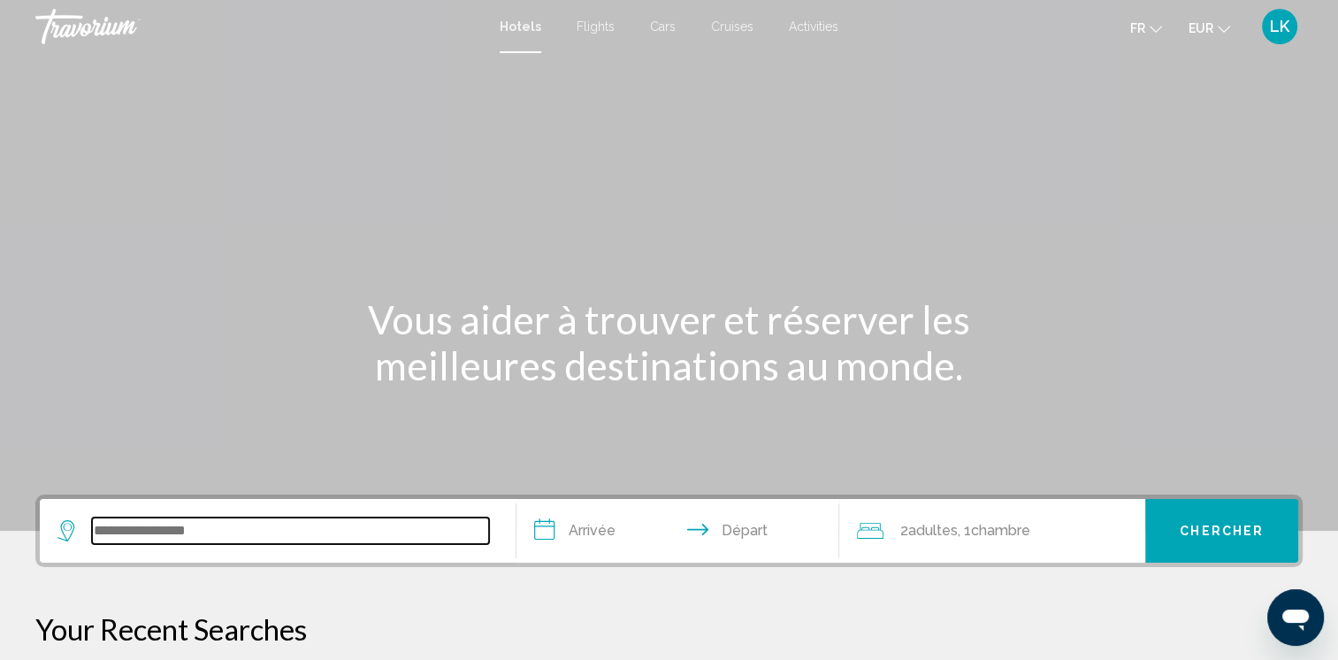
click at [191, 526] on input "Search widget" at bounding box center [290, 530] width 397 height 27
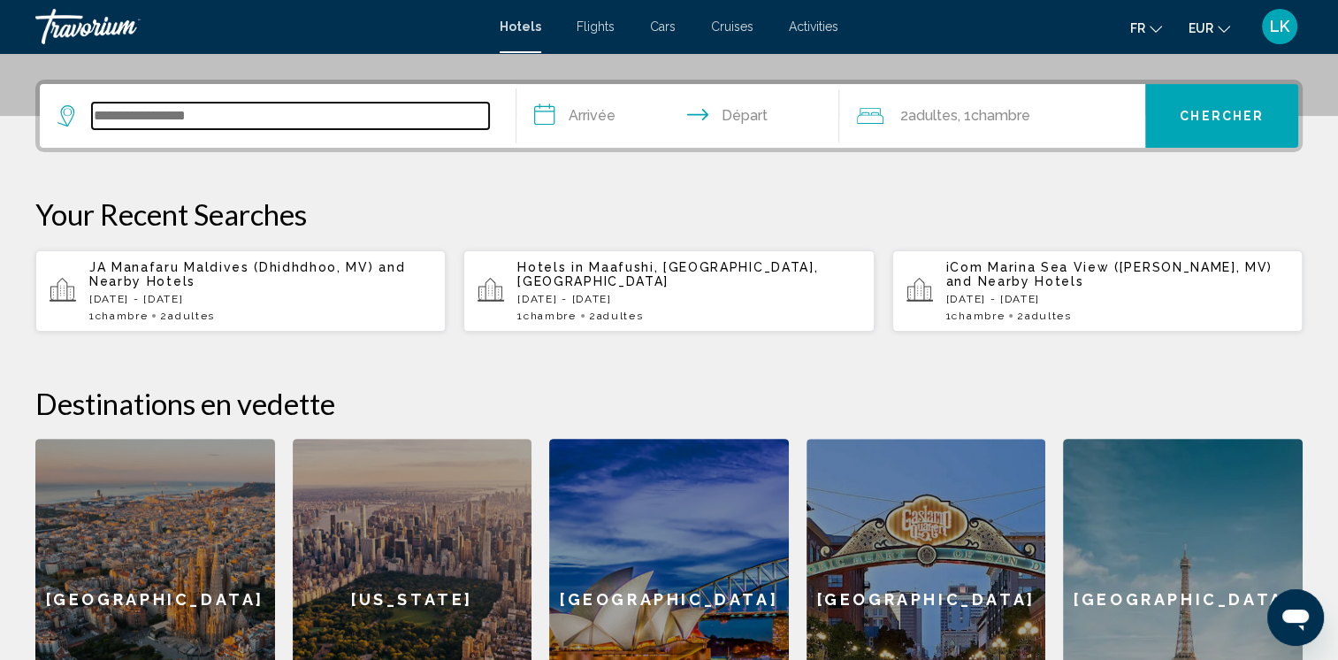
scroll to position [436, 0]
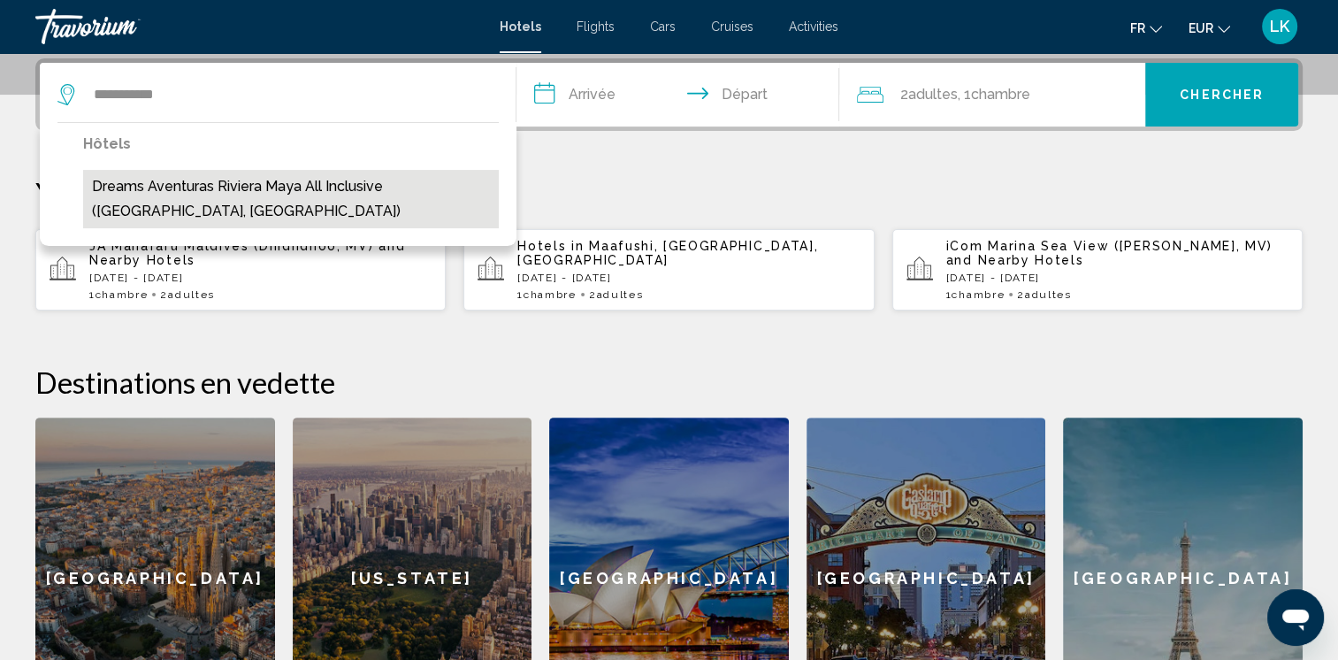
click at [240, 193] on button "Dreams Aventuras Riviera Maya All Inclusive (Puerto Aventuras, MX)" at bounding box center [291, 199] width 416 height 58
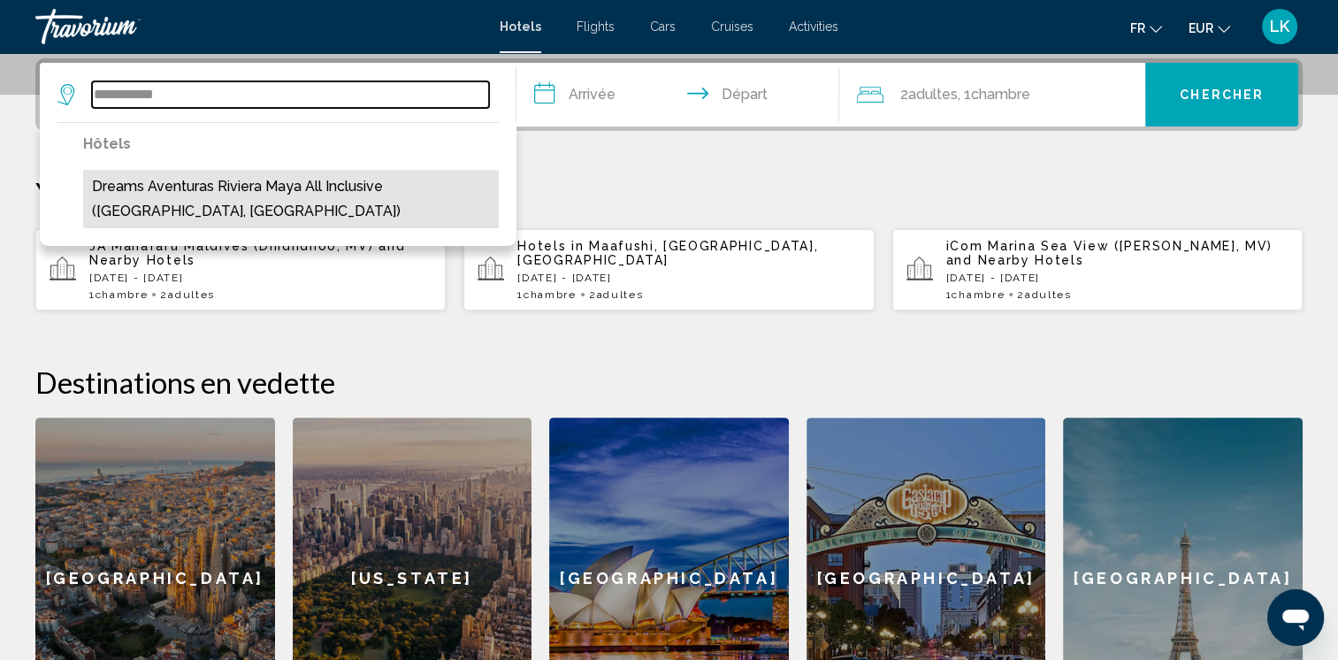
type input "**********"
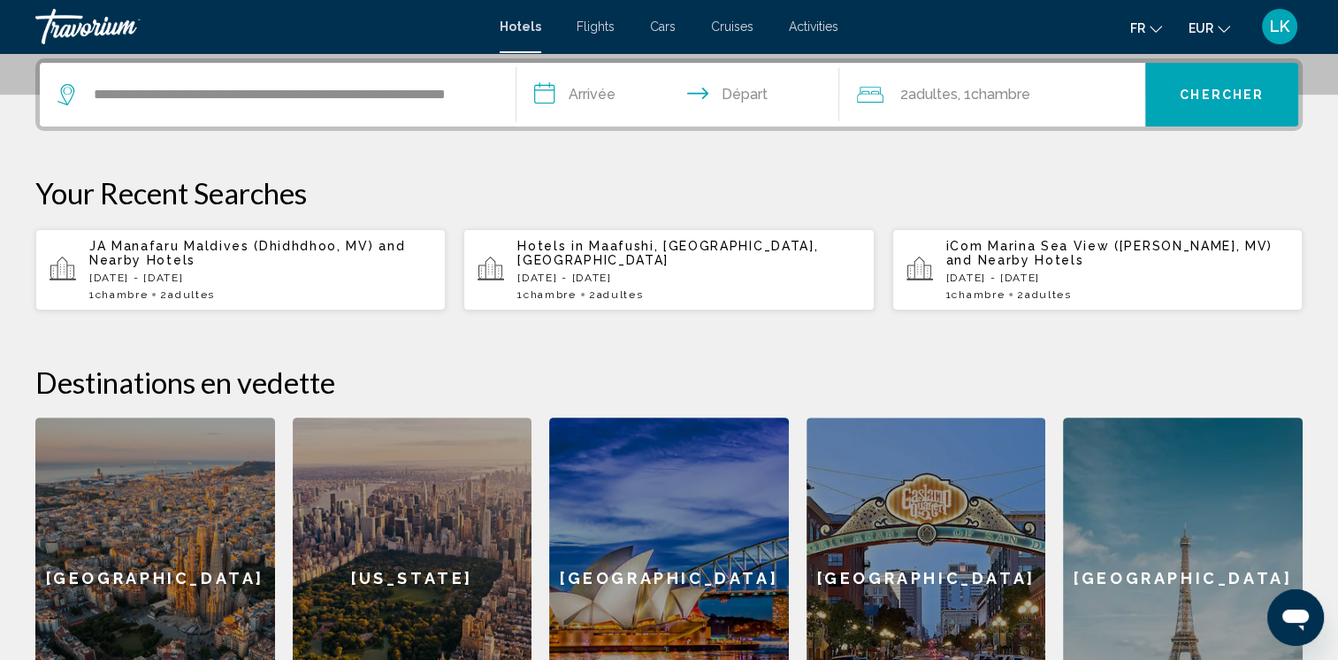
click at [606, 102] on input "**********" at bounding box center [681, 97] width 331 height 69
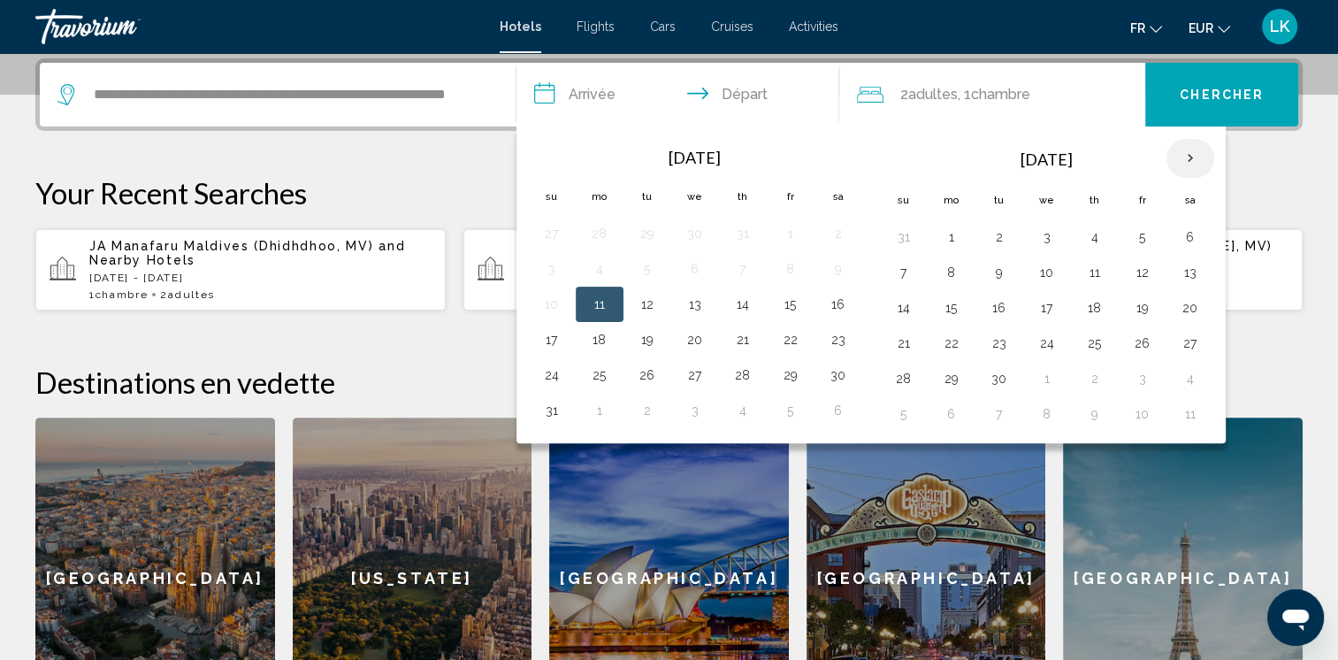
click at [1191, 161] on th "Next month" at bounding box center [1190, 158] width 48 height 39
click at [1132, 278] on button "7" at bounding box center [1142, 272] width 28 height 25
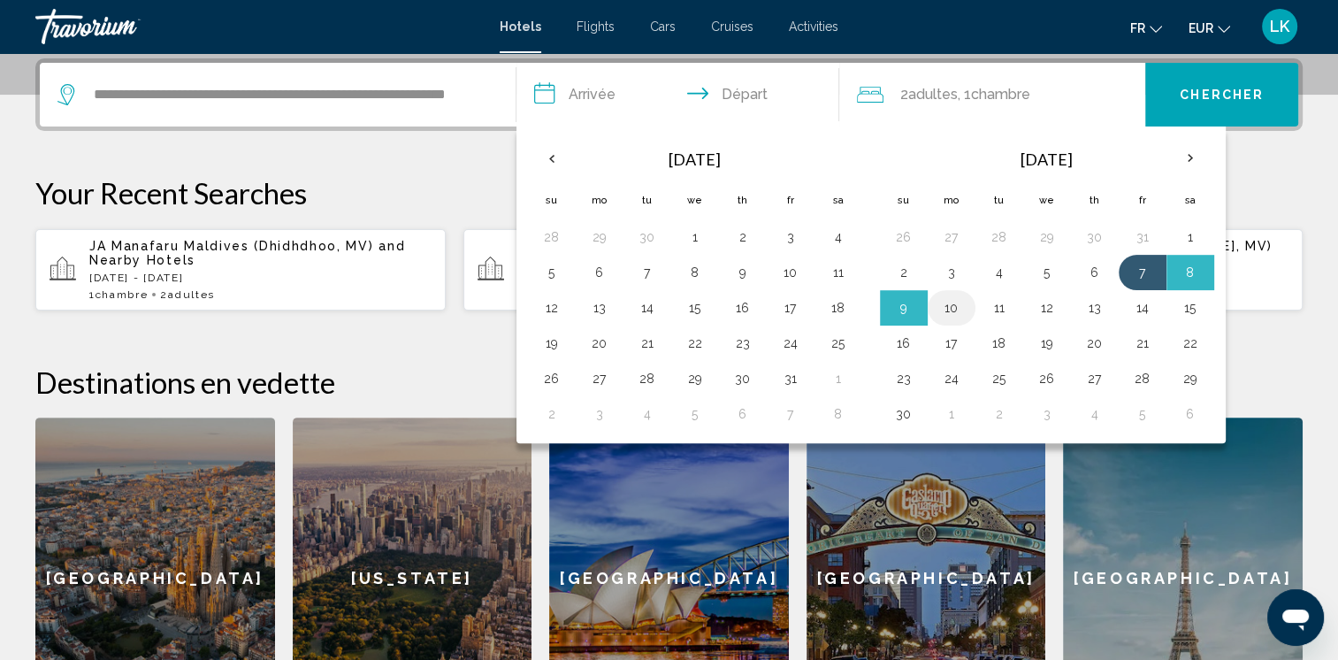
click at [950, 309] on button "10" at bounding box center [951, 307] width 28 height 25
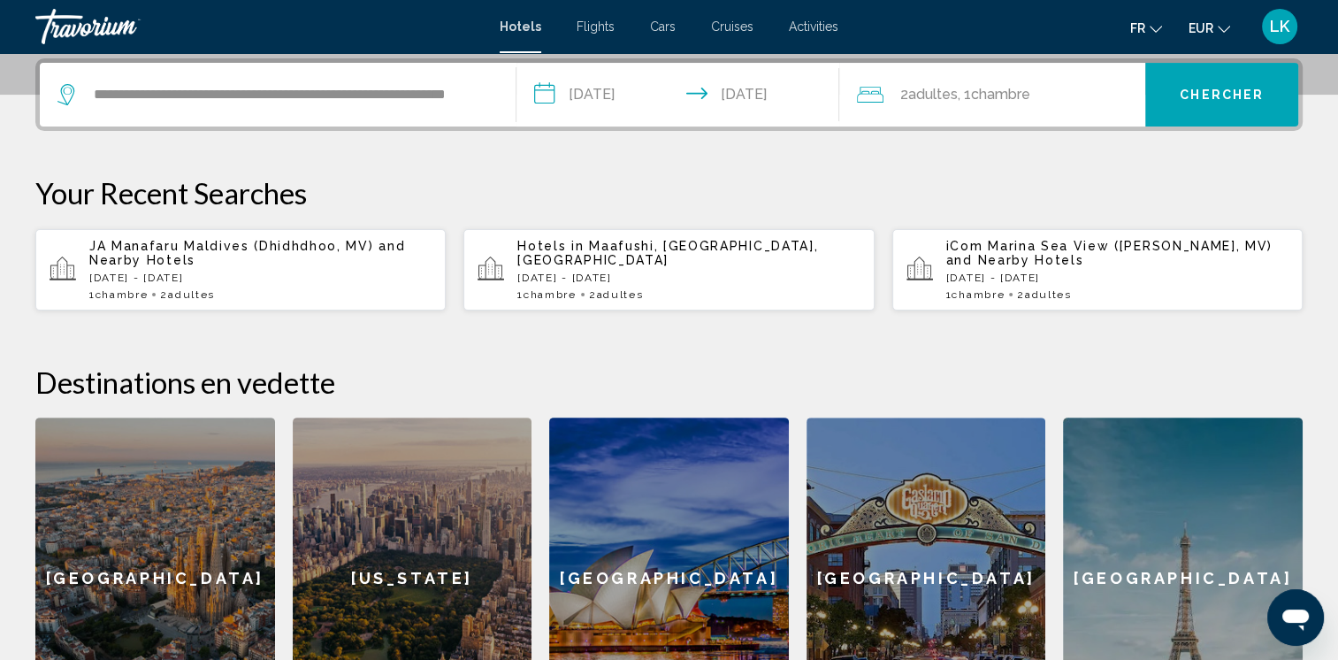
click at [639, 94] on input "**********" at bounding box center [681, 97] width 331 height 69
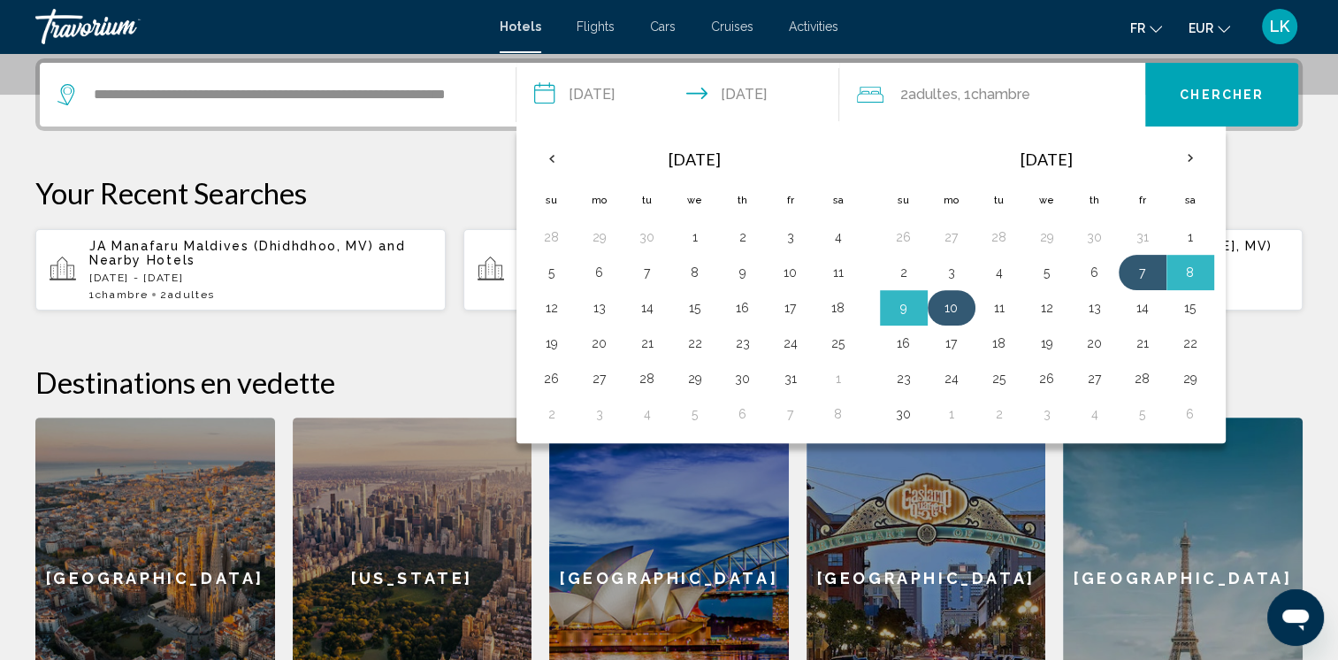
click at [947, 305] on button "10" at bounding box center [951, 307] width 28 height 25
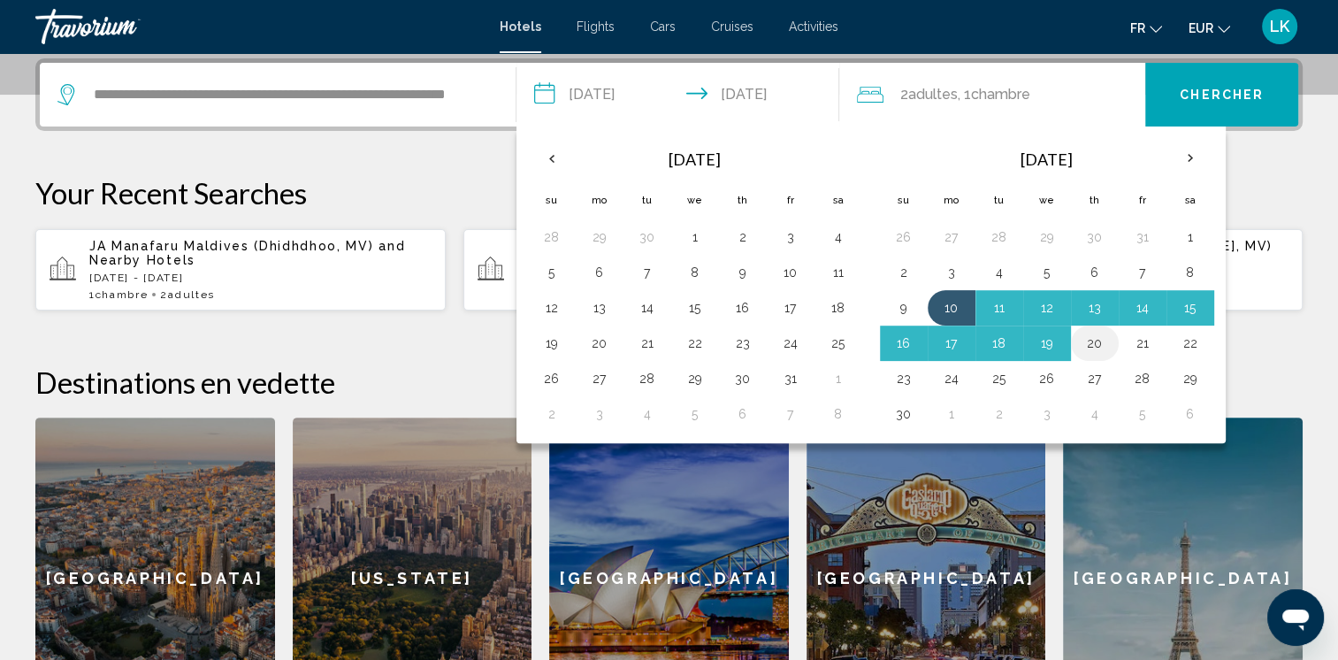
click at [1095, 341] on button "20" at bounding box center [1094, 343] width 28 height 25
type input "**********"
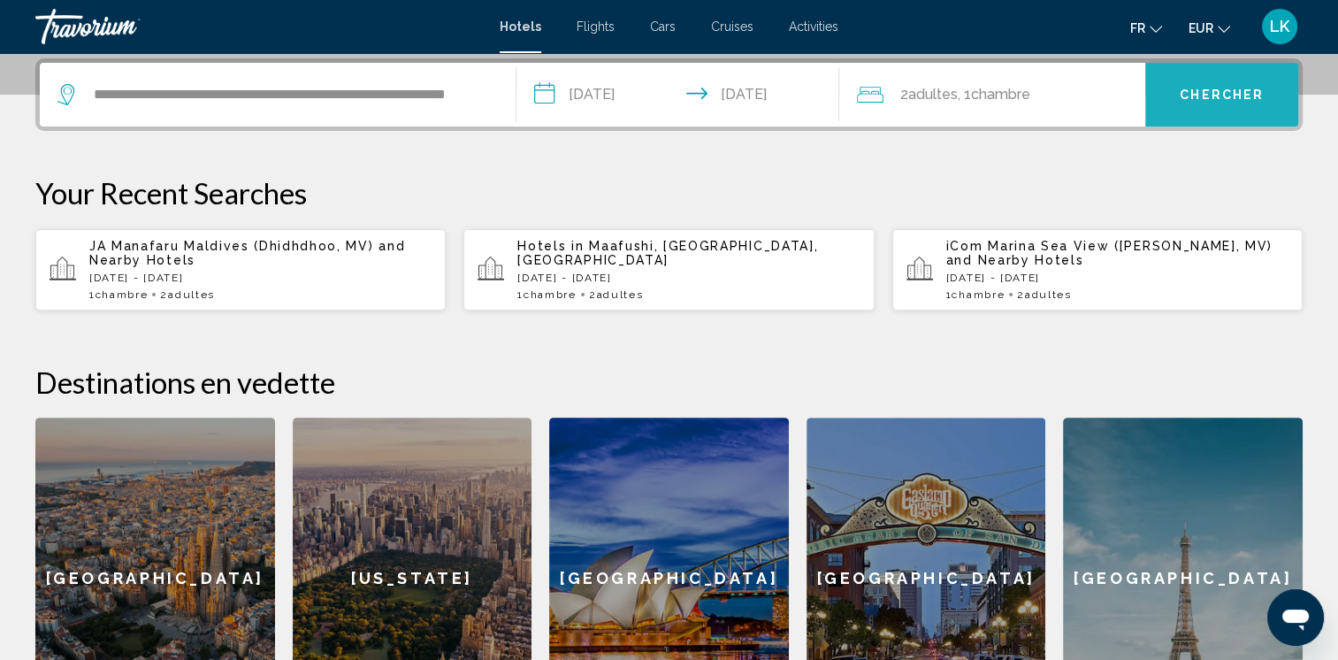
click at [1195, 103] on button "Chercher" at bounding box center [1221, 95] width 153 height 64
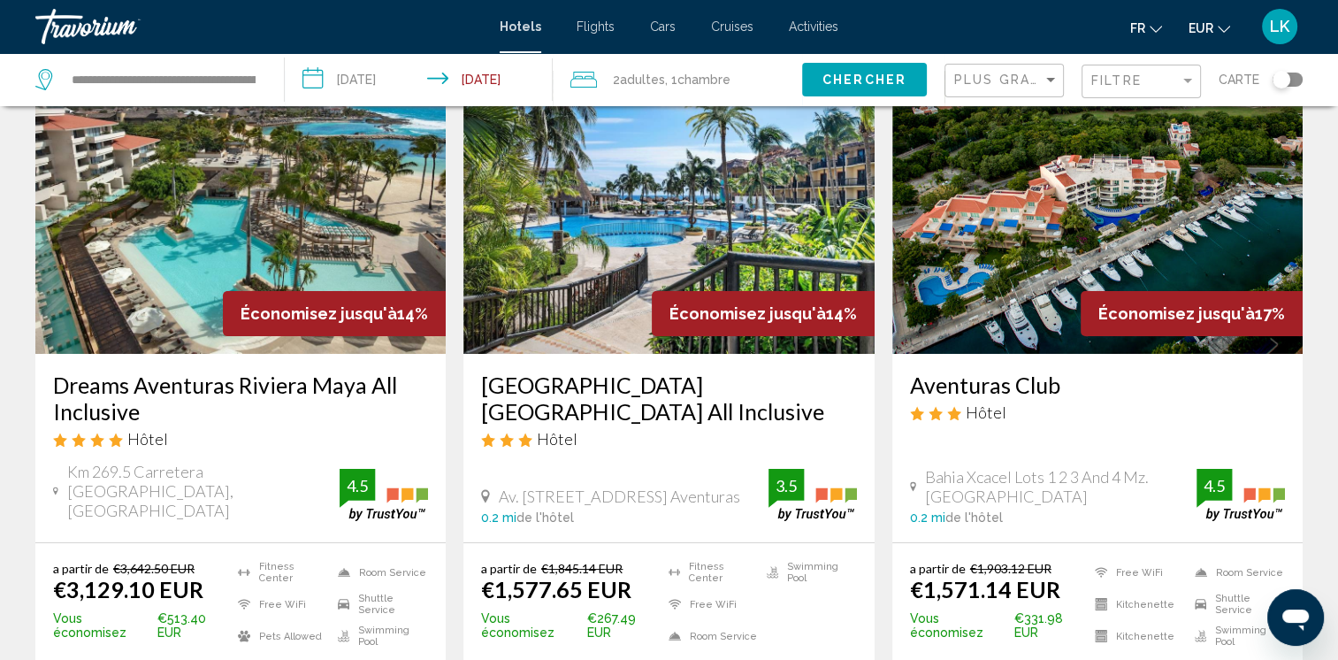
scroll to position [106, 0]
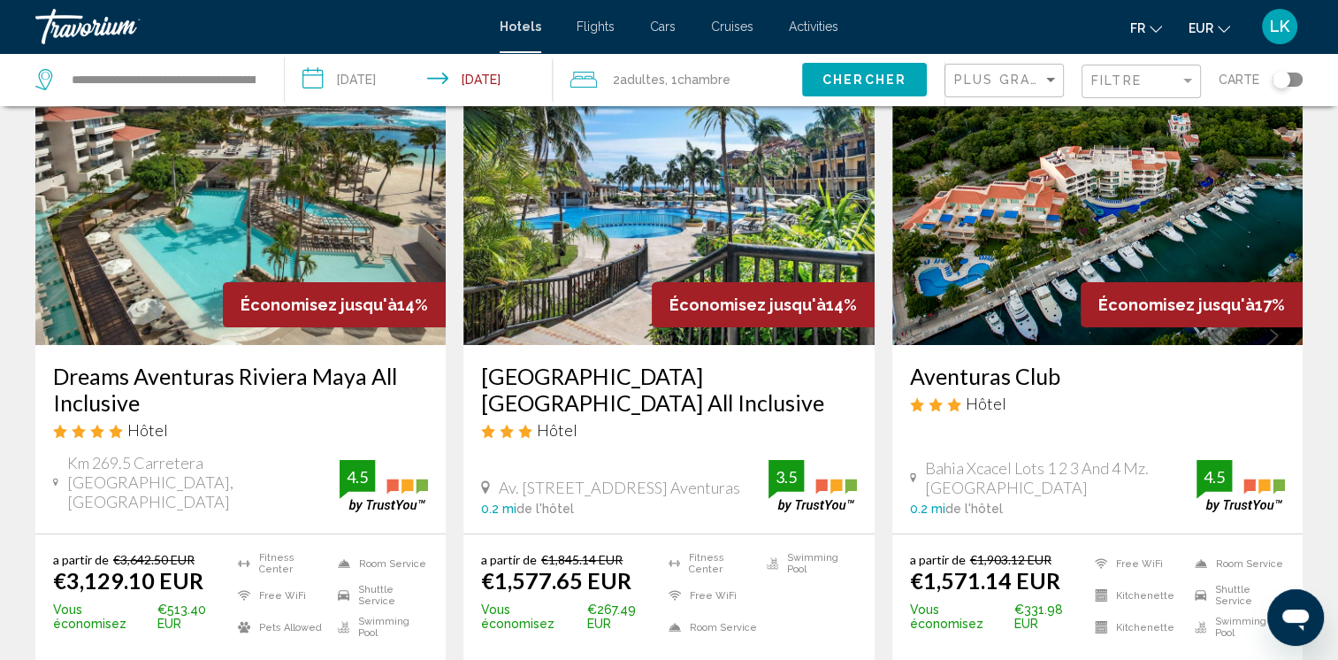
click at [207, 202] on img "Main content" at bounding box center [240, 203] width 410 height 283
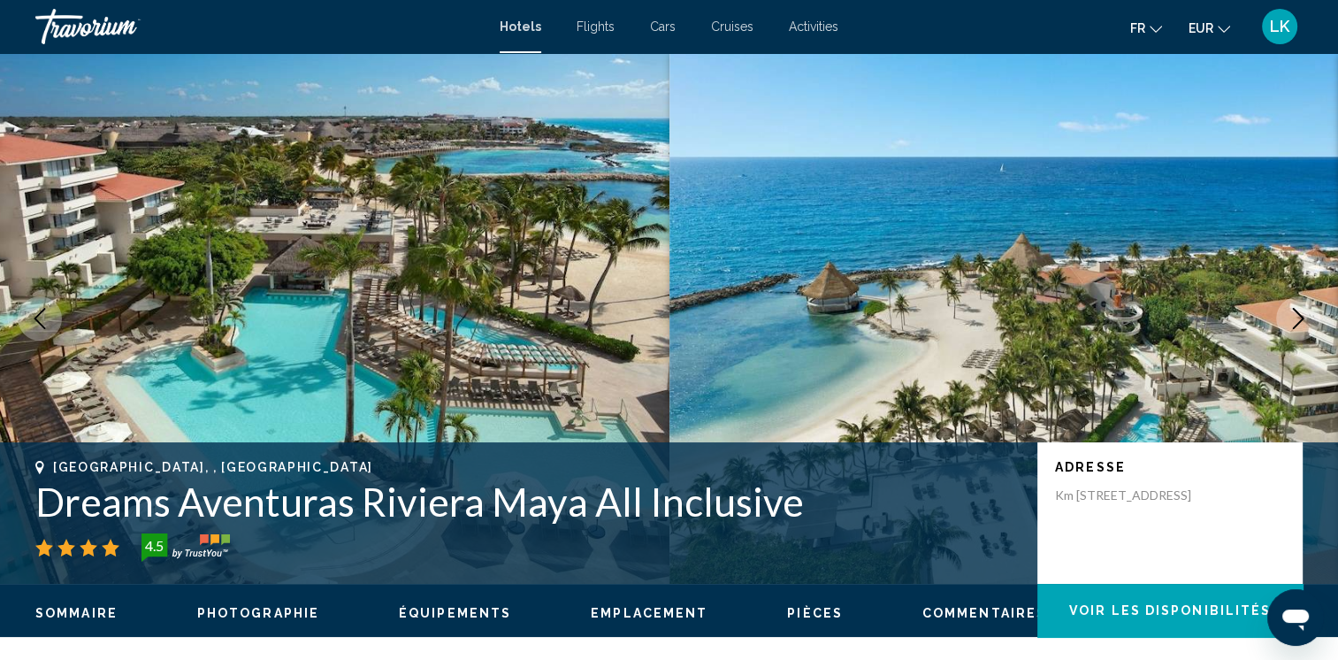
click at [1293, 318] on icon "Next image" at bounding box center [1297, 318] width 21 height 21
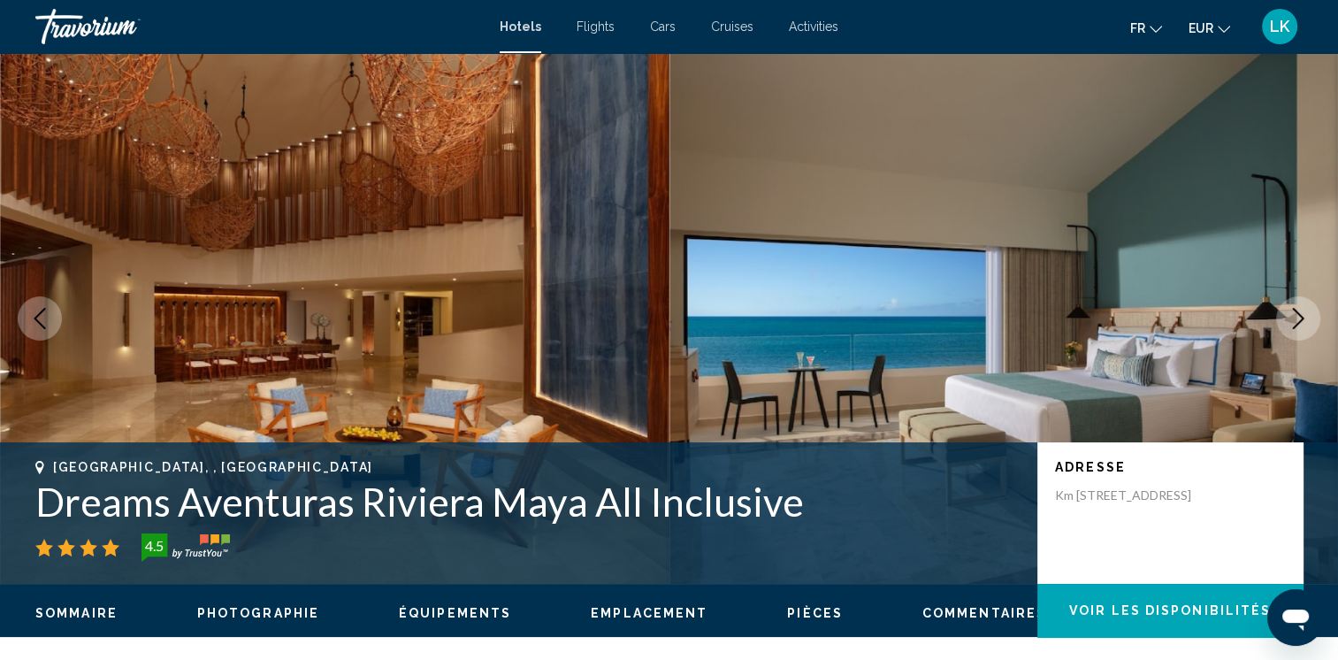
click at [1293, 317] on icon "Next image" at bounding box center [1297, 318] width 21 height 21
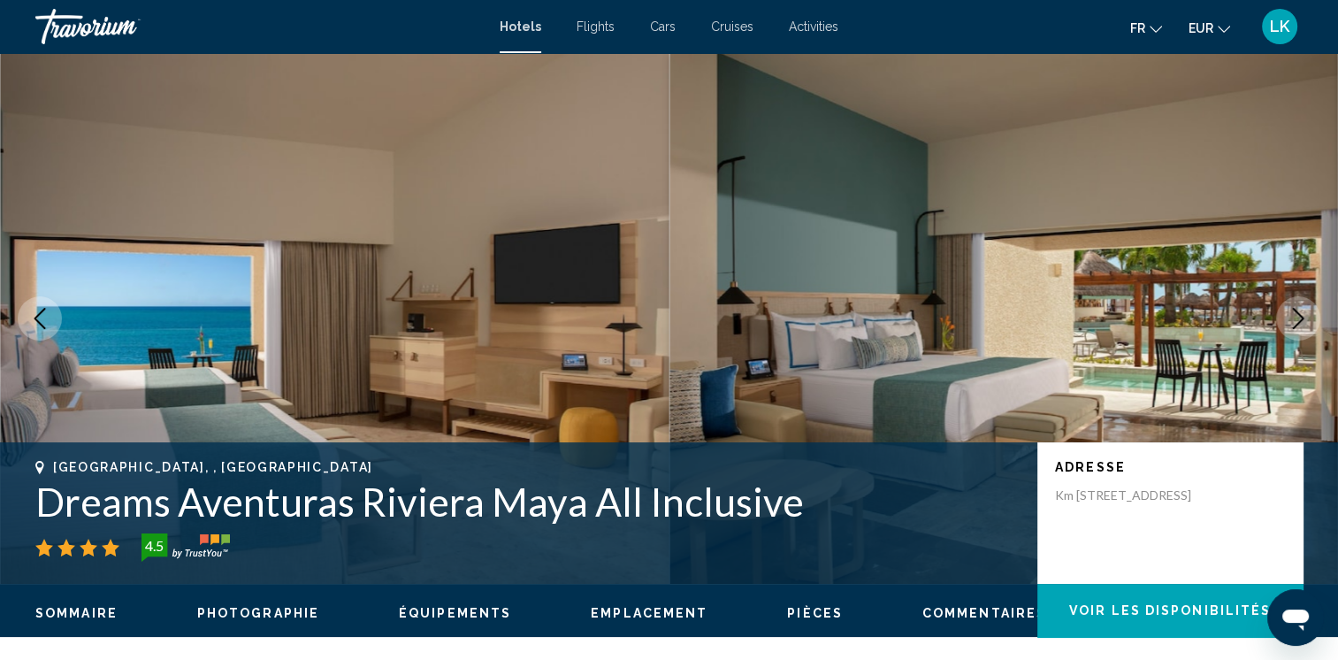
click at [1293, 316] on icon "Next image" at bounding box center [1297, 318] width 21 height 21
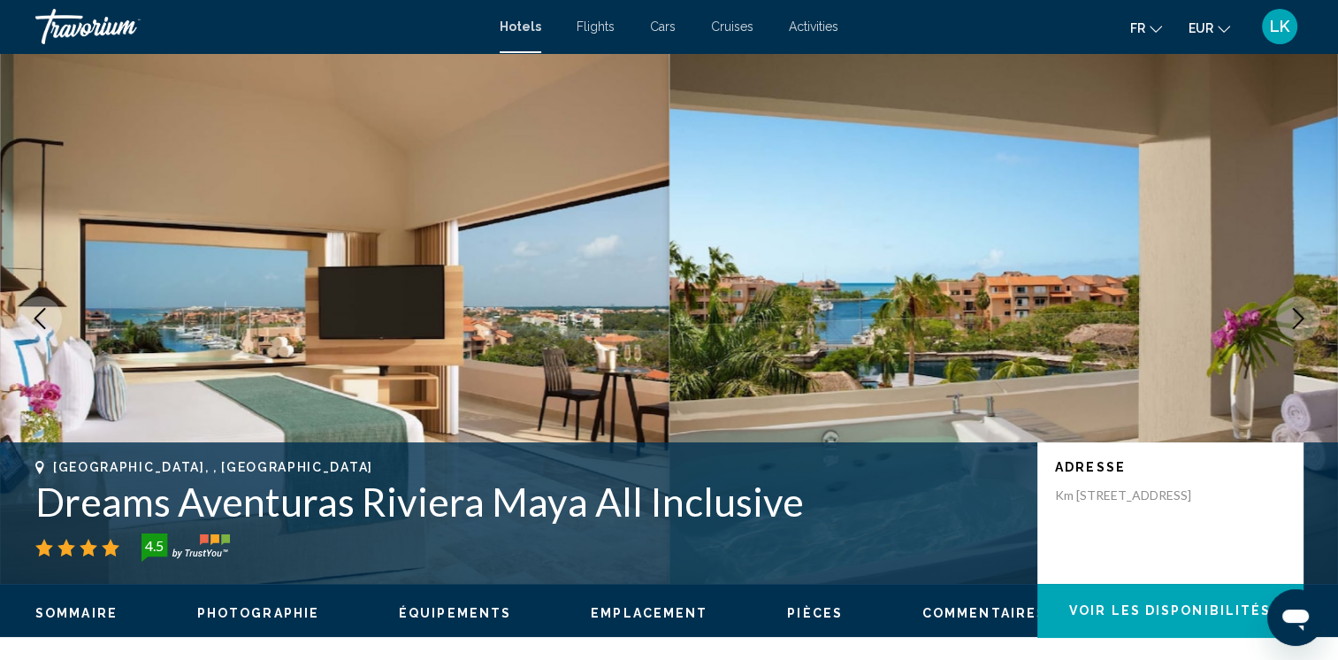
click at [1293, 316] on icon "Next image" at bounding box center [1297, 318] width 21 height 21
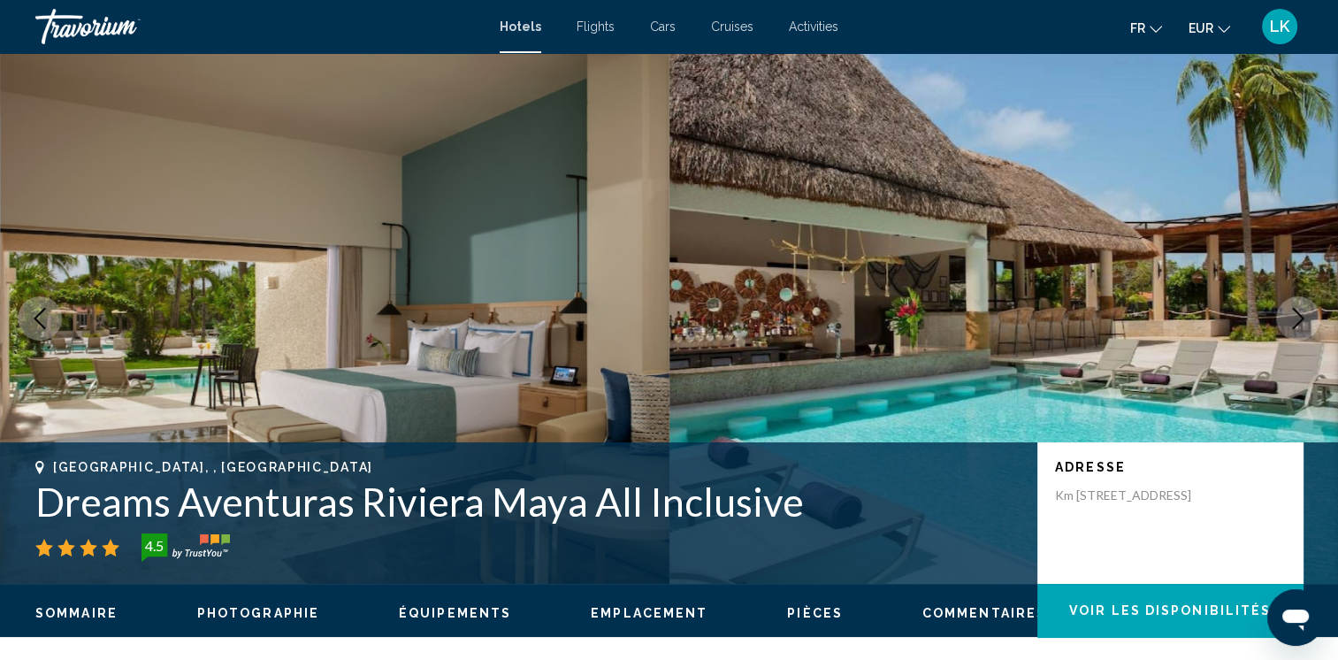
click at [1293, 316] on icon "Next image" at bounding box center [1297, 318] width 21 height 21
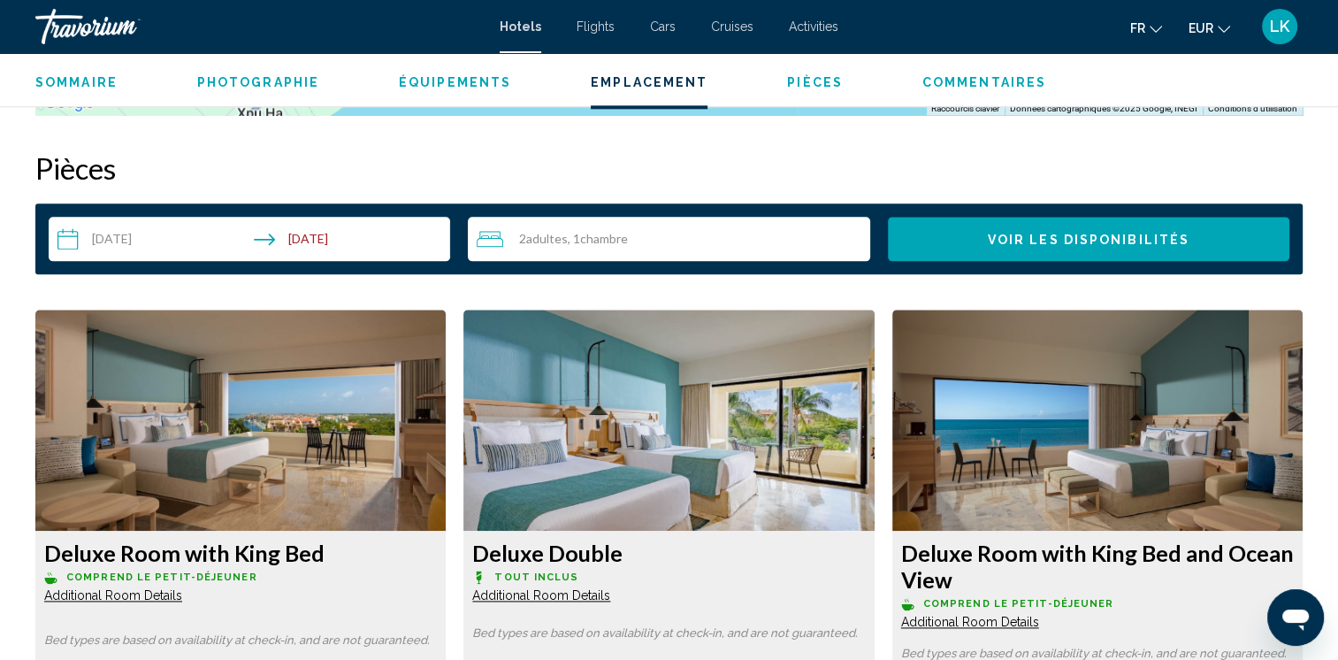
scroll to position [2169, 0]
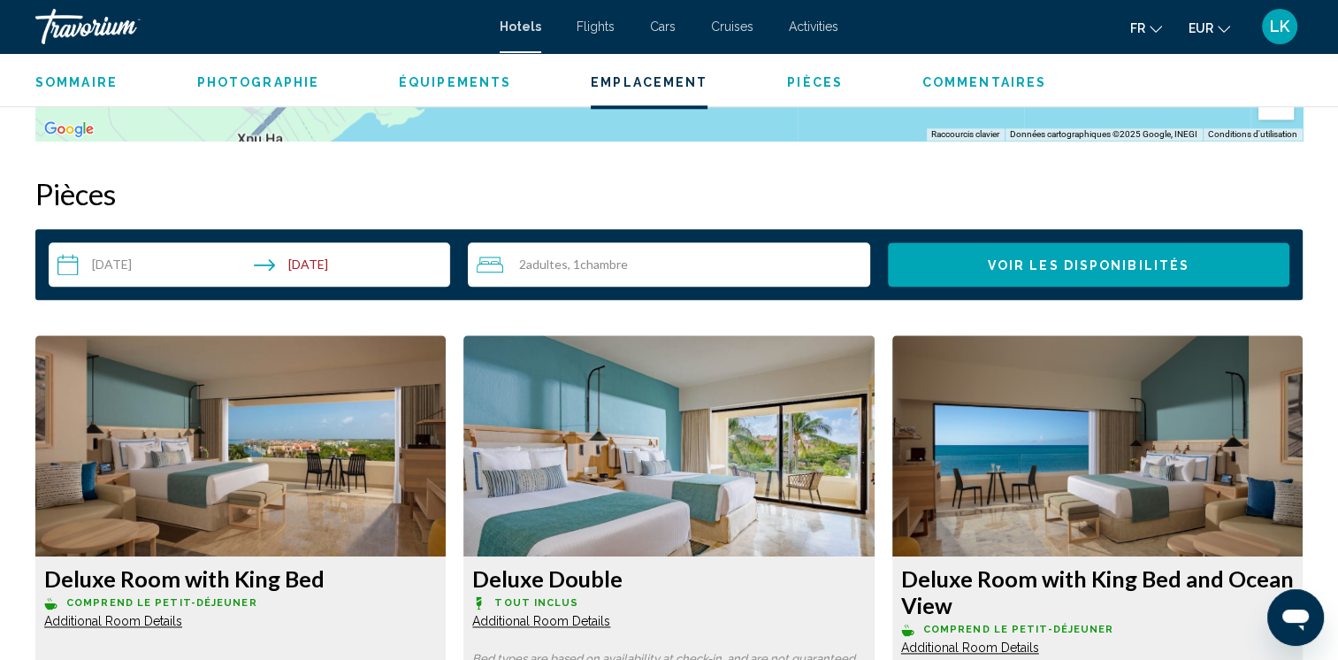
click at [166, 269] on input "**********" at bounding box center [253, 267] width 408 height 50
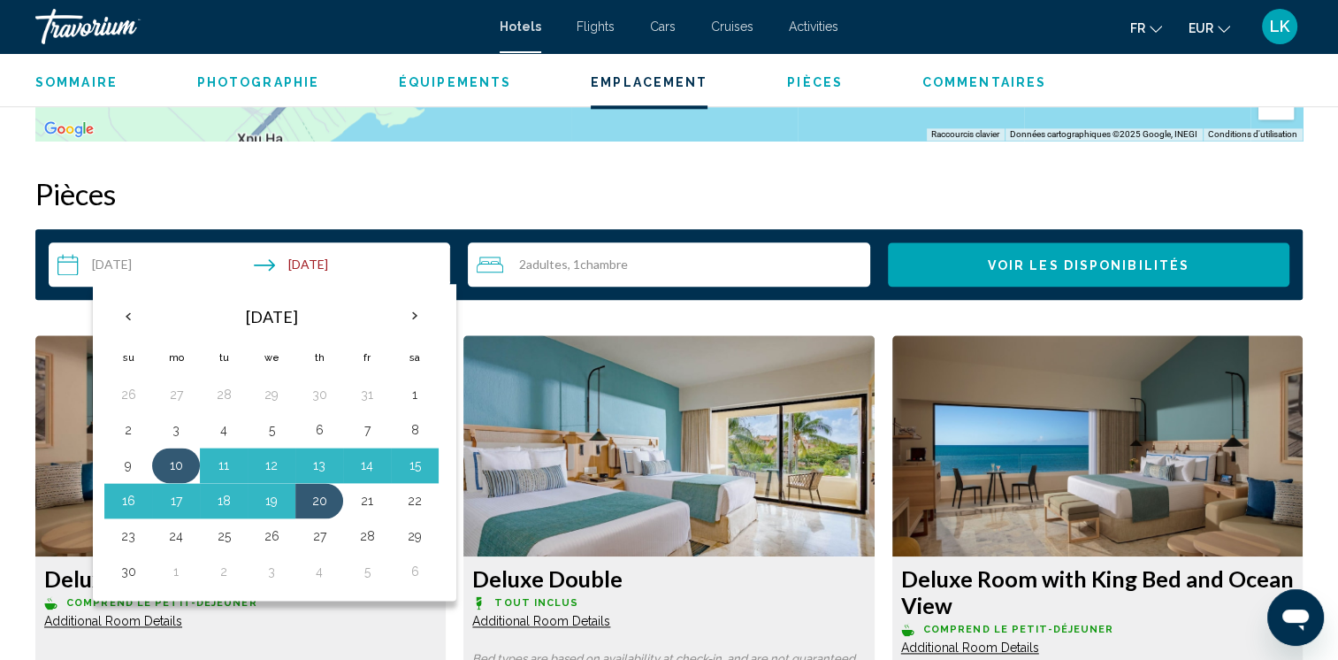
click at [175, 458] on button "10" at bounding box center [176, 465] width 28 height 25
click at [181, 497] on button "17" at bounding box center [176, 500] width 28 height 25
type input "**********"
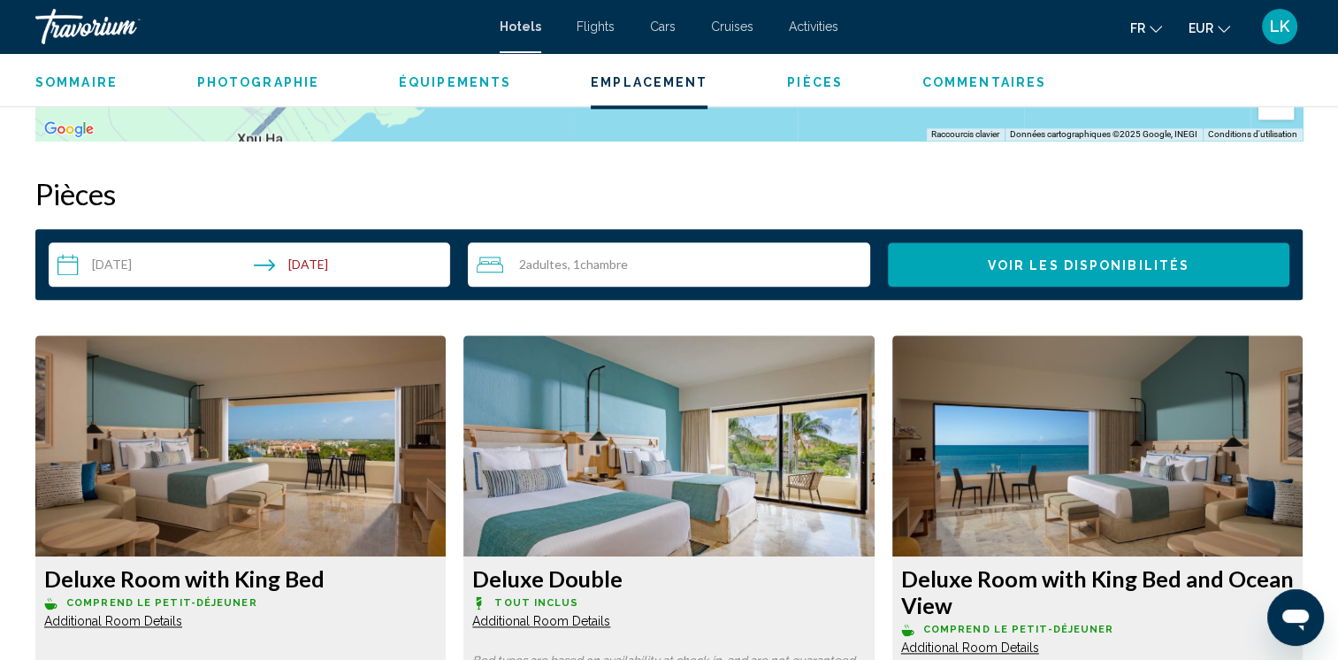
click at [349, 263] on input "**********" at bounding box center [253, 267] width 408 height 50
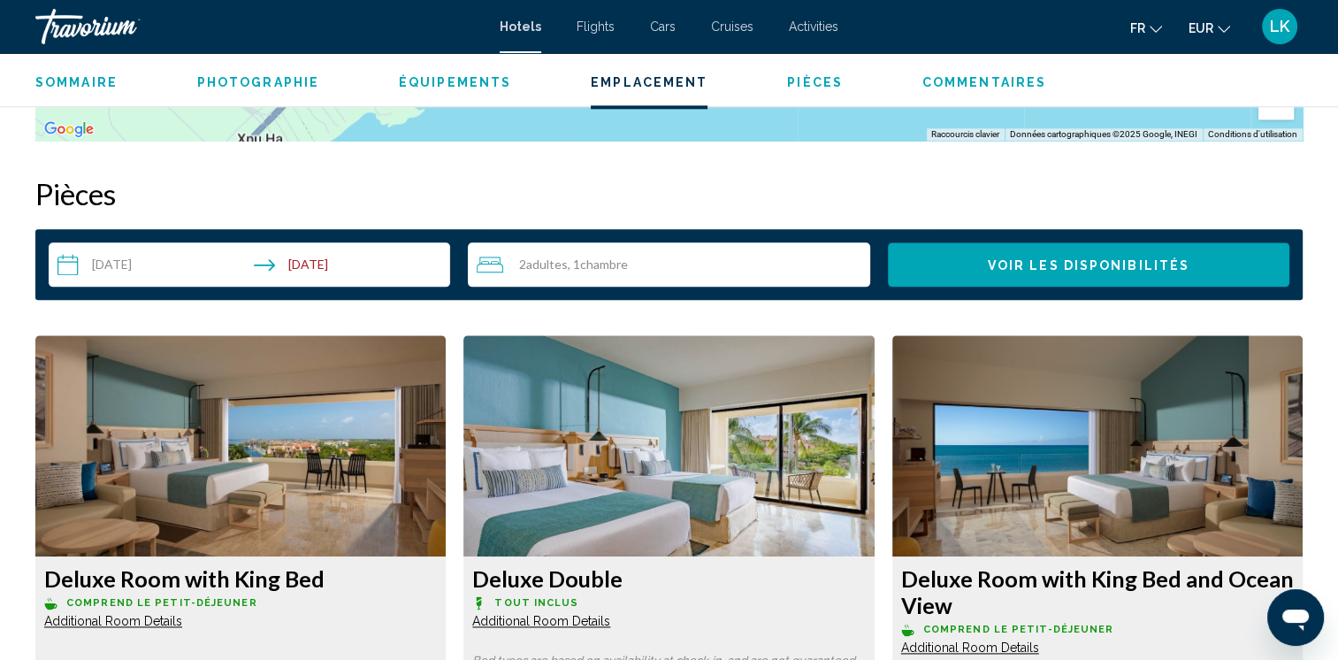
click at [953, 267] on button "Voir les disponibilités" at bounding box center [1088, 264] width 401 height 44
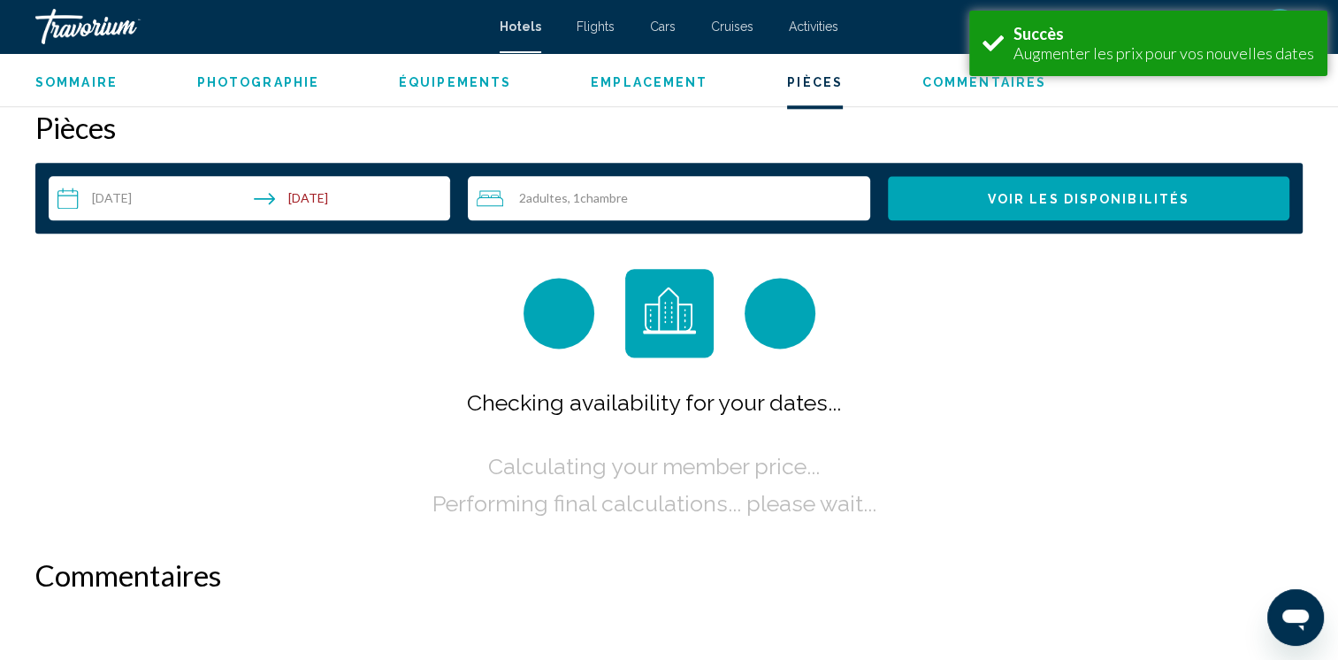
scroll to position [2238, 0]
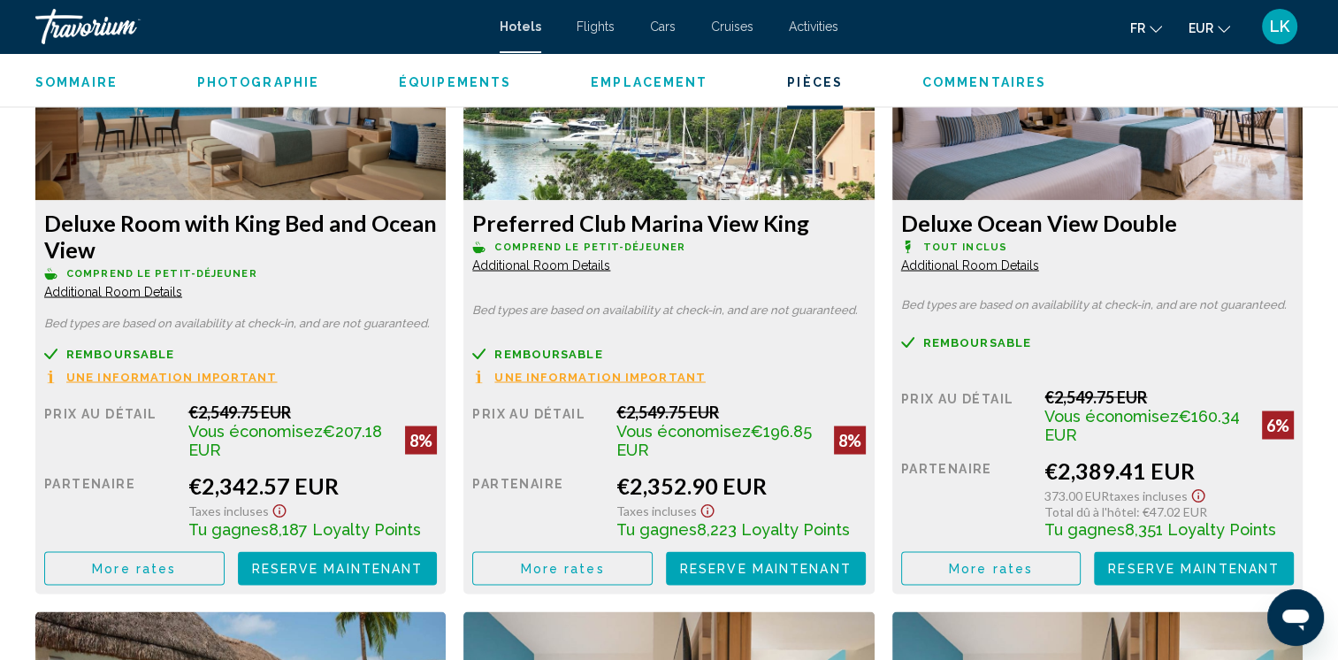
scroll to position [3106, 0]
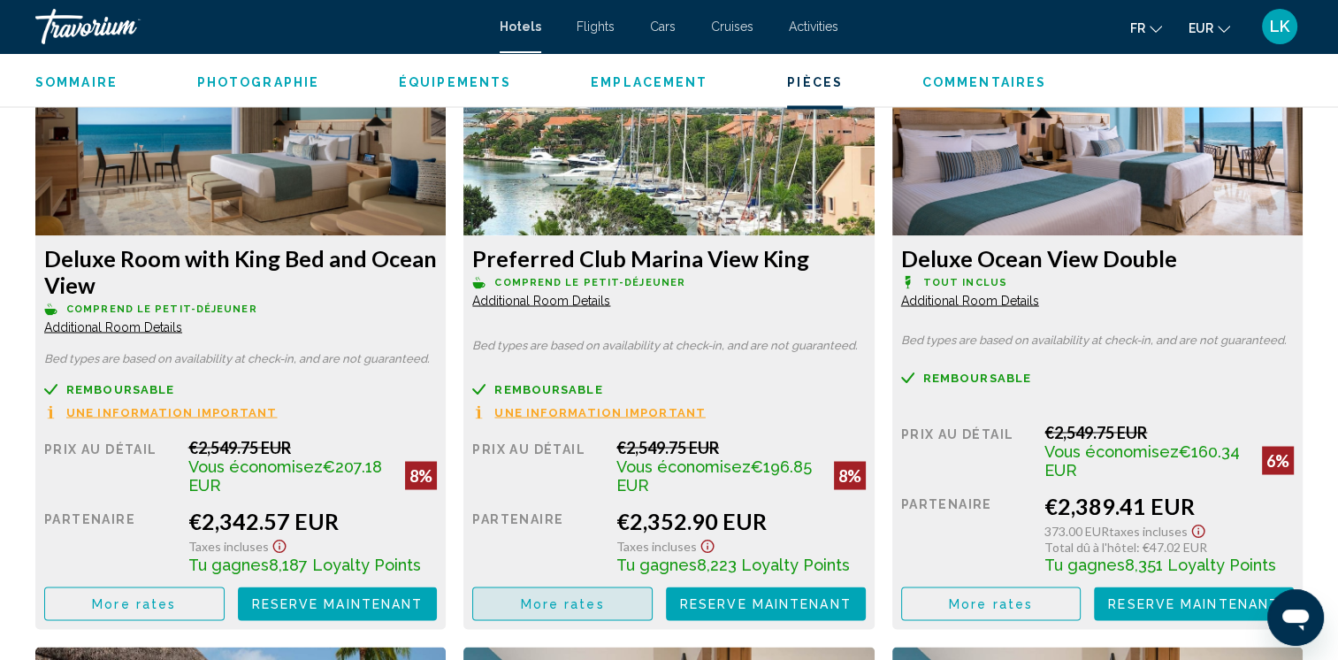
click at [594, 606] on span "More rates" at bounding box center [563, 604] width 84 height 14
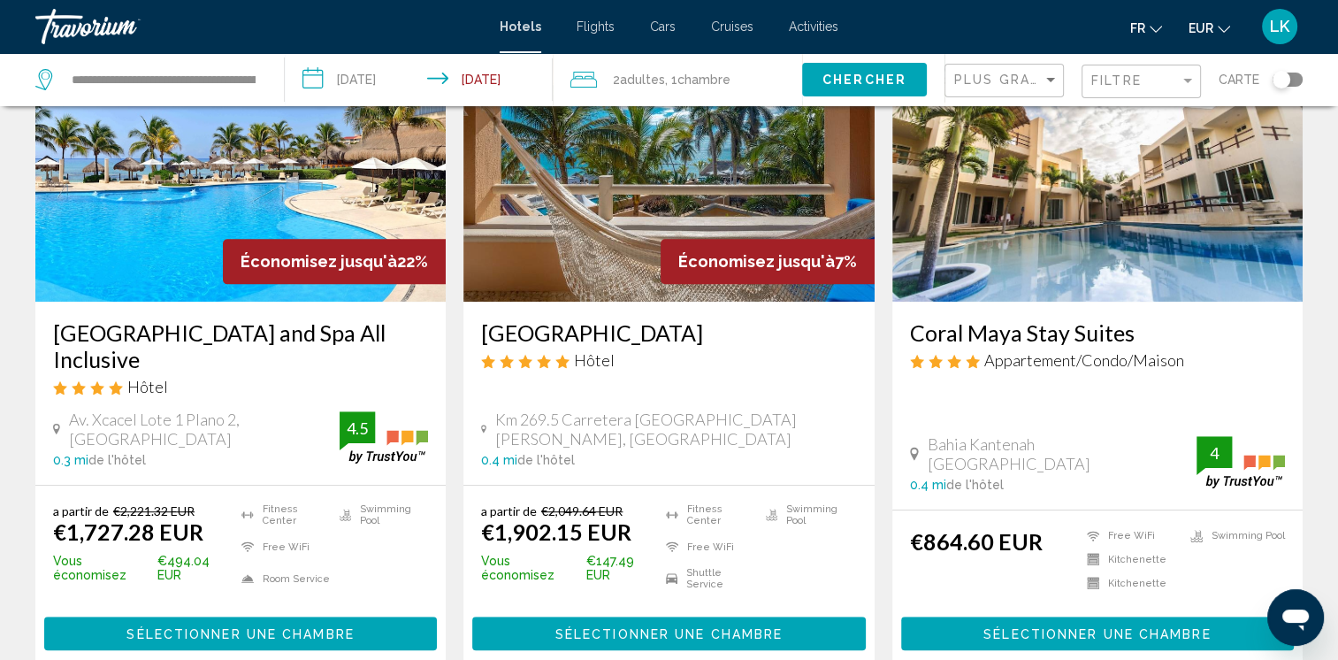
scroll to position [845, 0]
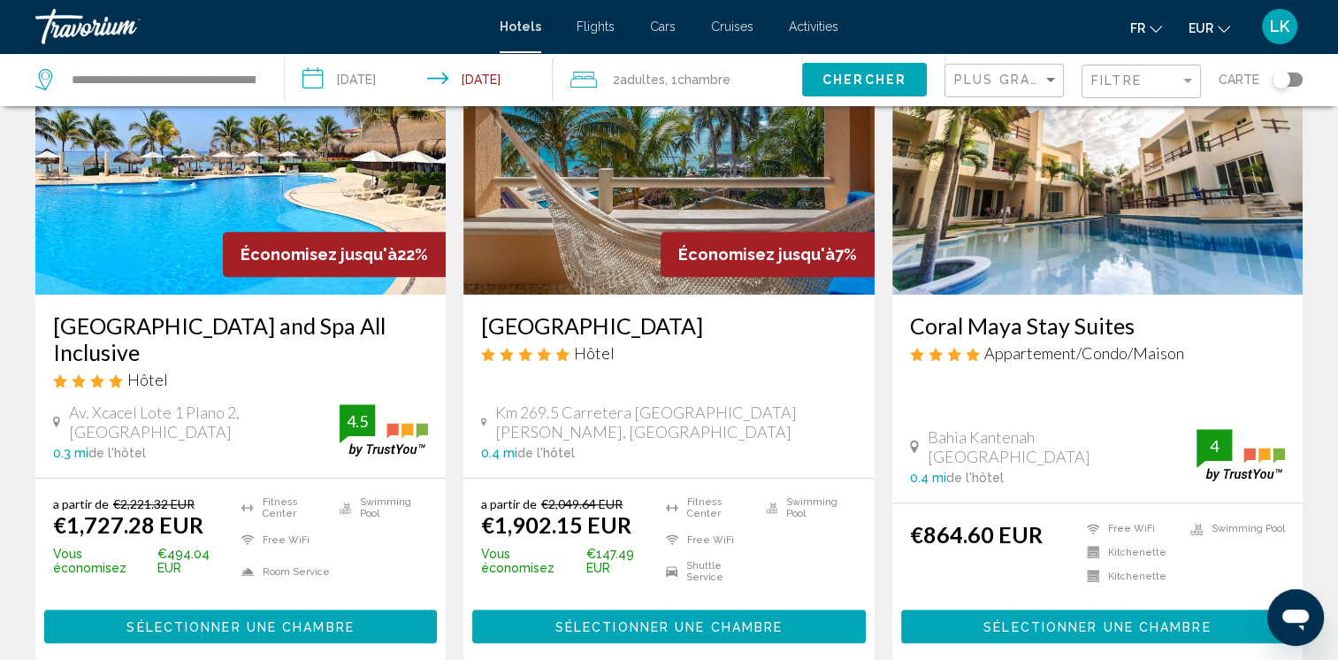
click at [252, 232] on div "Économisez jusqu'à 22%" at bounding box center [334, 254] width 223 height 45
click at [164, 214] on img "Main content" at bounding box center [240, 152] width 410 height 283
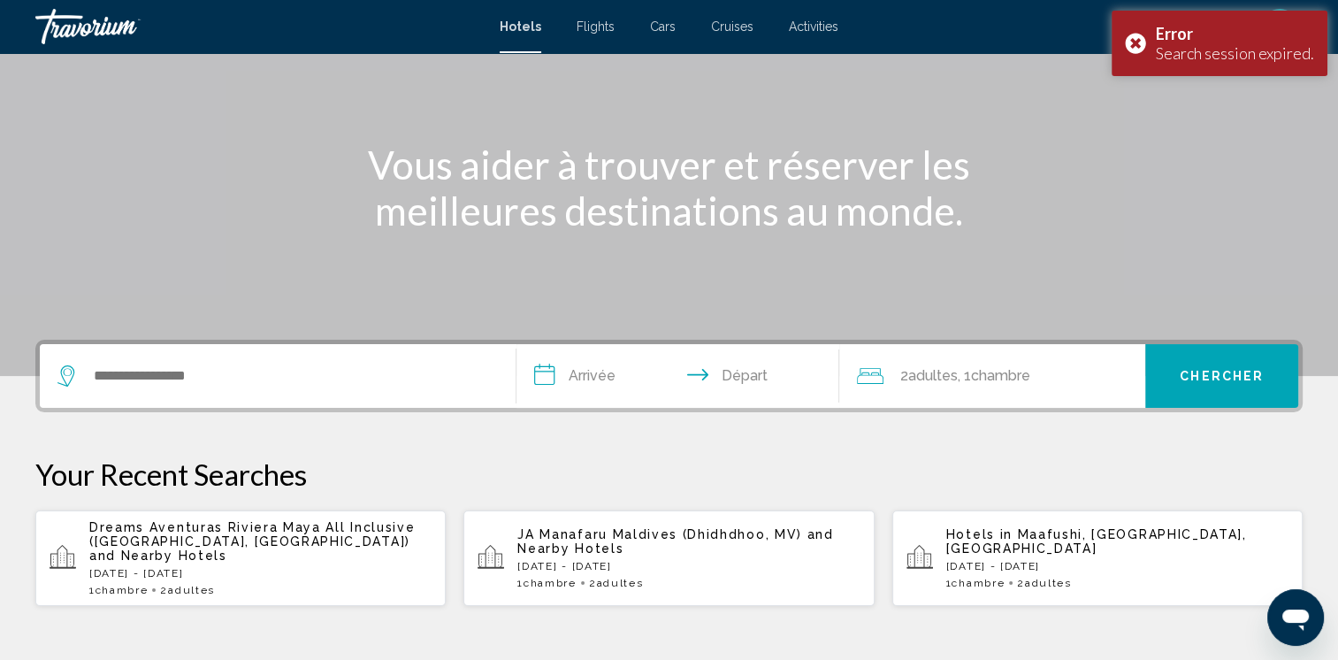
scroll to position [464, 0]
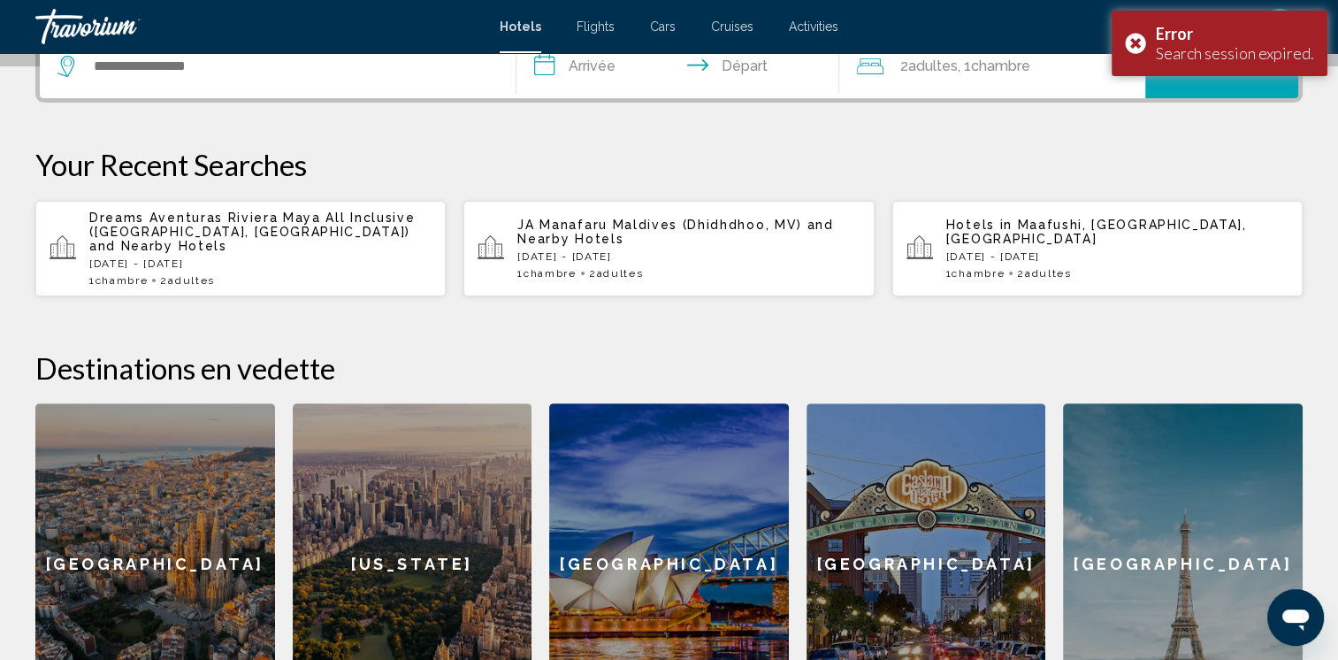
click at [284, 210] on span "Dreams Aventuras Riviera Maya All Inclusive (Puerto Aventuras, MX)" at bounding box center [251, 224] width 325 height 28
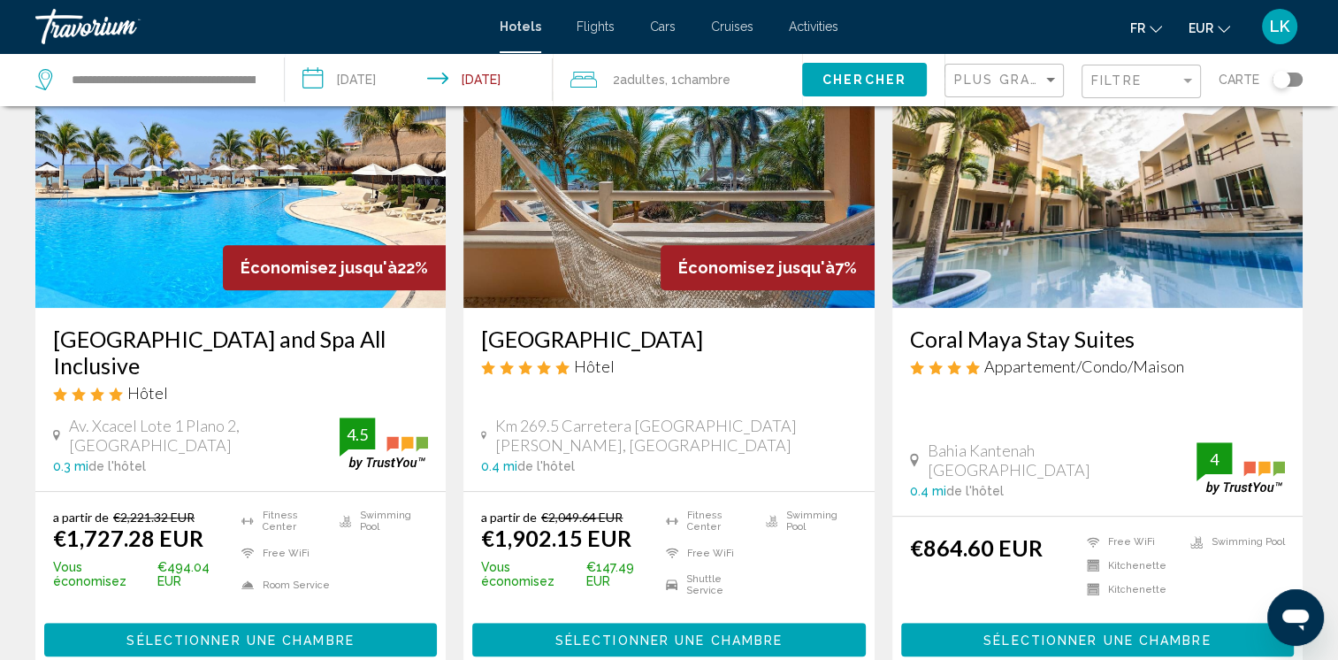
scroll to position [814, 0]
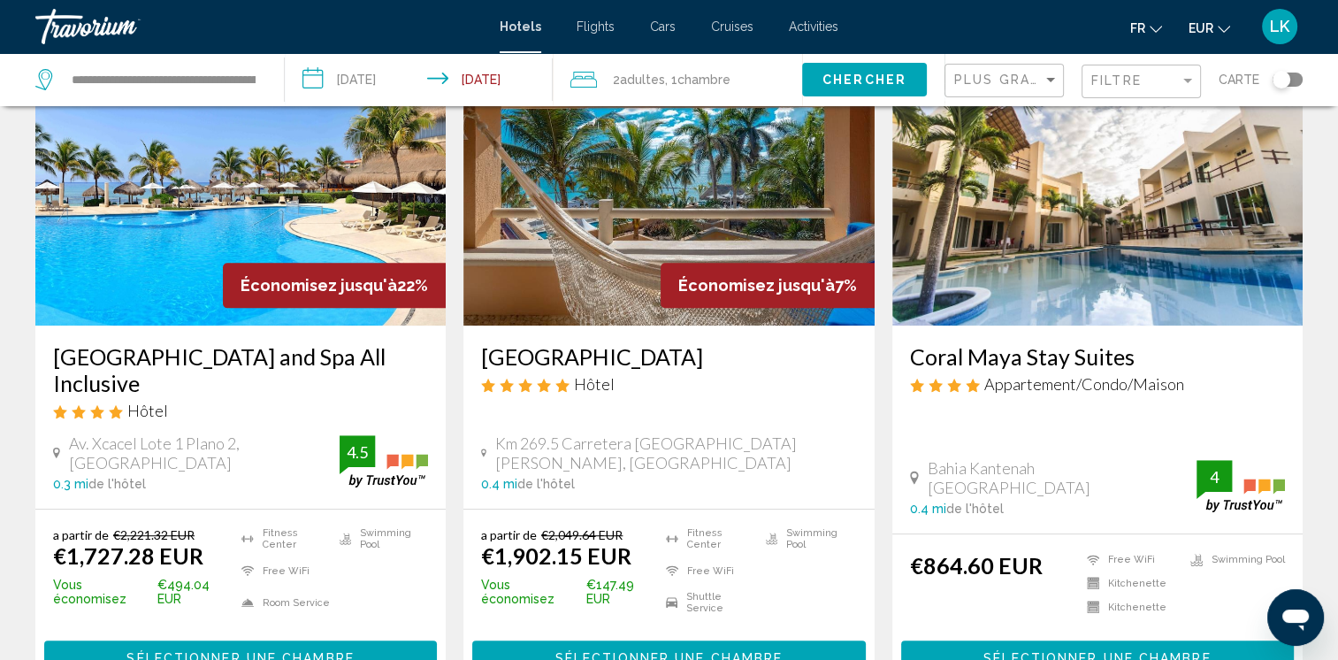
click at [235, 208] on img "Main content" at bounding box center [240, 183] width 410 height 283
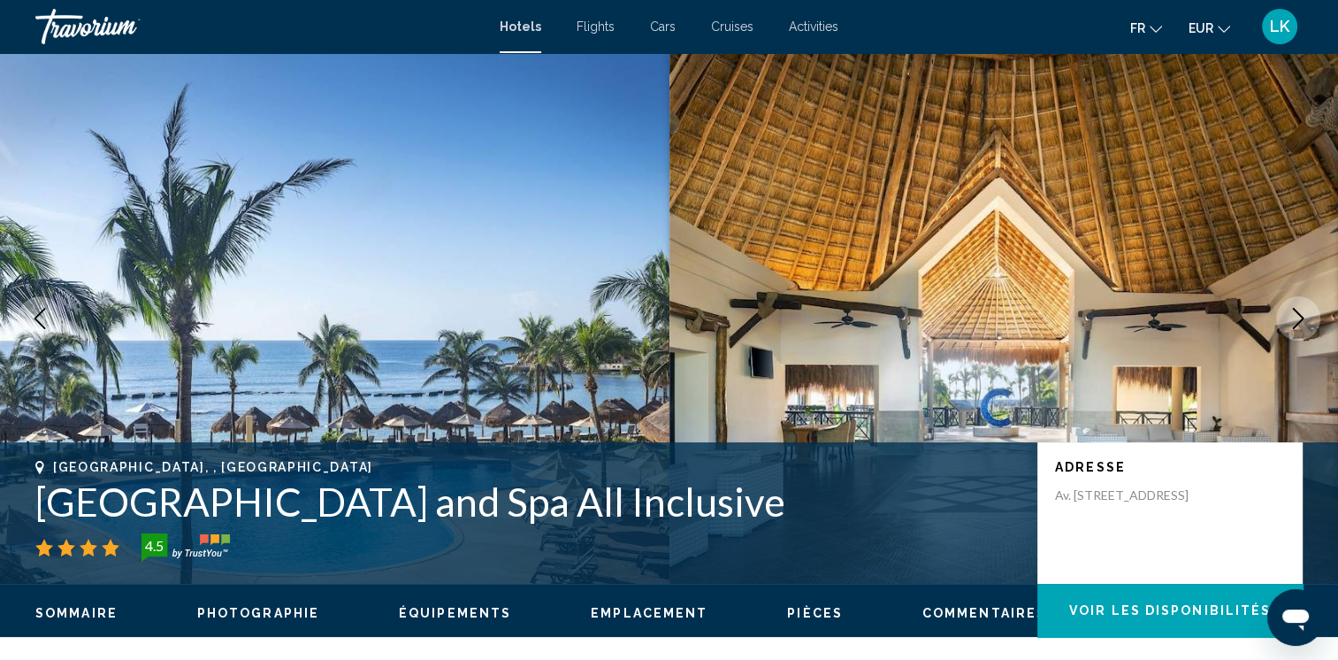
click at [1300, 317] on icon "Next image" at bounding box center [1298, 318] width 11 height 21
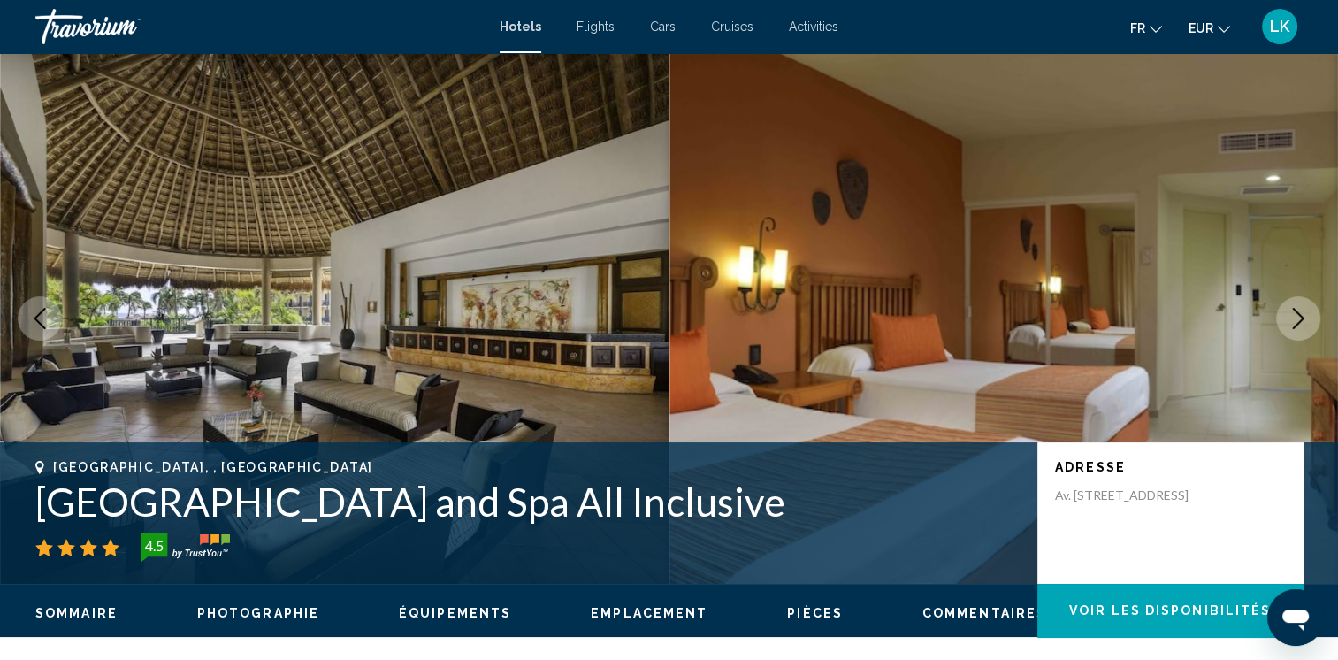
click at [1300, 317] on icon "Next image" at bounding box center [1298, 318] width 11 height 21
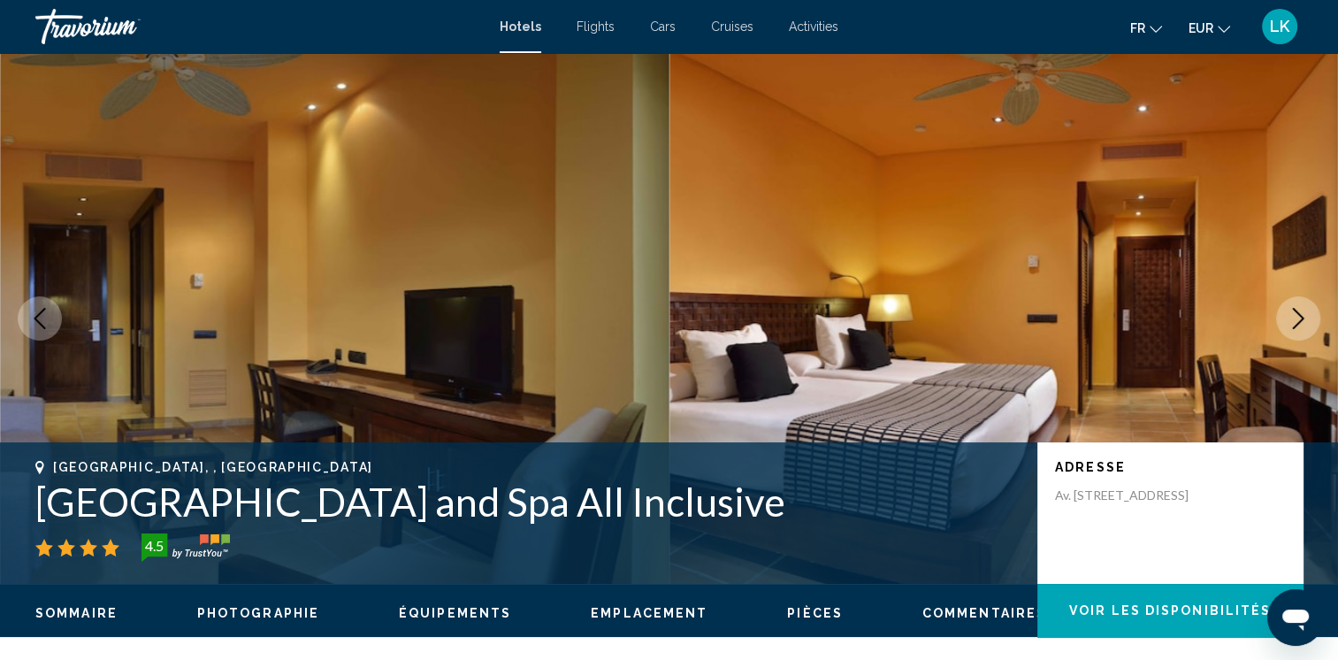
click at [1300, 317] on icon "Next image" at bounding box center [1298, 318] width 11 height 21
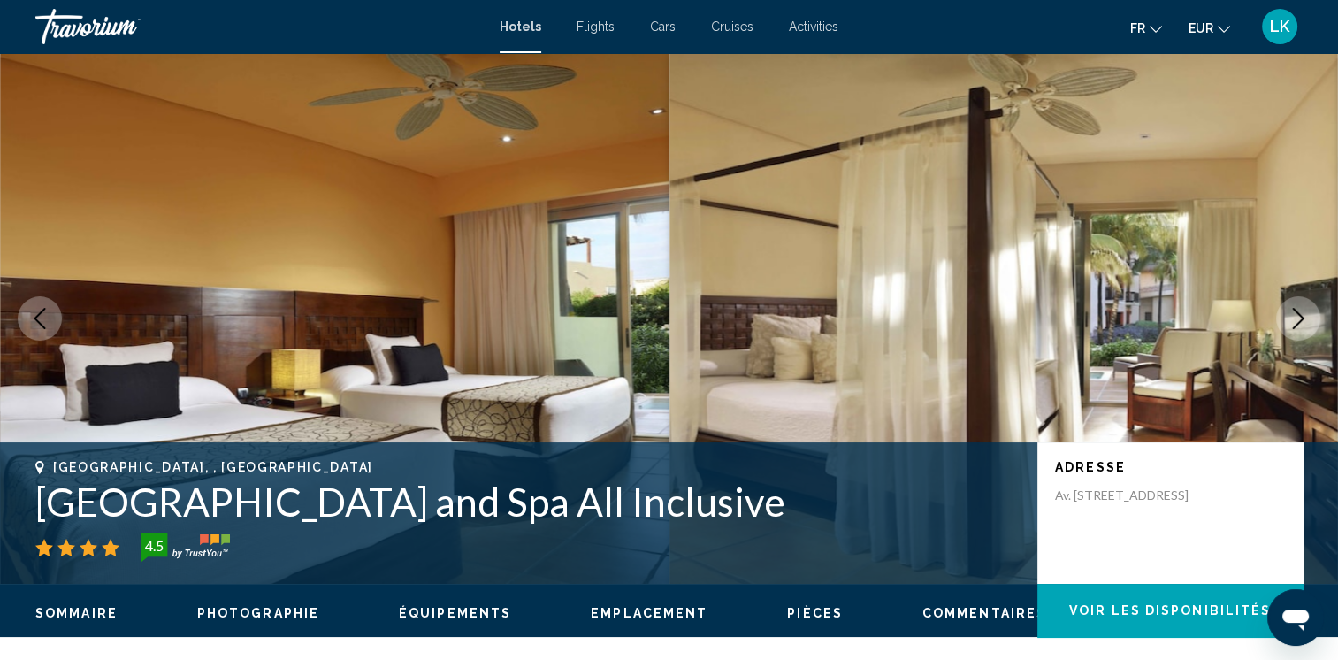
click at [1300, 317] on icon "Next image" at bounding box center [1298, 318] width 11 height 21
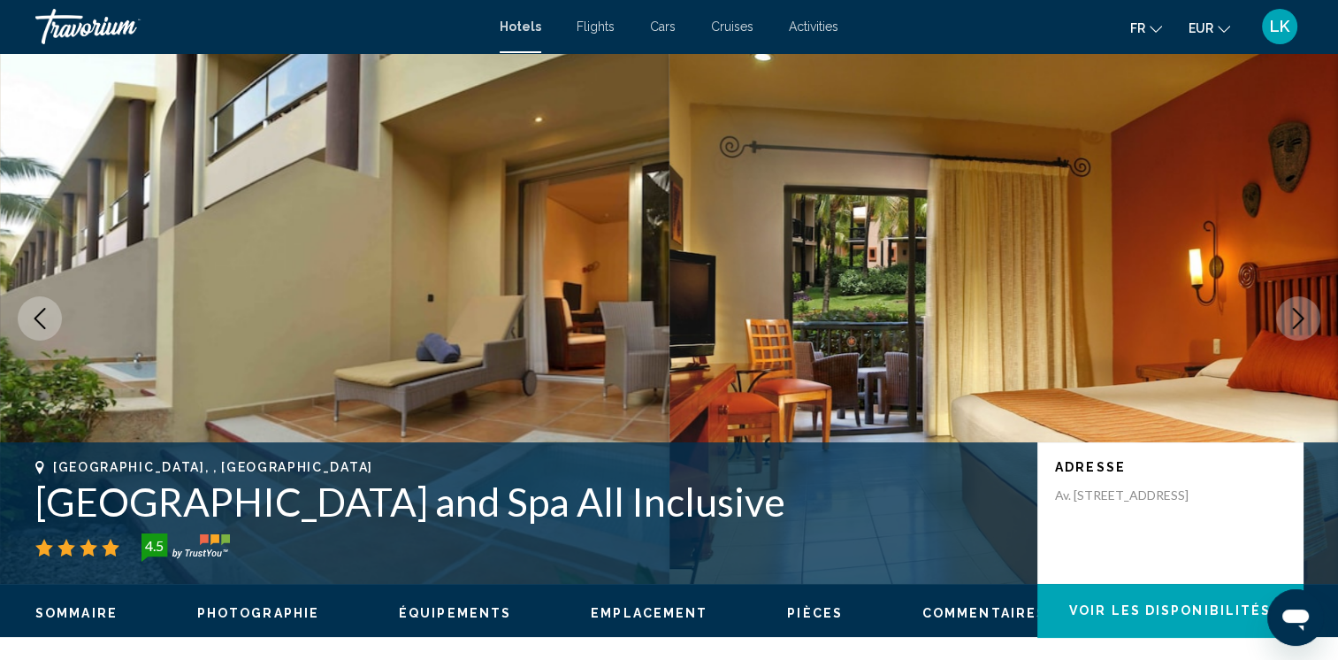
click at [1300, 317] on icon "Next image" at bounding box center [1298, 318] width 11 height 21
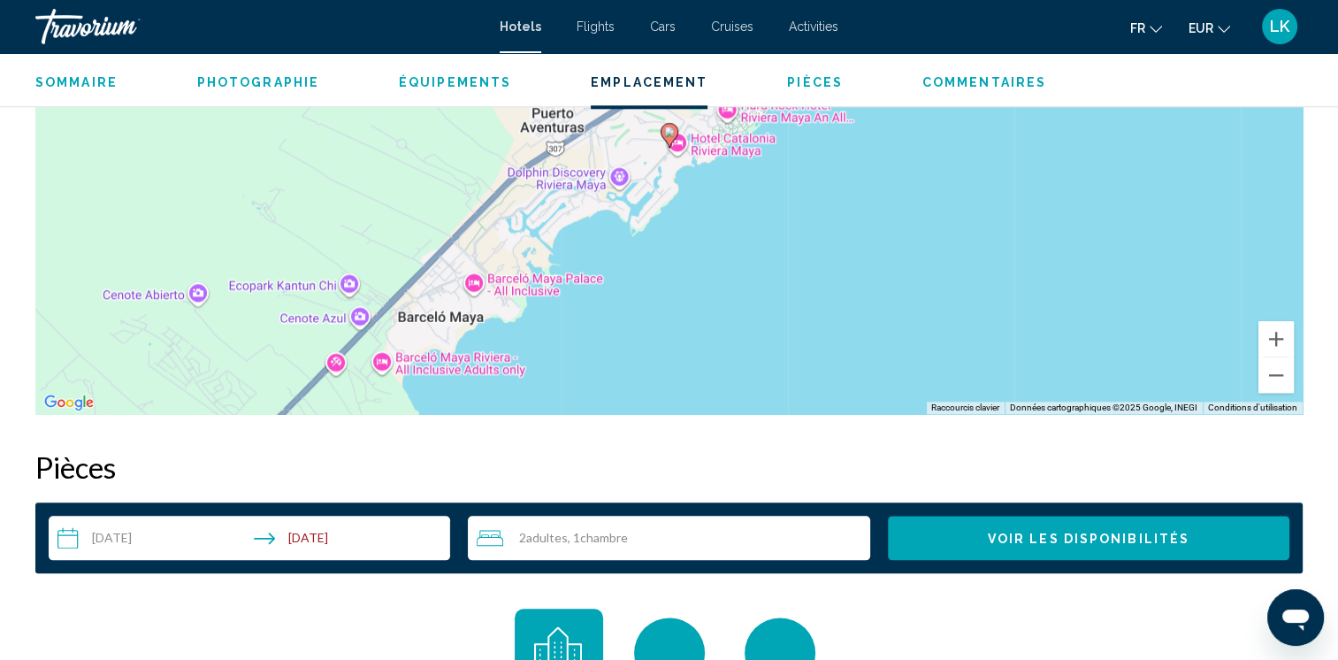
scroll to position [1913, 0]
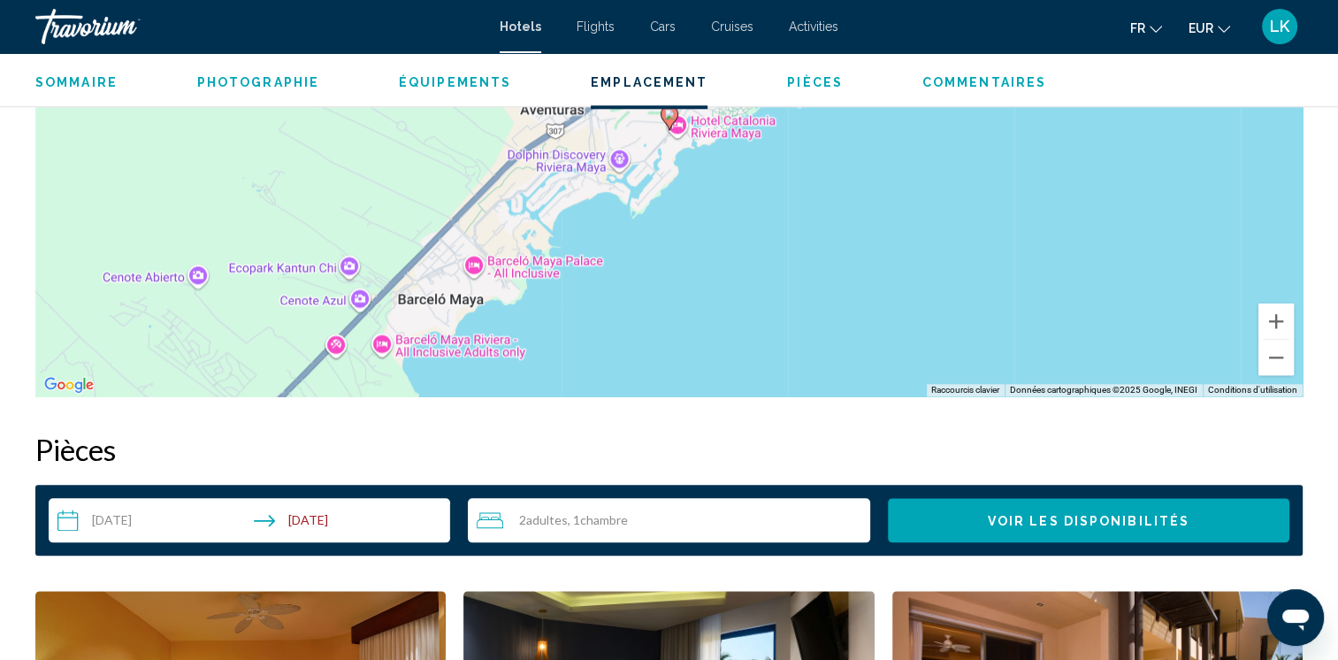
click at [141, 522] on input "**********" at bounding box center [253, 523] width 408 height 50
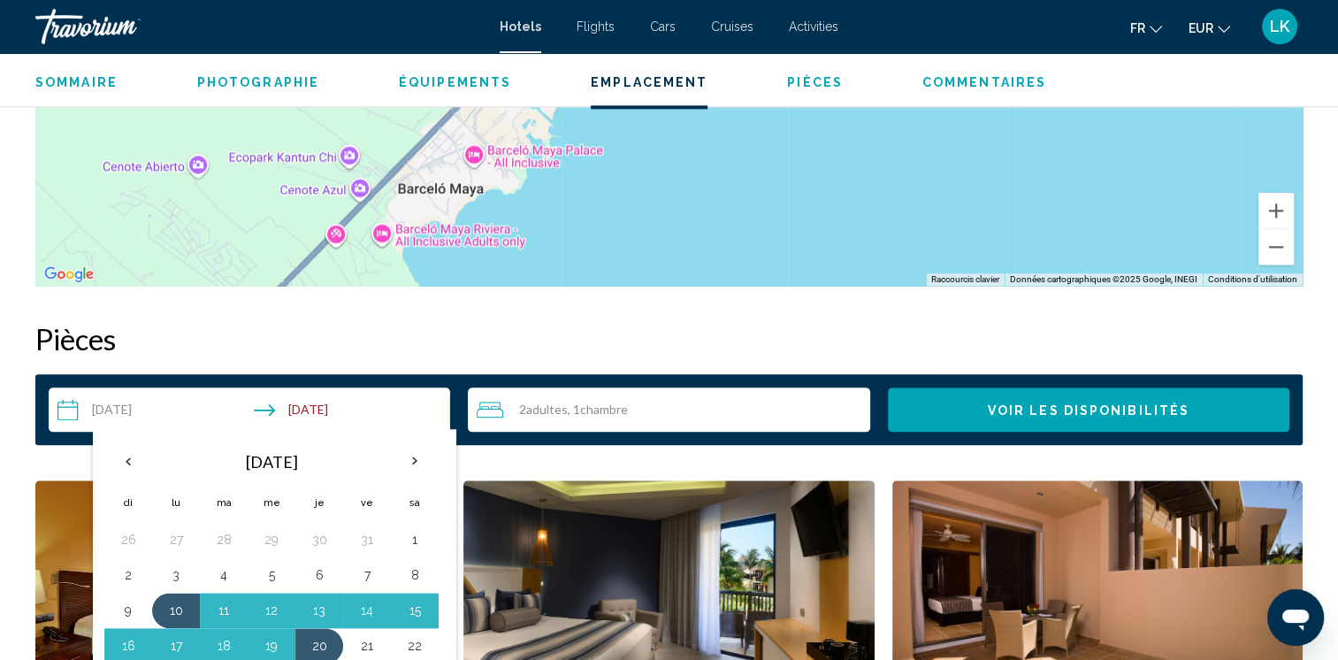
scroll to position [2090, 0]
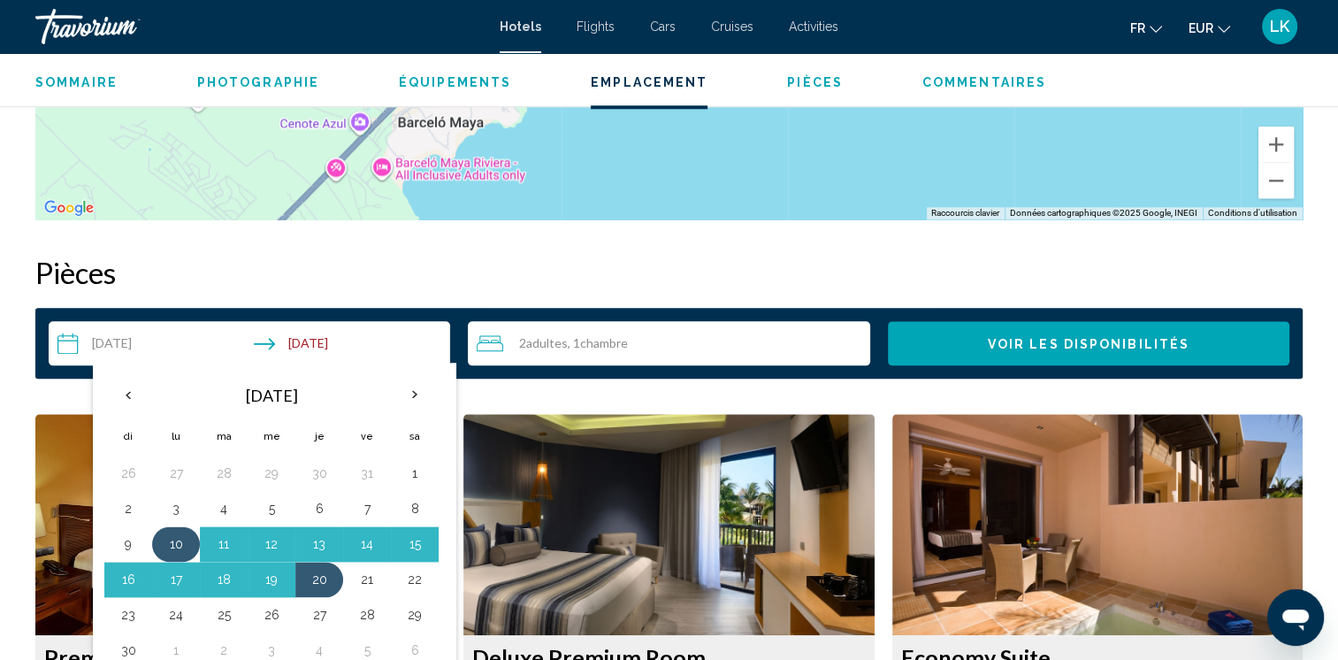
click at [170, 543] on button "10" at bounding box center [176, 543] width 28 height 25
click at [179, 580] on button "17" at bounding box center [176, 579] width 28 height 25
type input "**********"
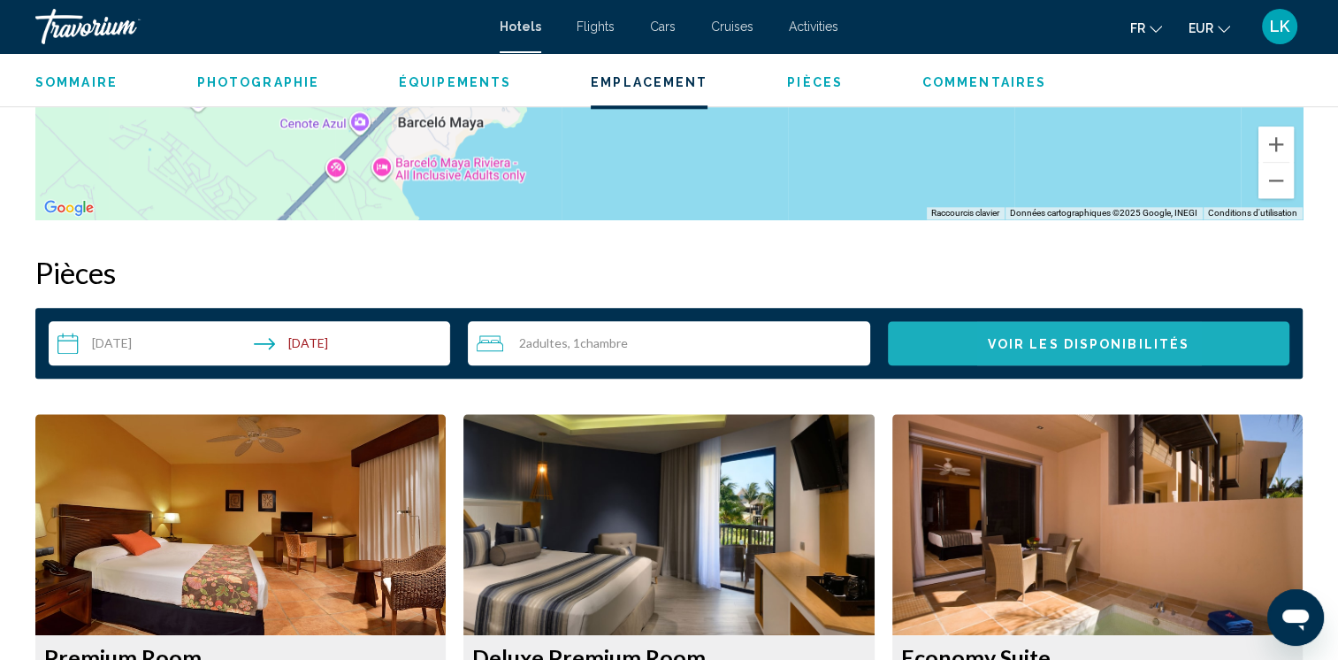
click at [1021, 333] on button "Voir les disponibilités" at bounding box center [1088, 343] width 401 height 44
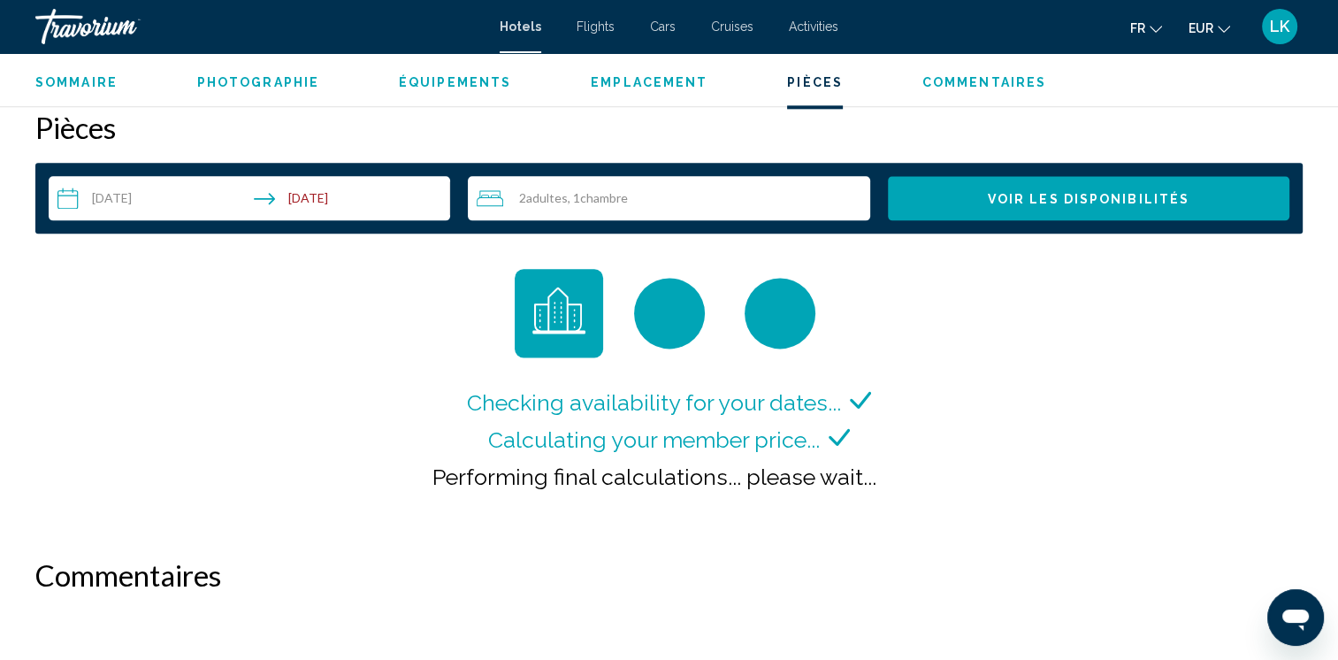
scroll to position [2239, 0]
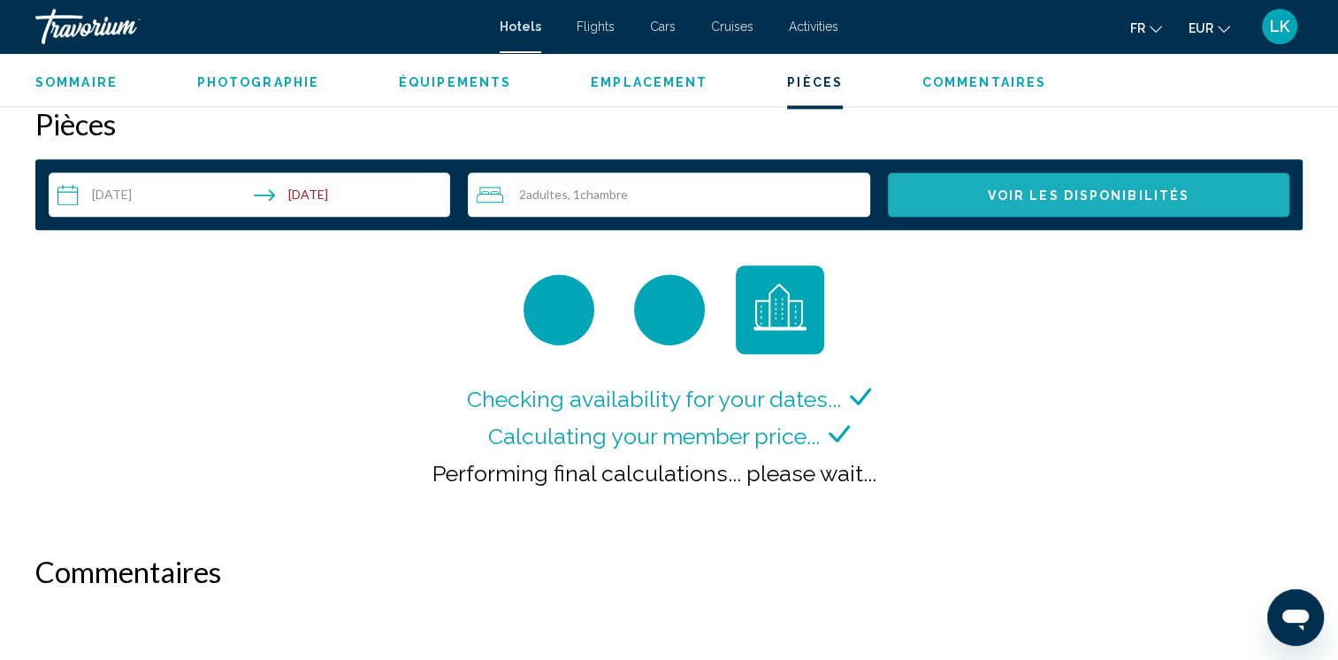
click at [1100, 207] on button "Voir les disponibilités" at bounding box center [1088, 194] width 401 height 44
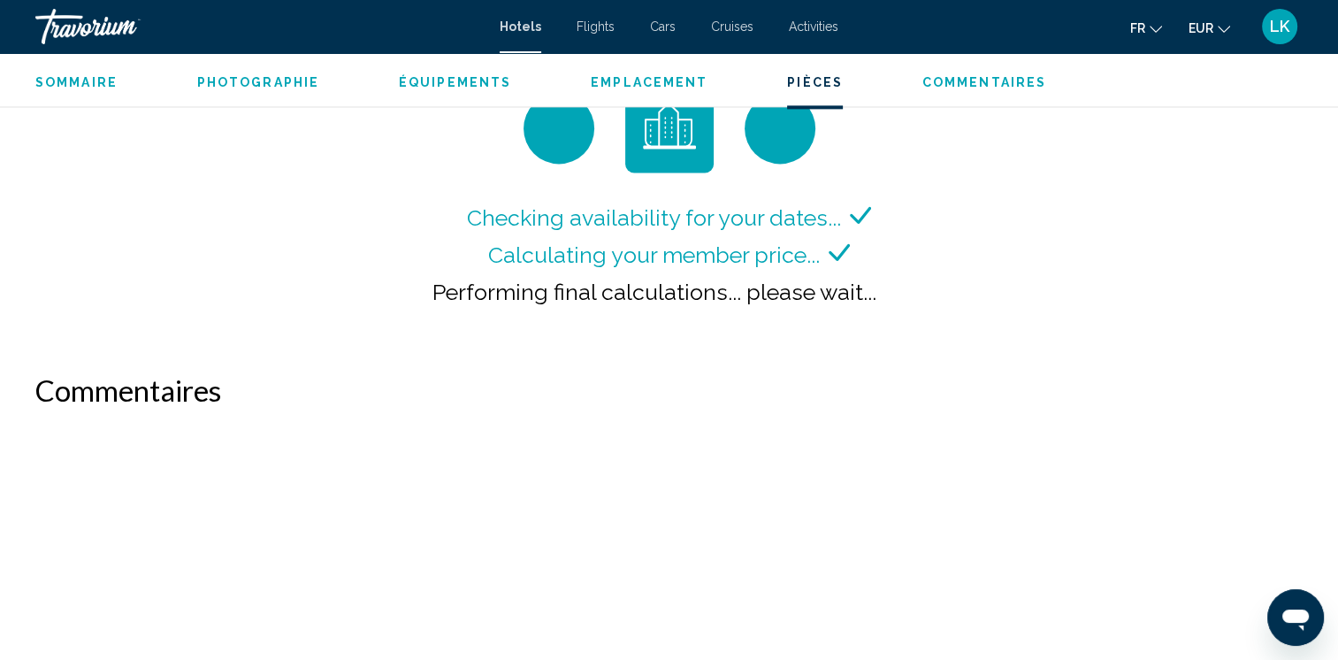
scroll to position [2415, 0]
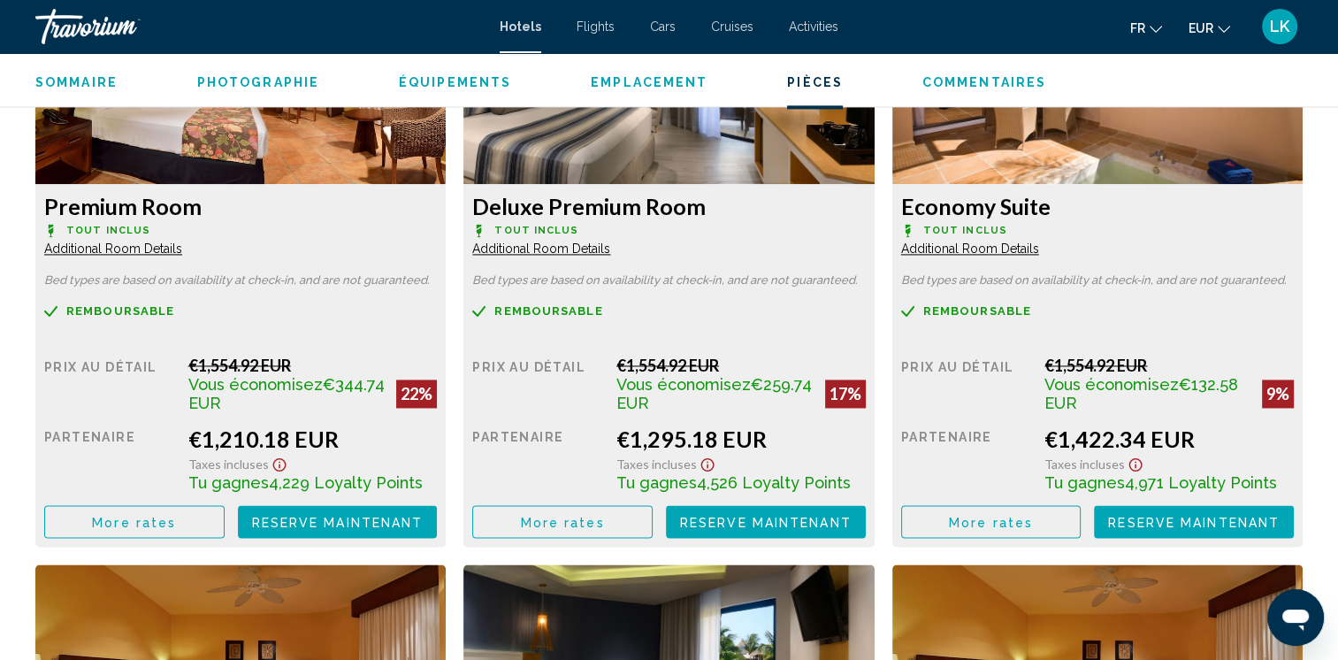
scroll to position [2544, 0]
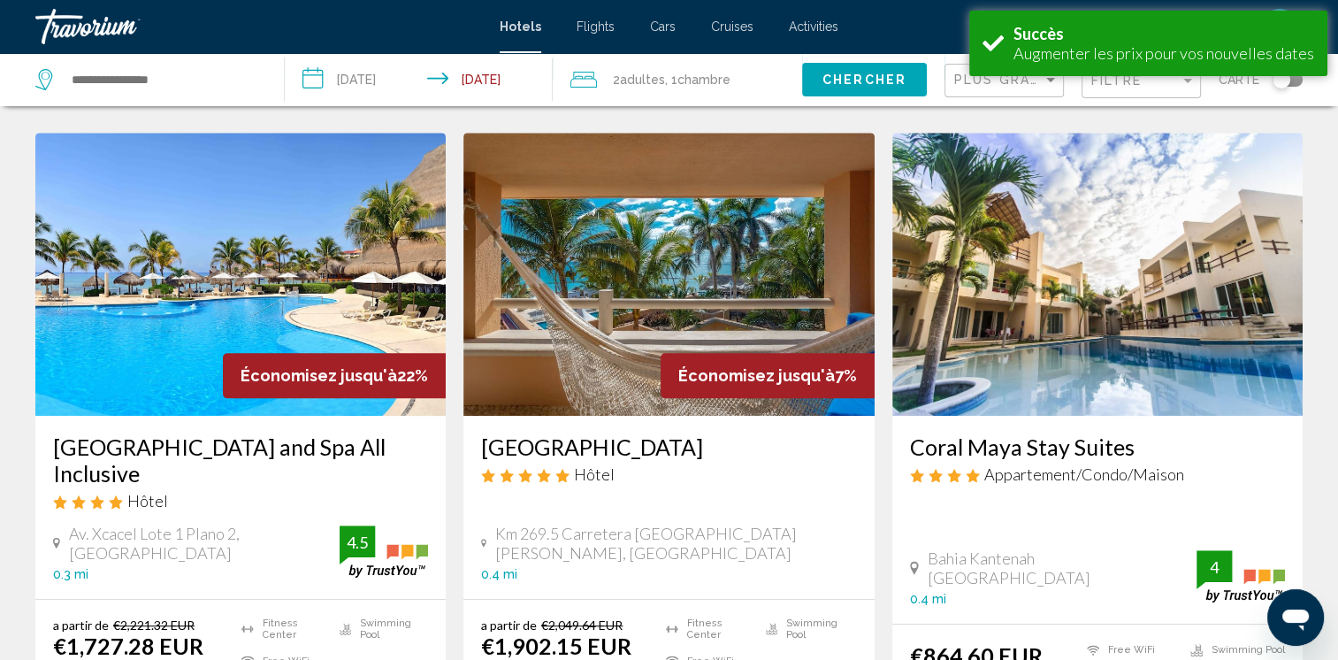
scroll to position [742, 0]
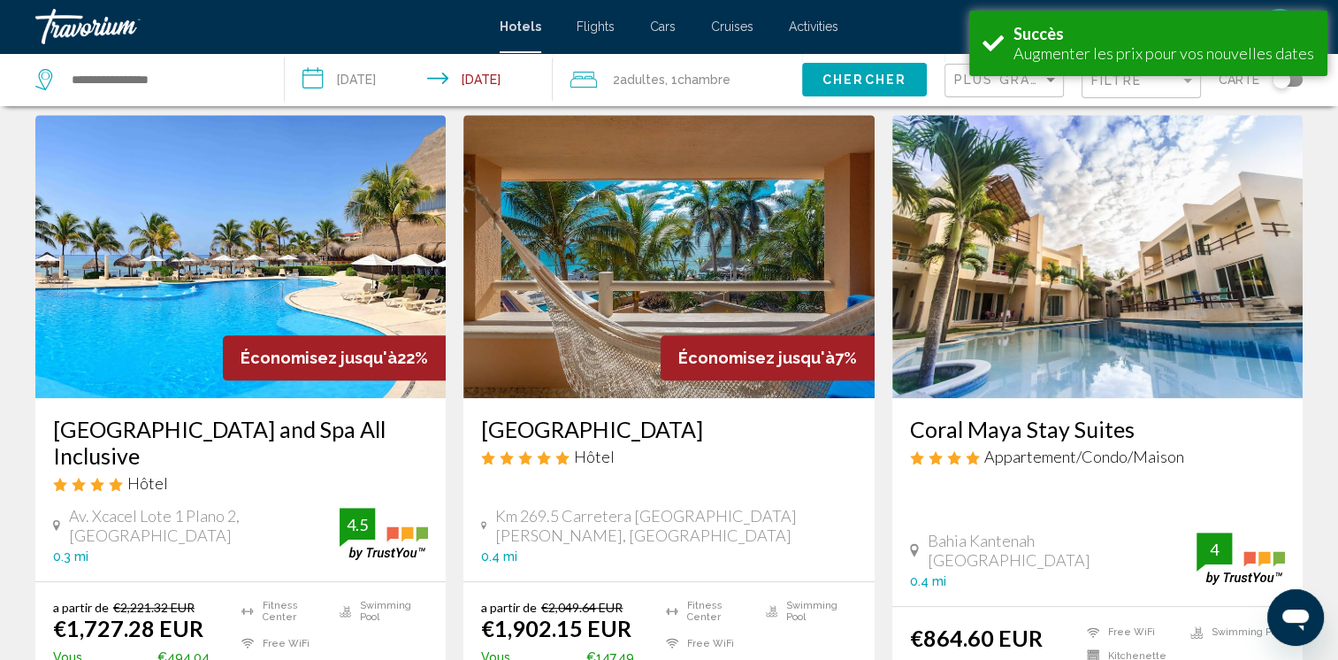
click at [693, 246] on img "Main content" at bounding box center [668, 256] width 410 height 283
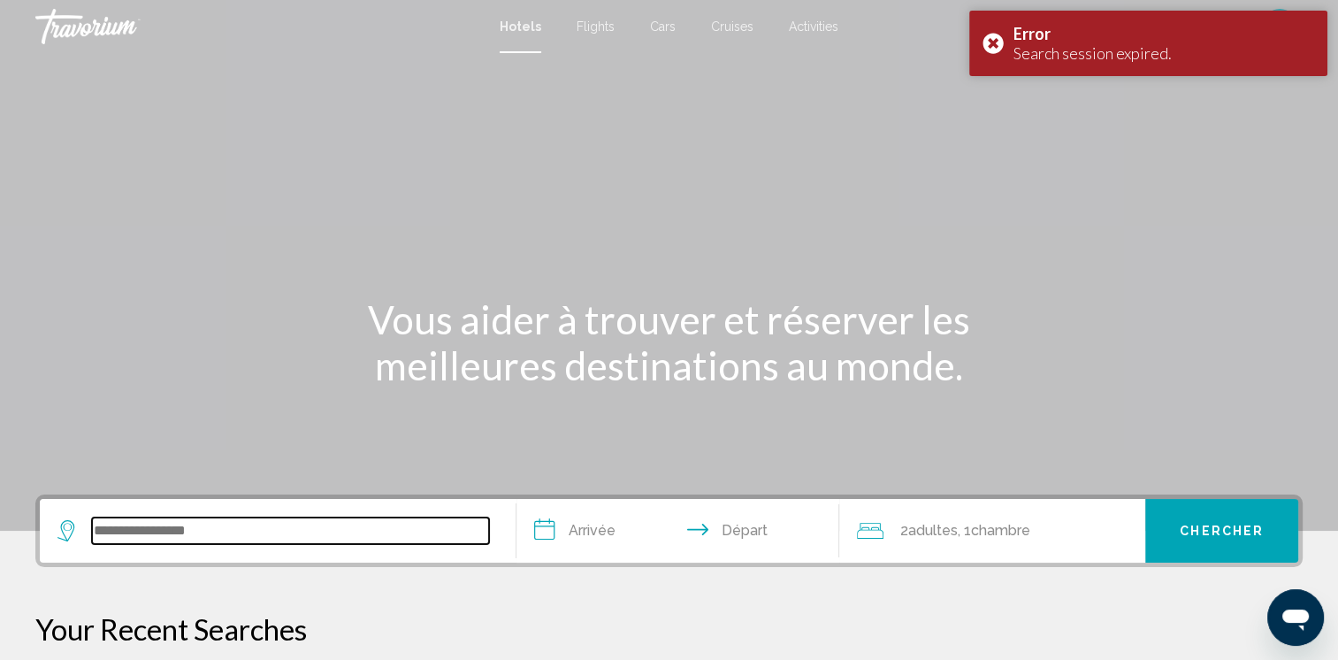
click at [184, 530] on input "Search widget" at bounding box center [290, 530] width 397 height 27
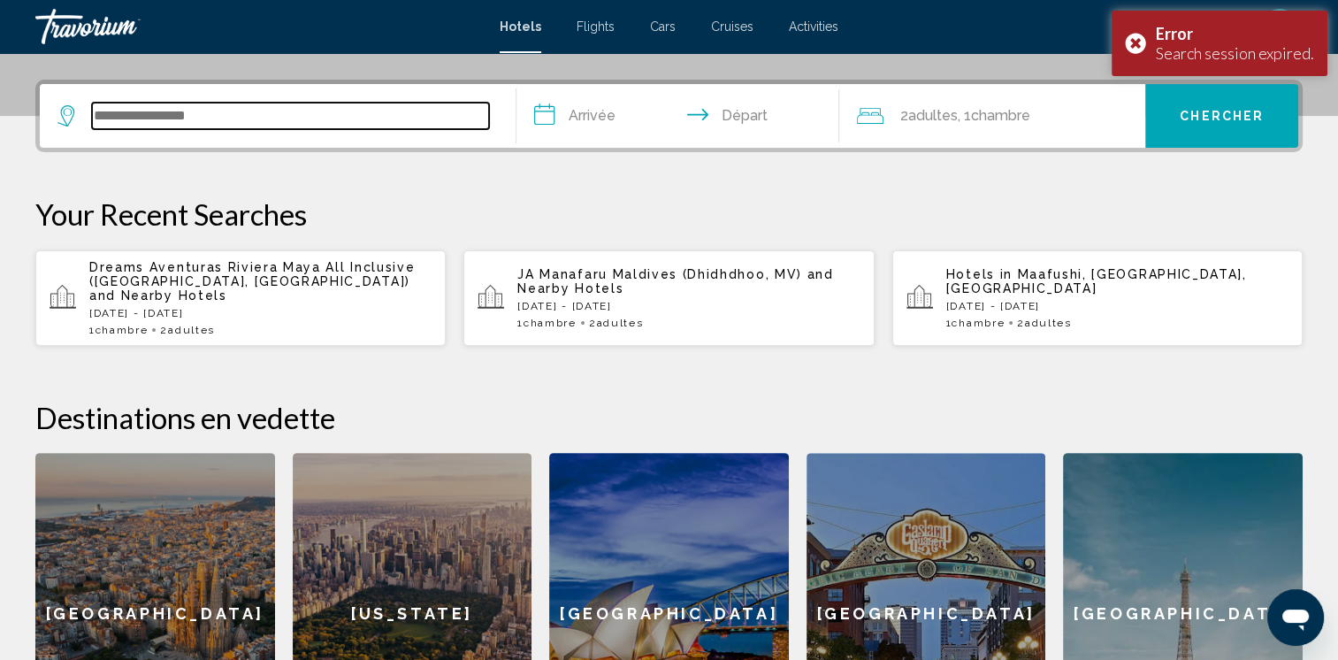
scroll to position [436, 0]
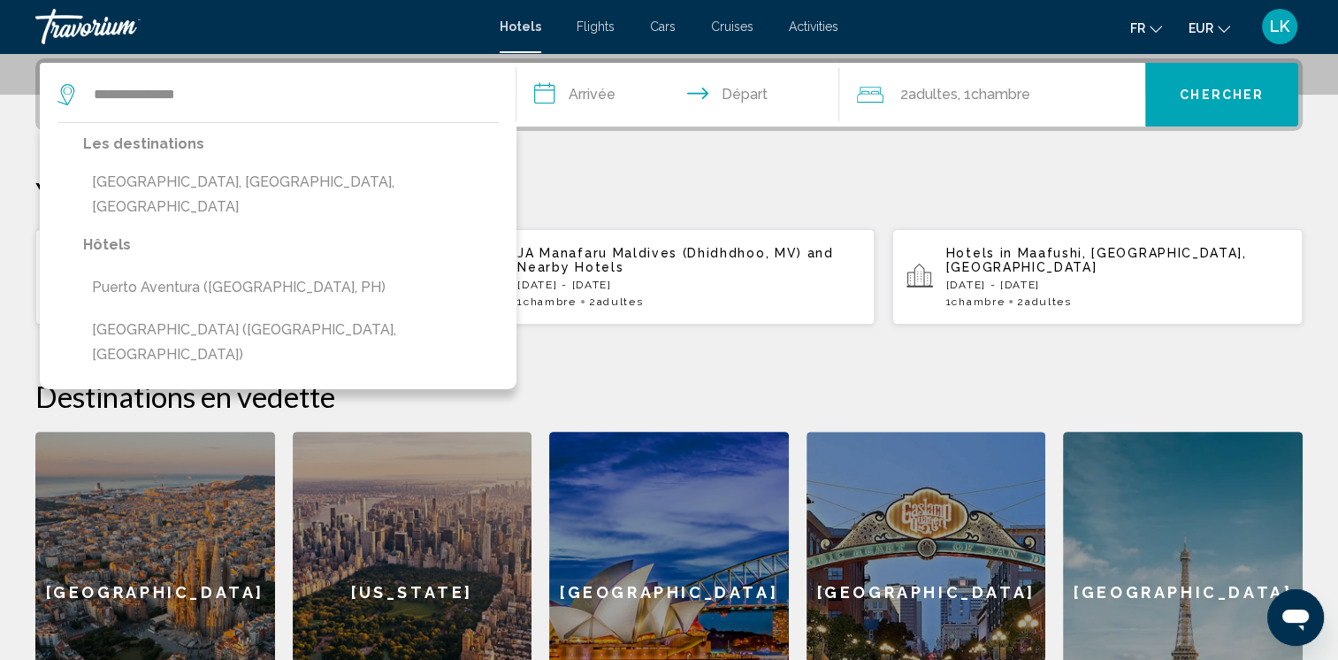
drag, startPoint x: 219, startPoint y: 180, endPoint x: 223, endPoint y: 193, distance: 12.9
click at [219, 186] on button "Puerto Aventuras, Riviera Maya, Mexico" at bounding box center [291, 194] width 416 height 58
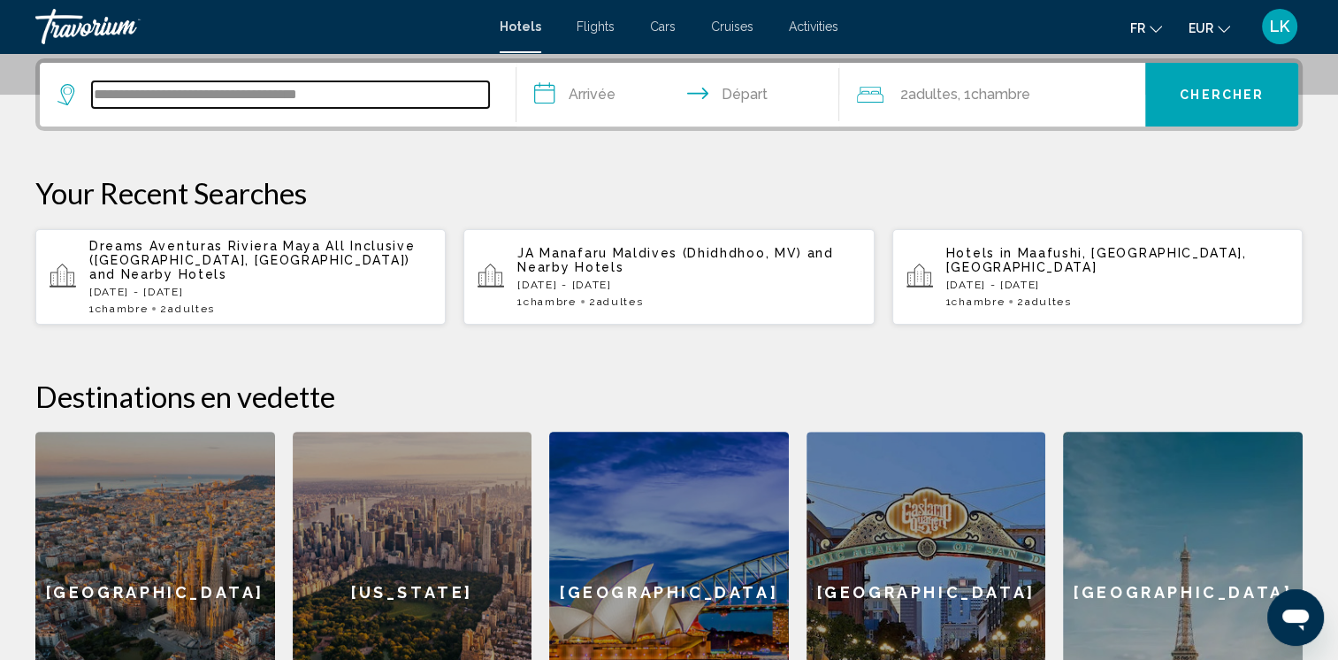
drag, startPoint x: 394, startPoint y: 88, endPoint x: 242, endPoint y: 88, distance: 152.1
click at [242, 88] on input "**********" at bounding box center [290, 94] width 397 height 27
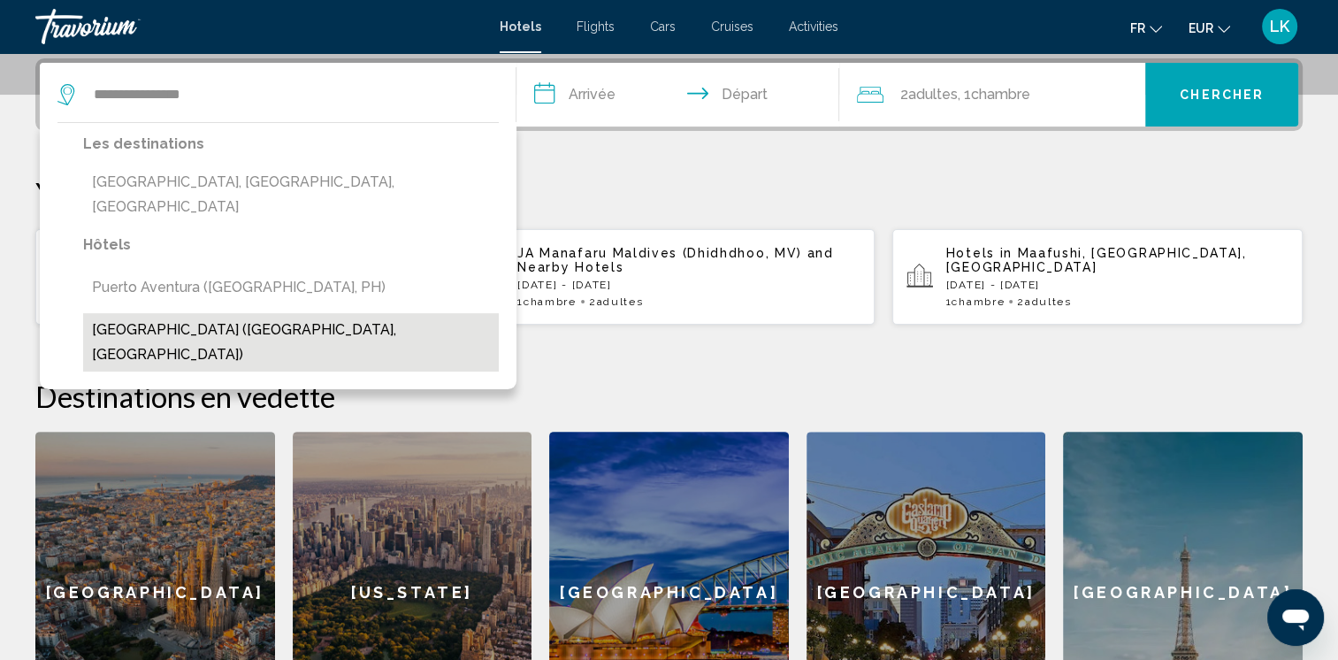
click at [288, 313] on button "Puerto Aventuras Beach Resort (Puerto Aventuras, MX)" at bounding box center [291, 342] width 416 height 58
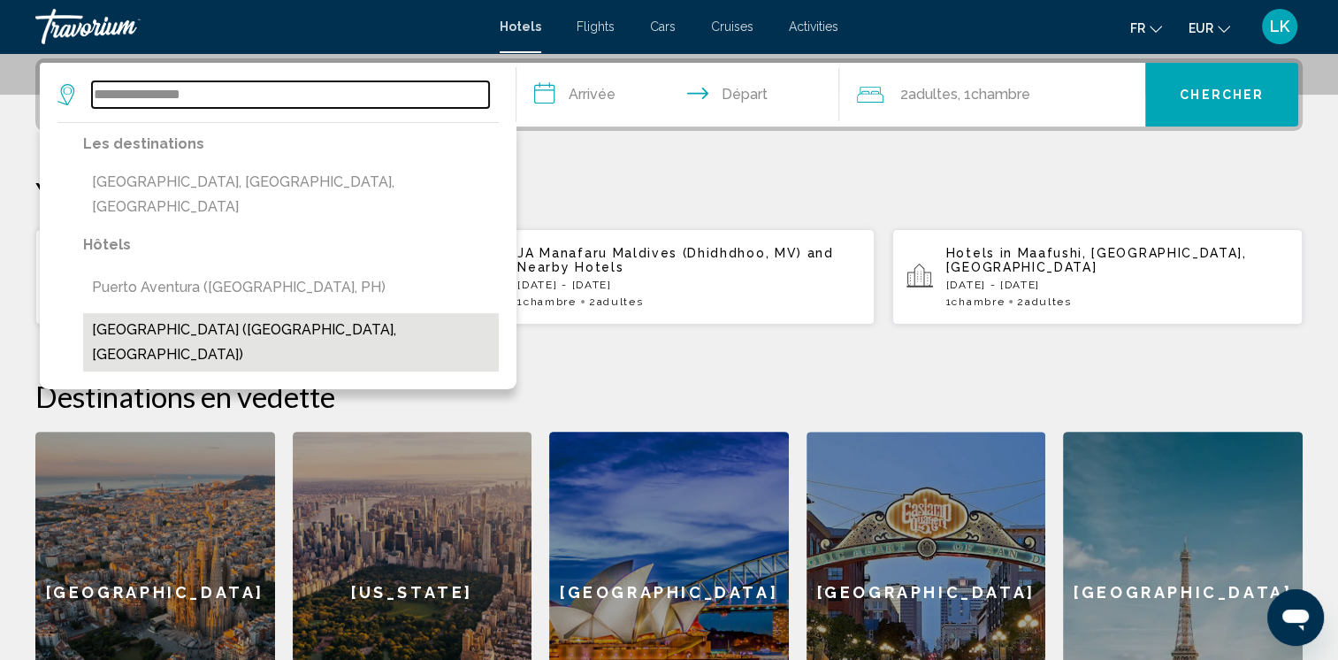
type input "**********"
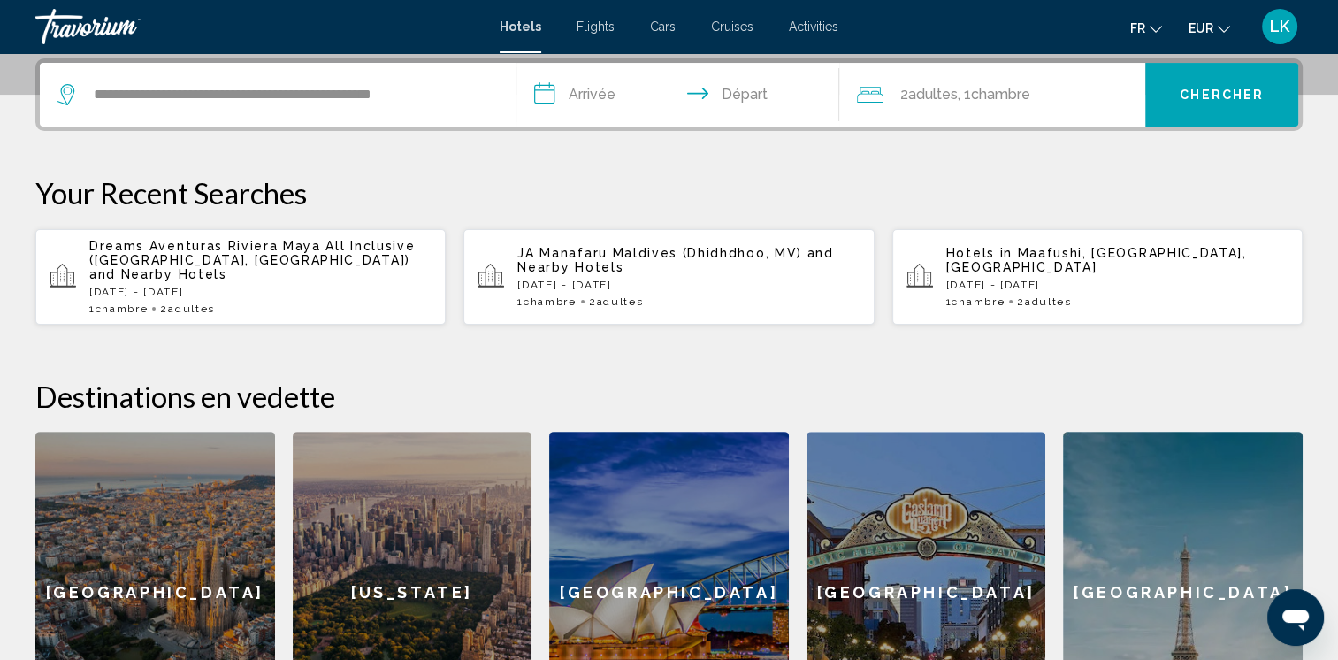
click at [590, 101] on input "**********" at bounding box center [681, 97] width 331 height 69
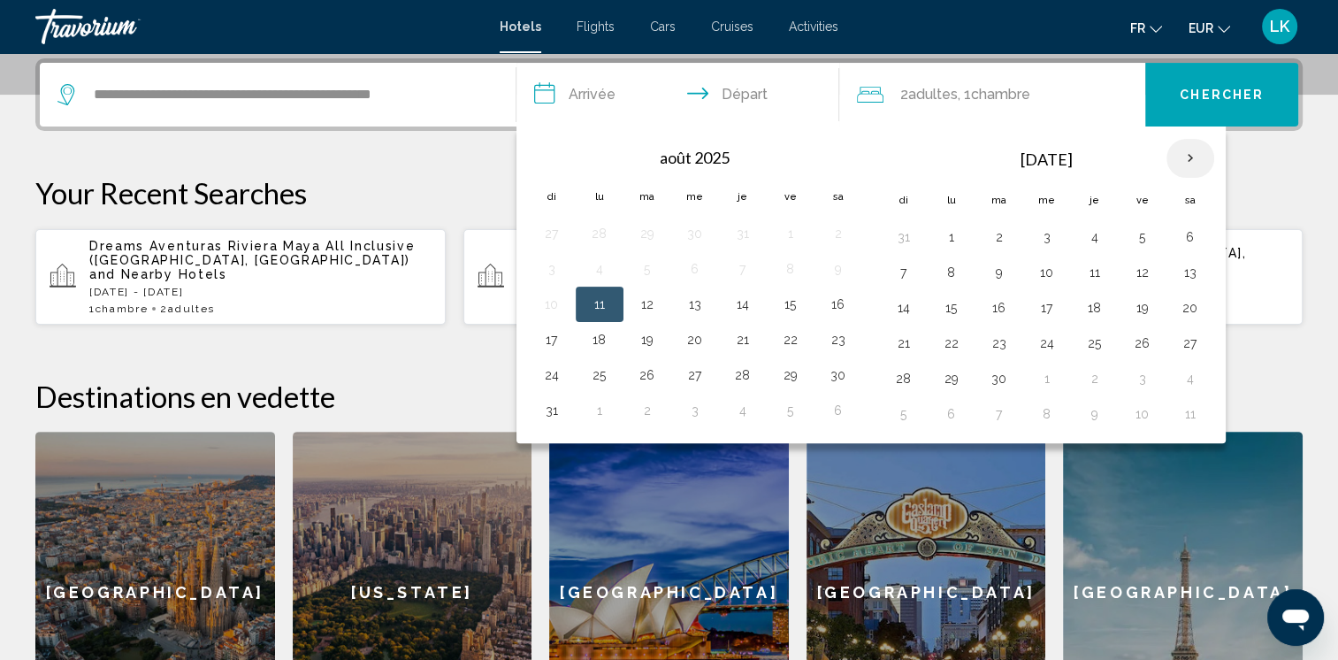
click at [1189, 150] on th "Next month" at bounding box center [1190, 158] width 48 height 39
click at [944, 313] on button "10" at bounding box center [951, 307] width 28 height 25
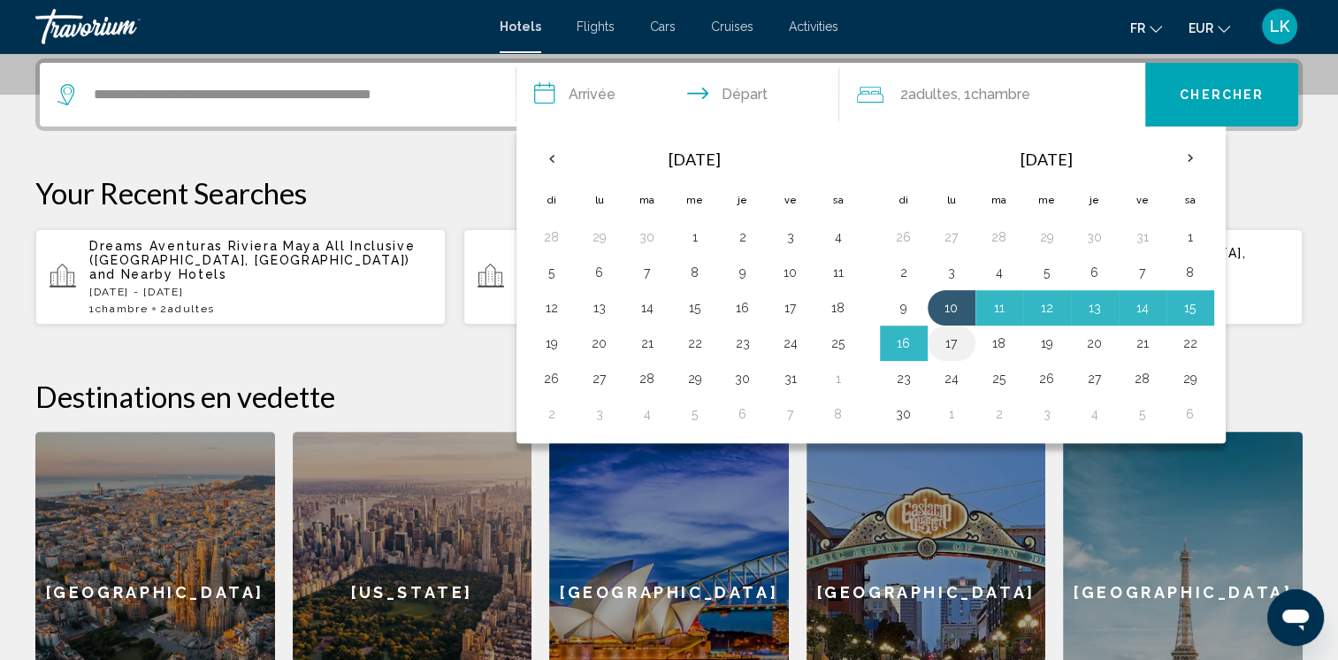
click at [949, 338] on button "17" at bounding box center [951, 343] width 28 height 25
type input "**********"
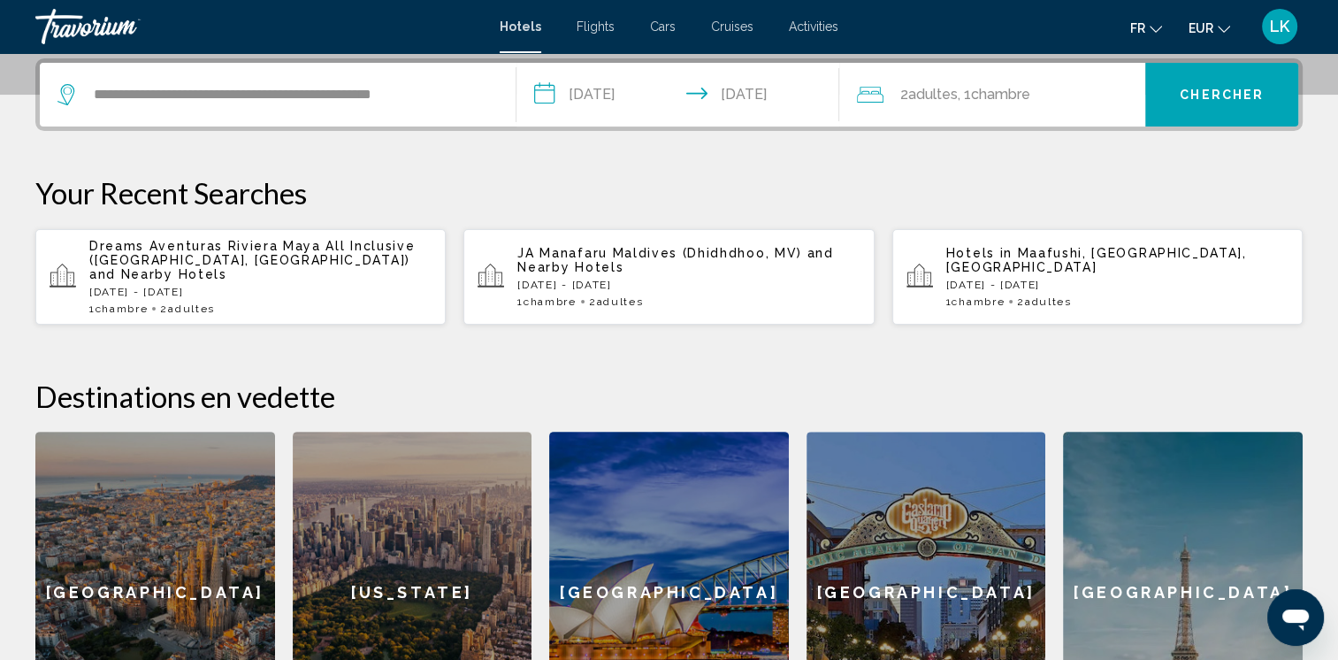
click at [1153, 95] on button "Chercher" at bounding box center [1221, 95] width 153 height 64
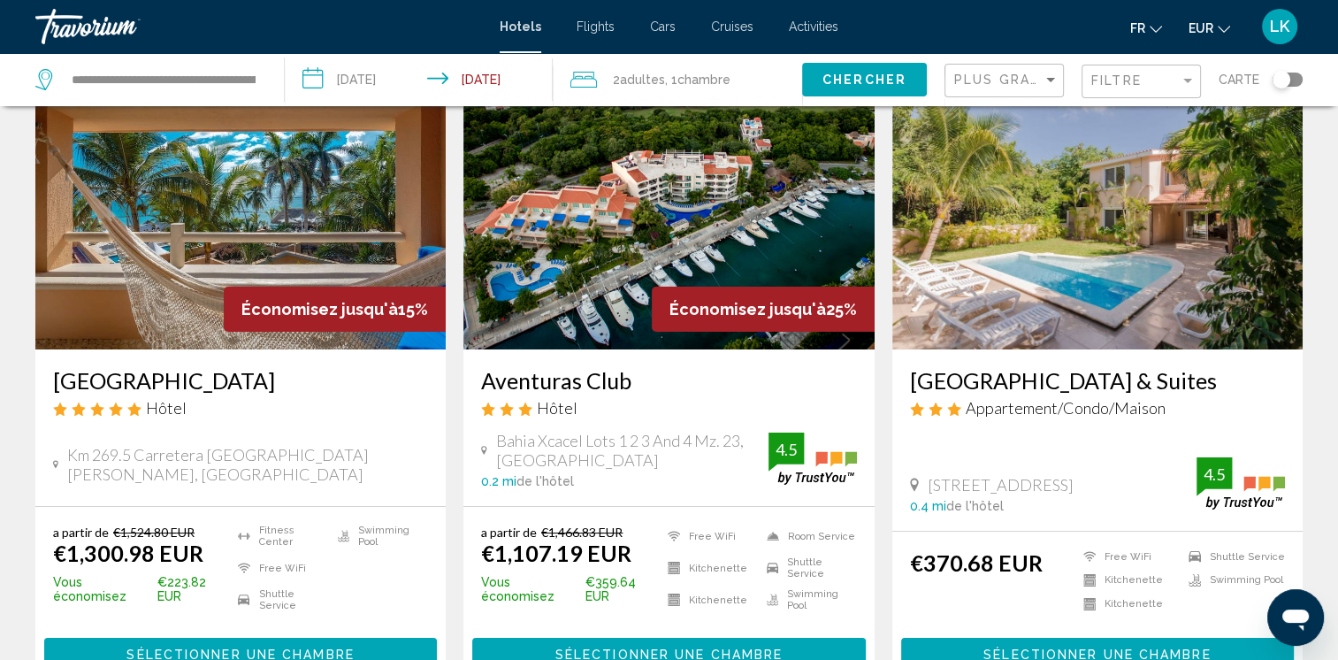
scroll to position [106, 0]
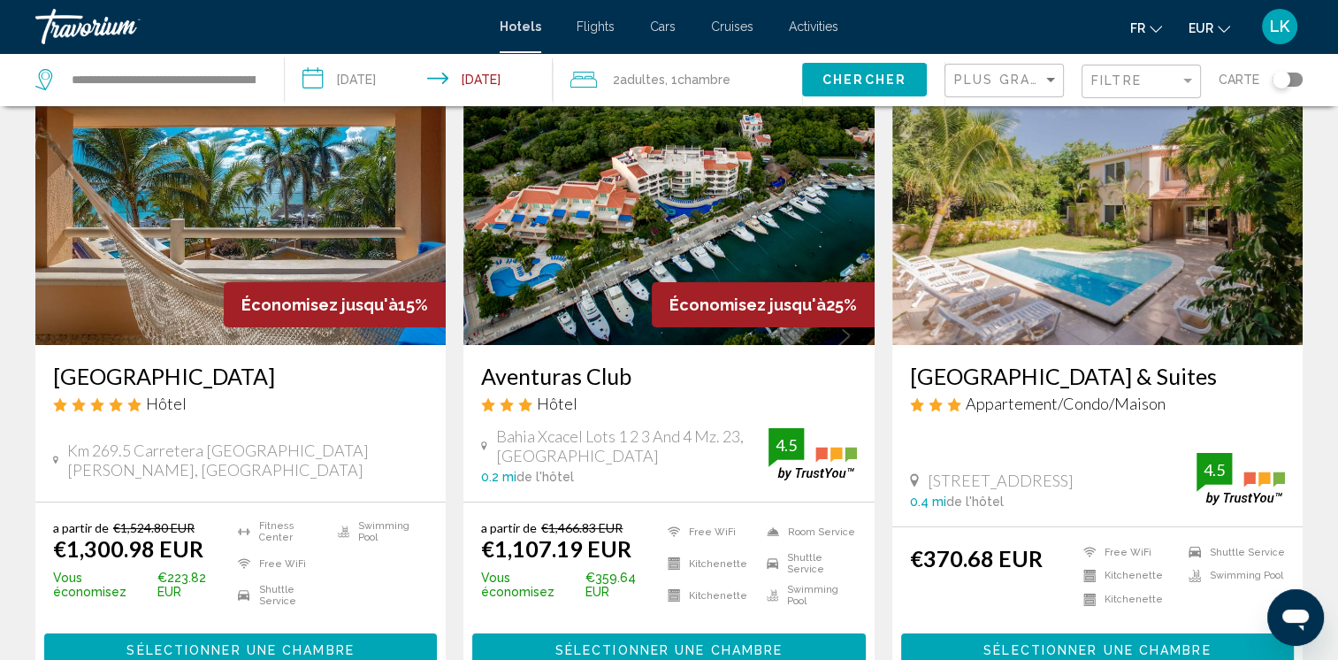
click at [318, 240] on img "Main content" at bounding box center [240, 203] width 410 height 283
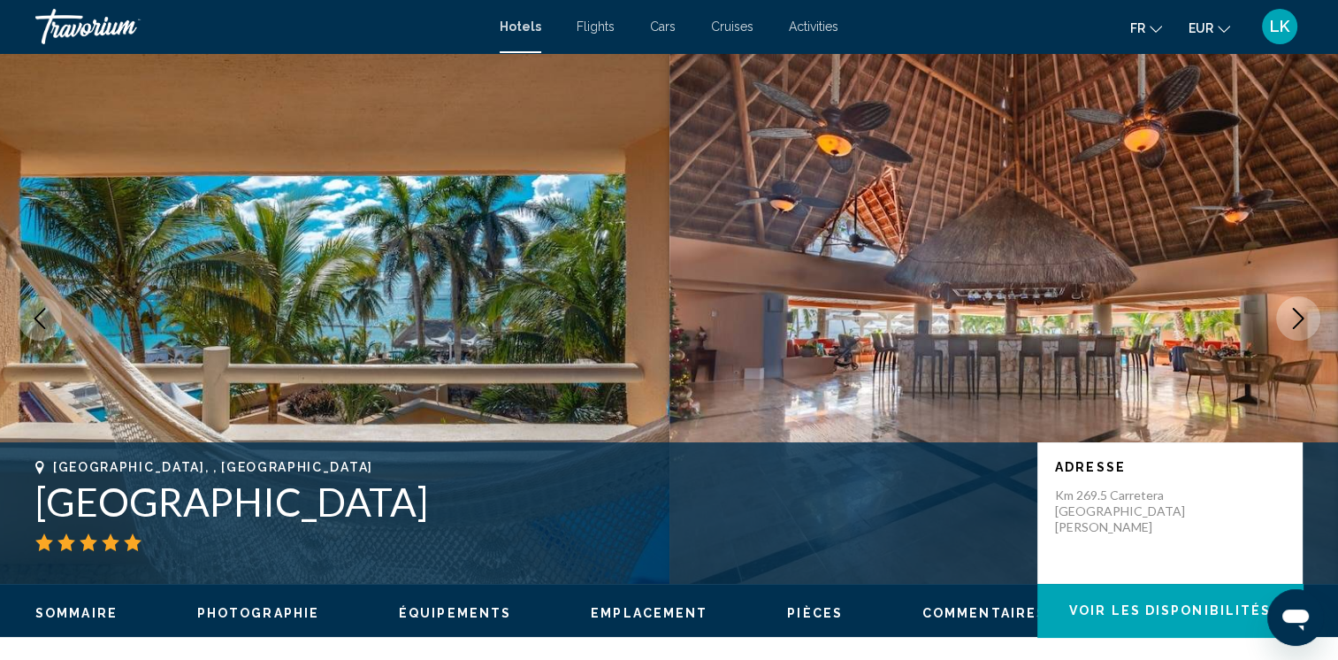
click at [1287, 314] on icon "Next image" at bounding box center [1297, 318] width 21 height 21
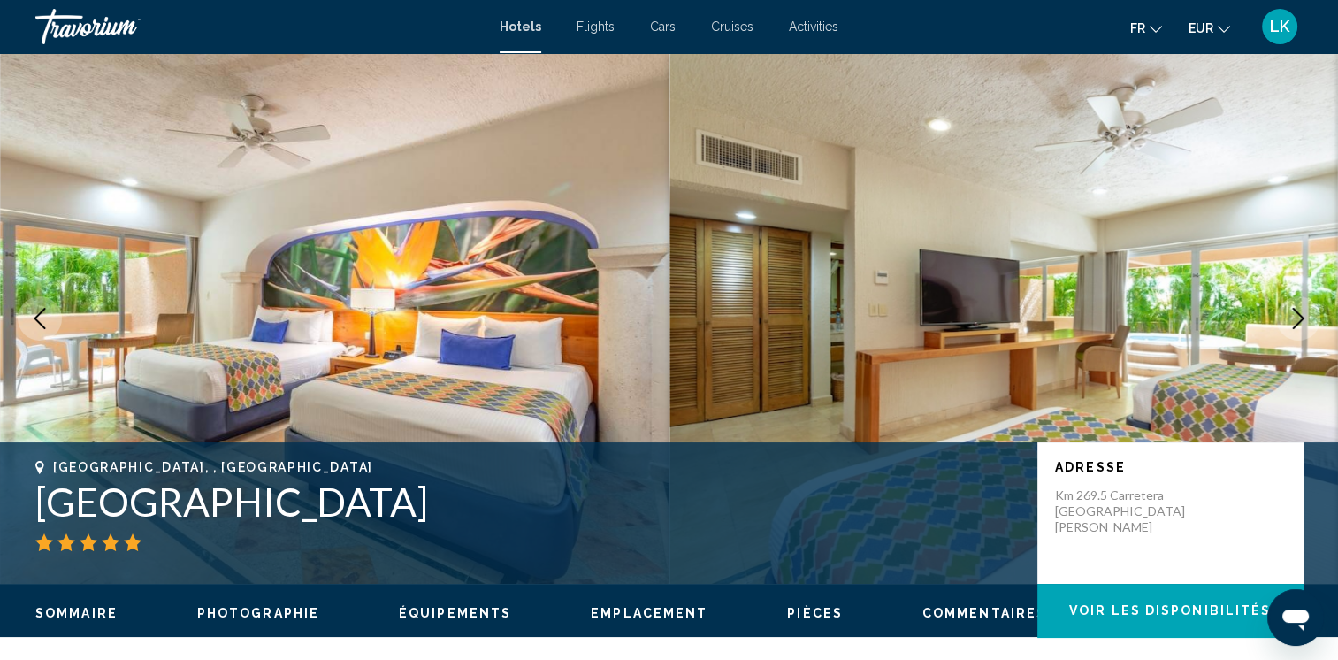
click at [1287, 314] on icon "Next image" at bounding box center [1297, 318] width 21 height 21
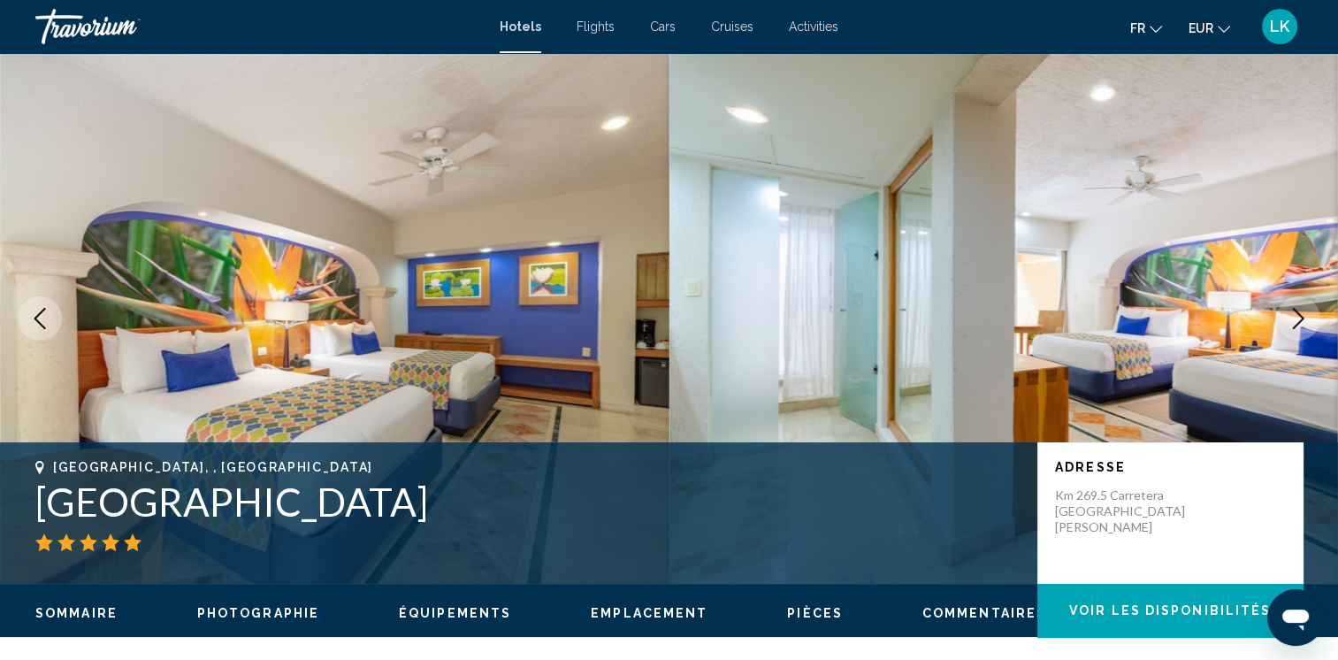
click at [1287, 314] on icon "Next image" at bounding box center [1297, 318] width 21 height 21
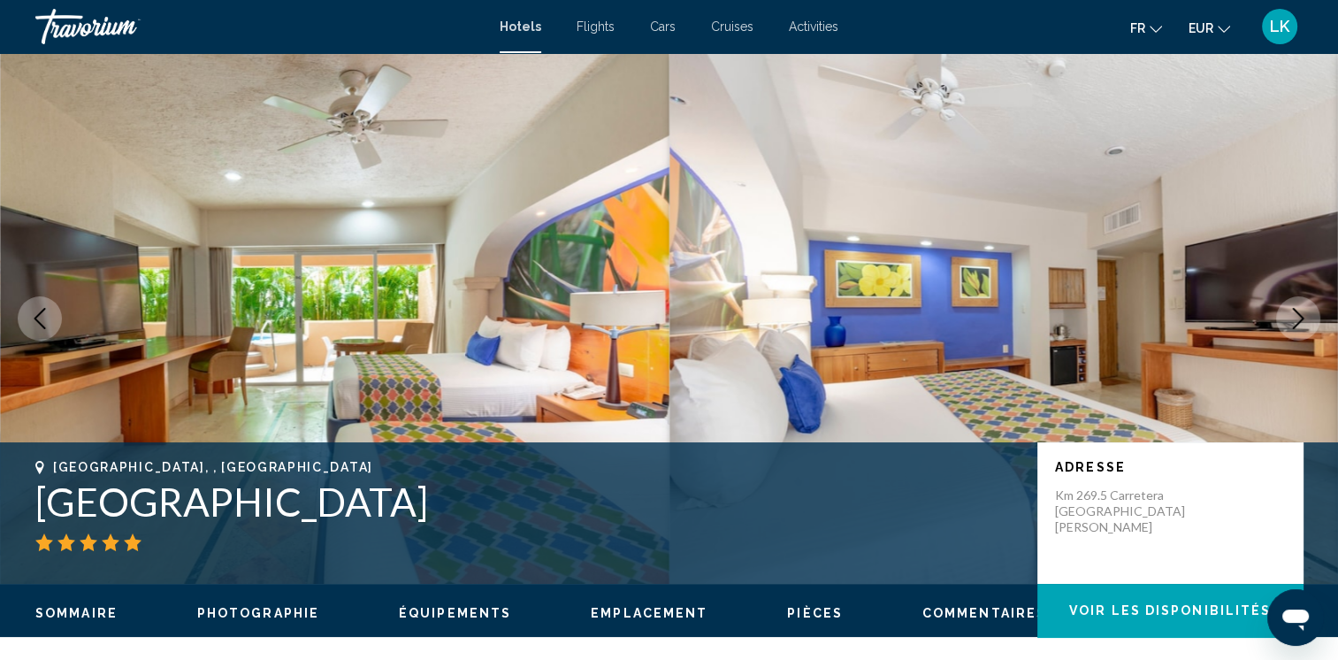
click at [1287, 314] on icon "Next image" at bounding box center [1297, 318] width 21 height 21
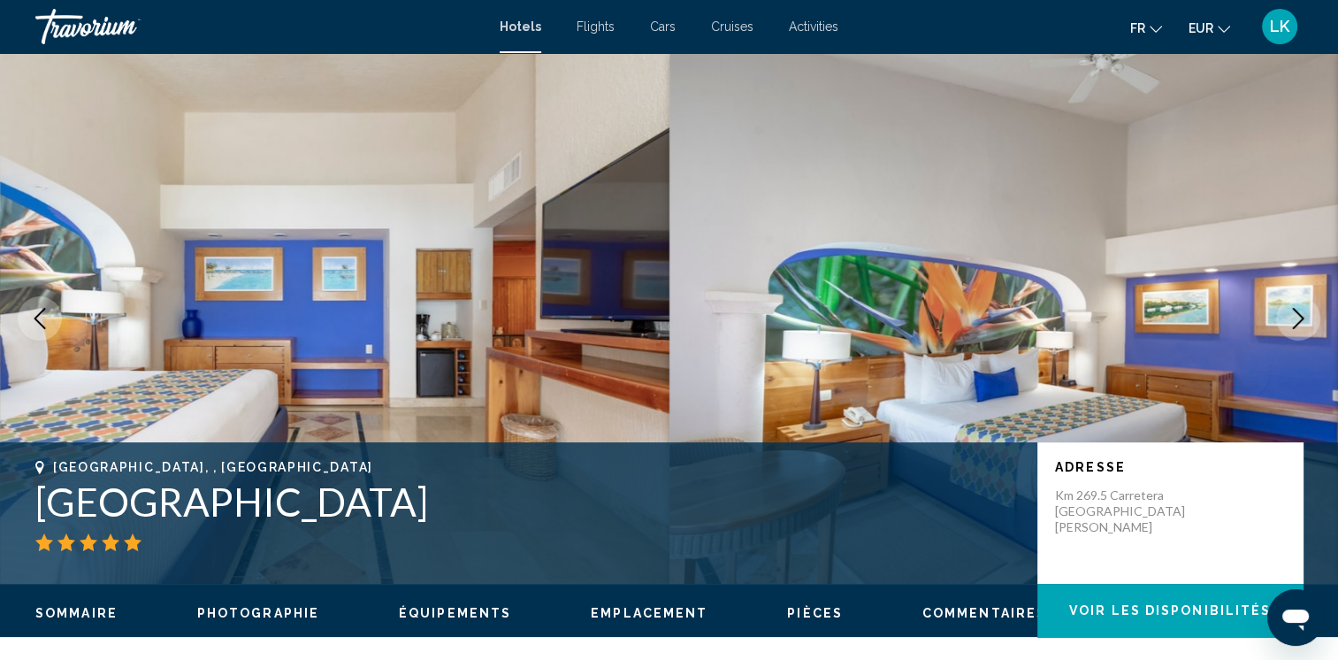
click at [1287, 314] on icon "Next image" at bounding box center [1297, 318] width 21 height 21
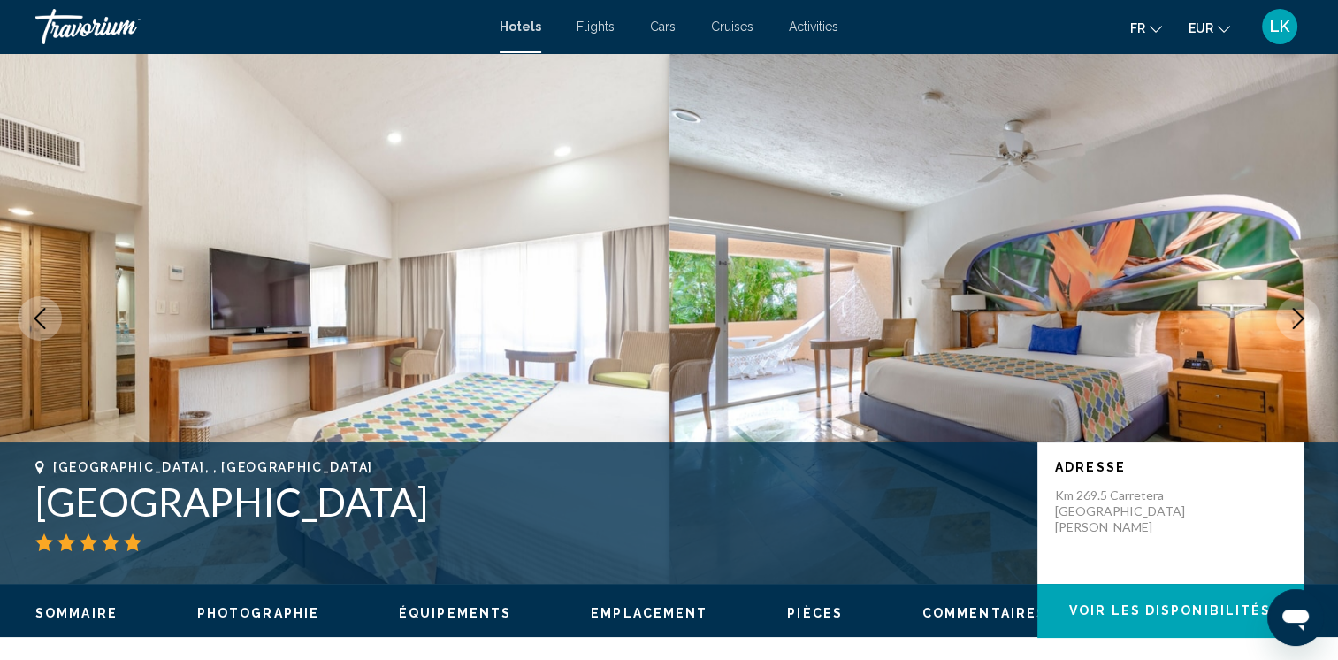
click at [1287, 314] on icon "Next image" at bounding box center [1297, 318] width 21 height 21
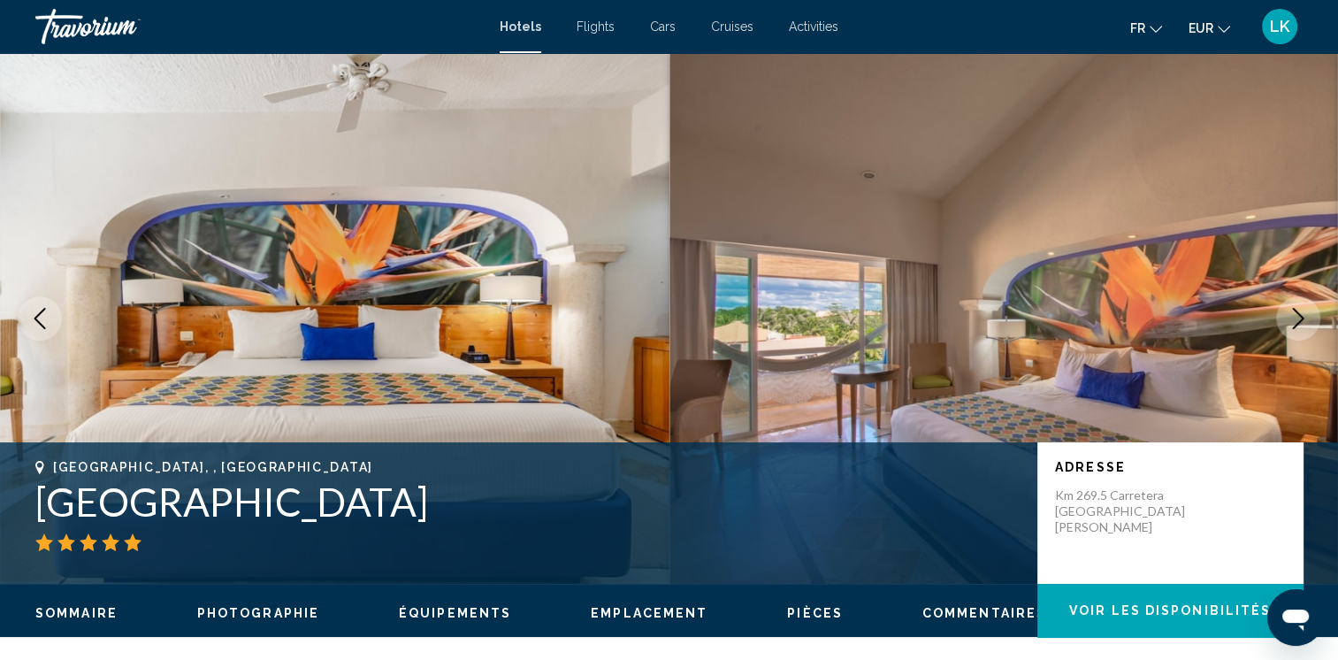
click at [1287, 314] on icon "Next image" at bounding box center [1297, 318] width 21 height 21
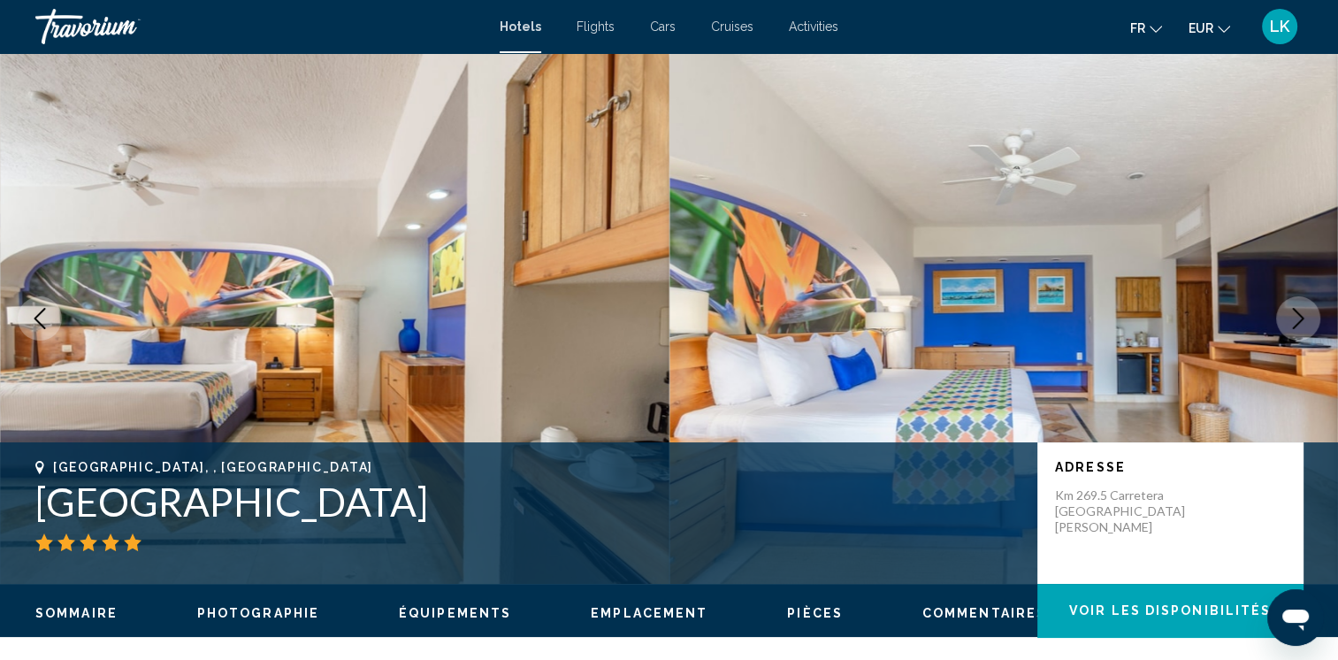
click at [1287, 314] on icon "Next image" at bounding box center [1297, 318] width 21 height 21
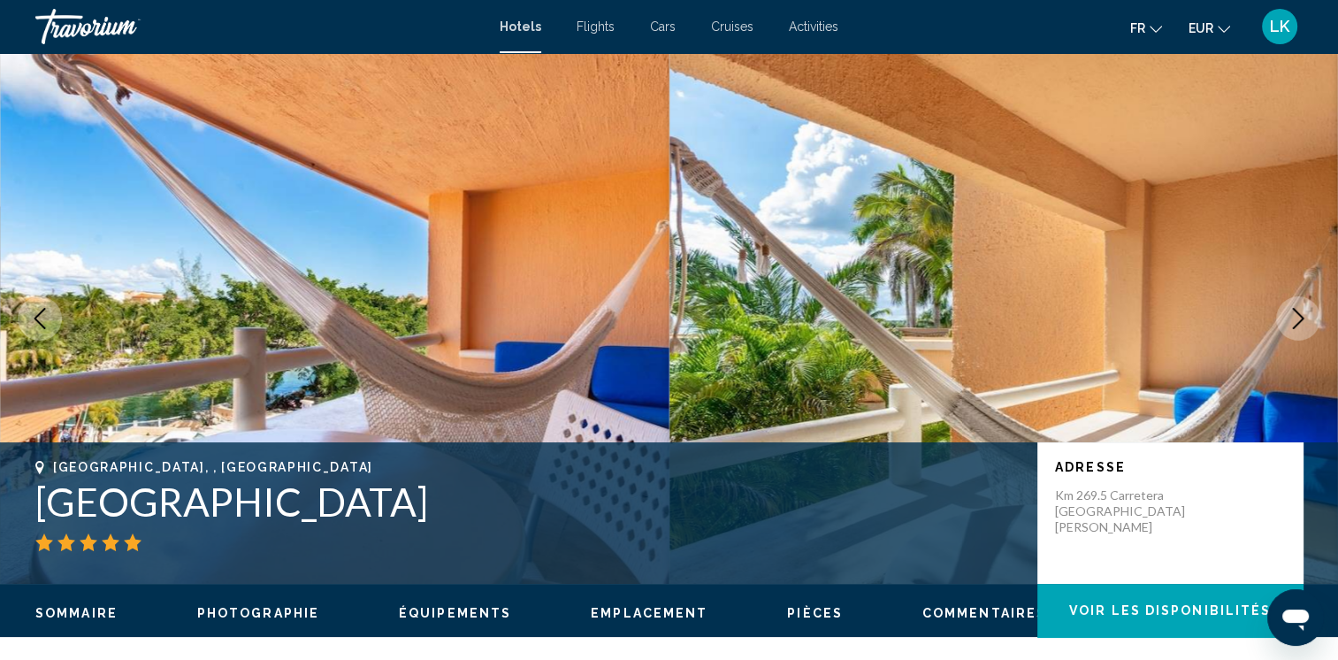
click at [1287, 314] on icon "Next image" at bounding box center [1297, 318] width 21 height 21
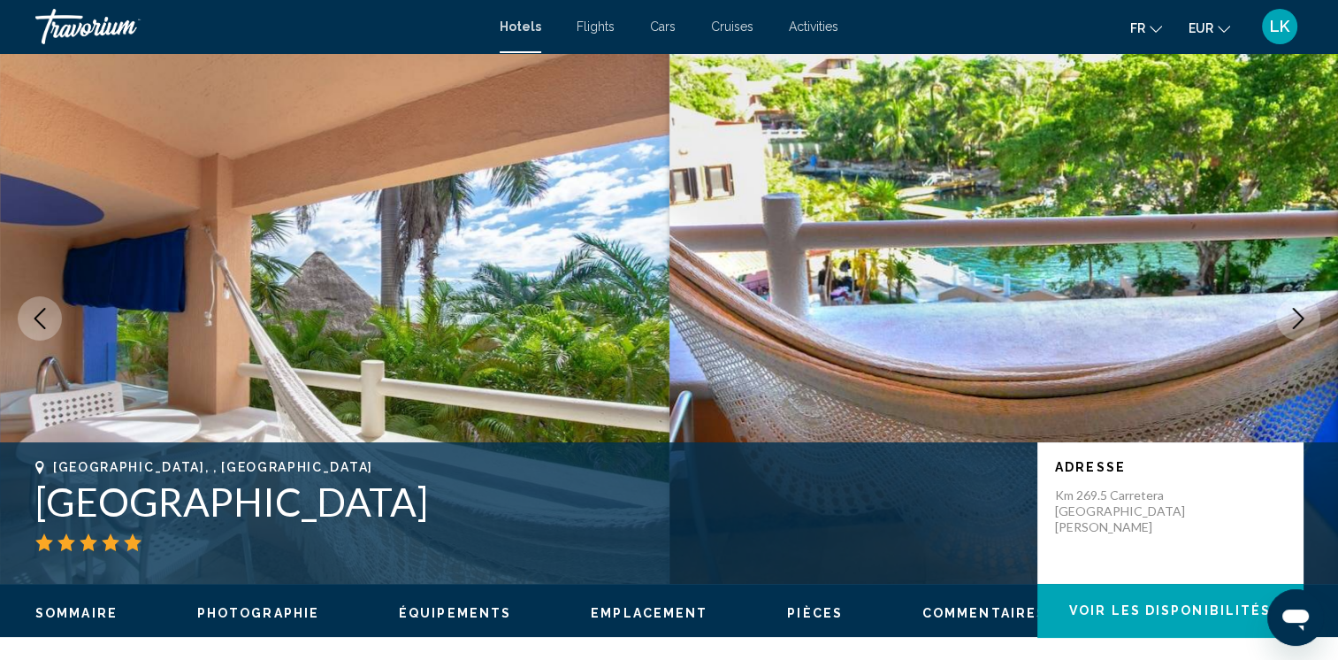
click at [1287, 314] on icon "Next image" at bounding box center [1297, 318] width 21 height 21
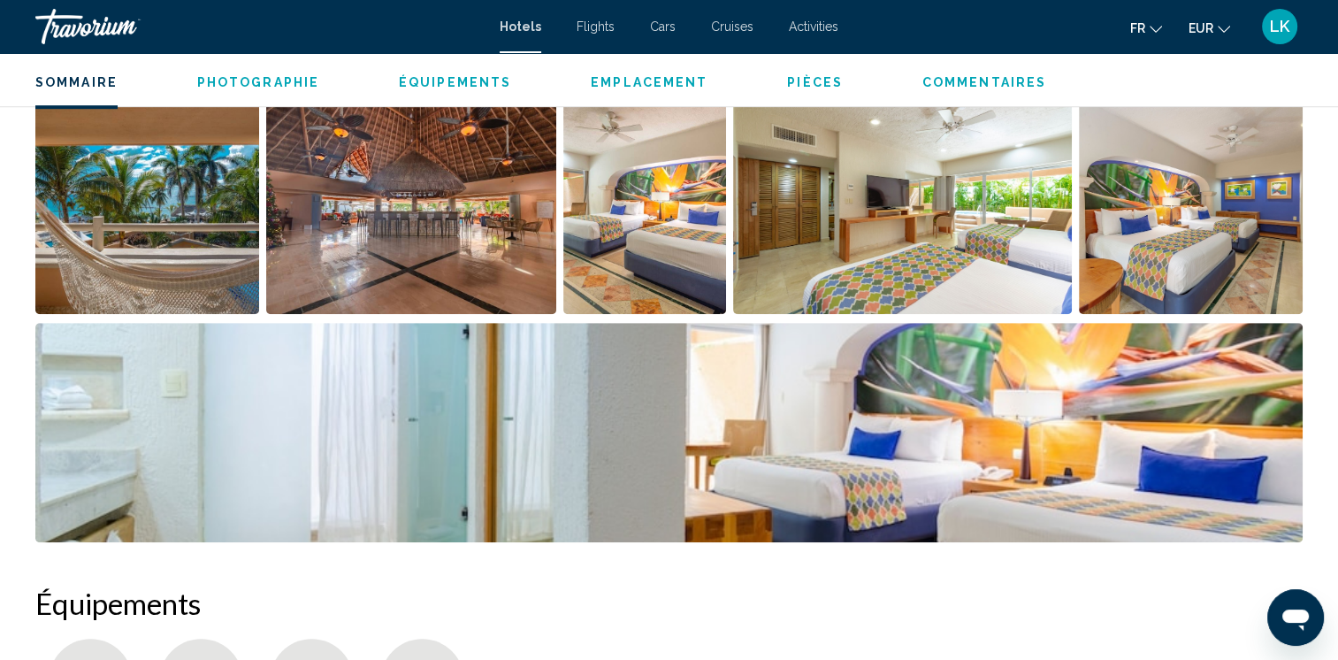
scroll to position [160, 0]
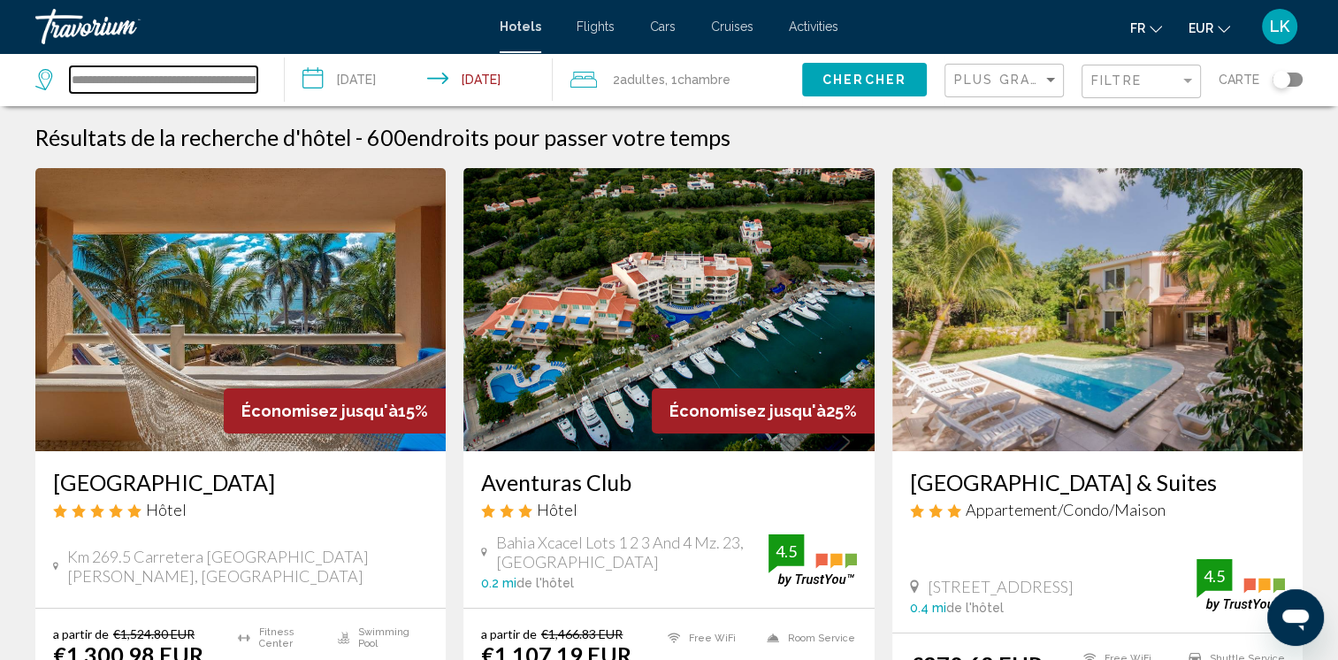
drag, startPoint x: 247, startPoint y: 83, endPoint x: 0, endPoint y: 80, distance: 246.7
click at [0, 80] on html "**********" at bounding box center [669, 330] width 1338 height 660
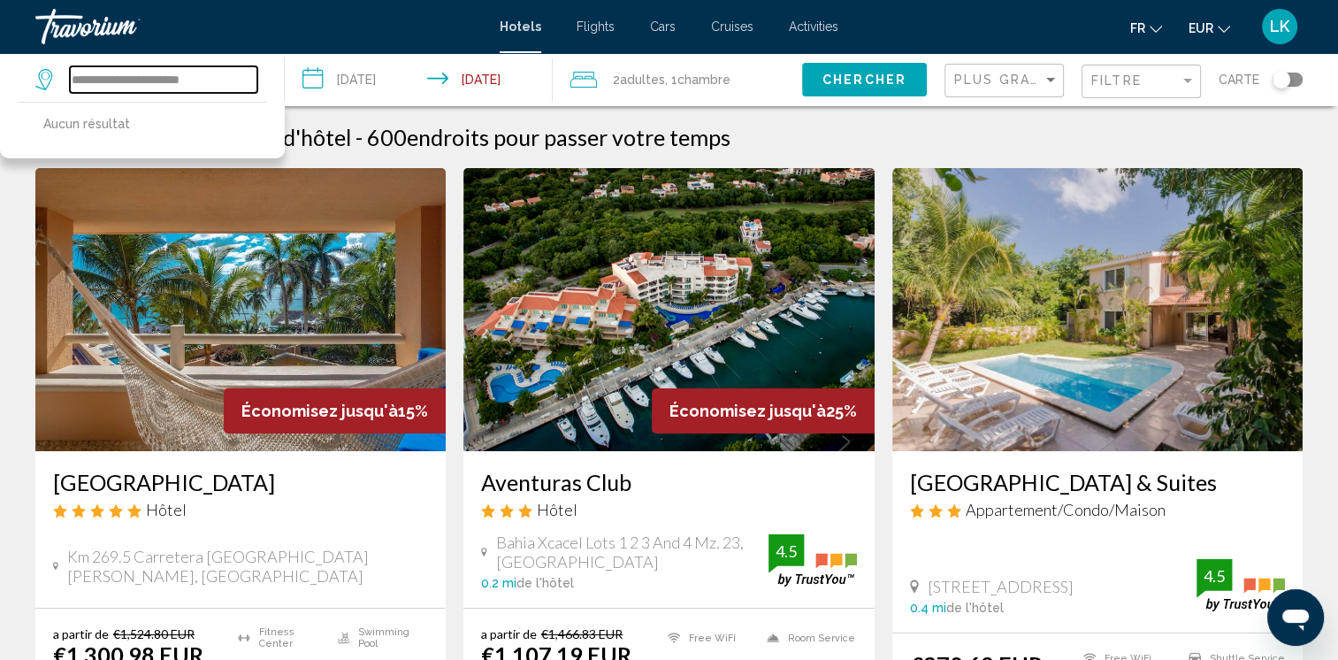
drag, startPoint x: 223, startPoint y: 80, endPoint x: 0, endPoint y: 118, distance: 225.9
click at [0, 118] on html "**********" at bounding box center [669, 330] width 1338 height 660
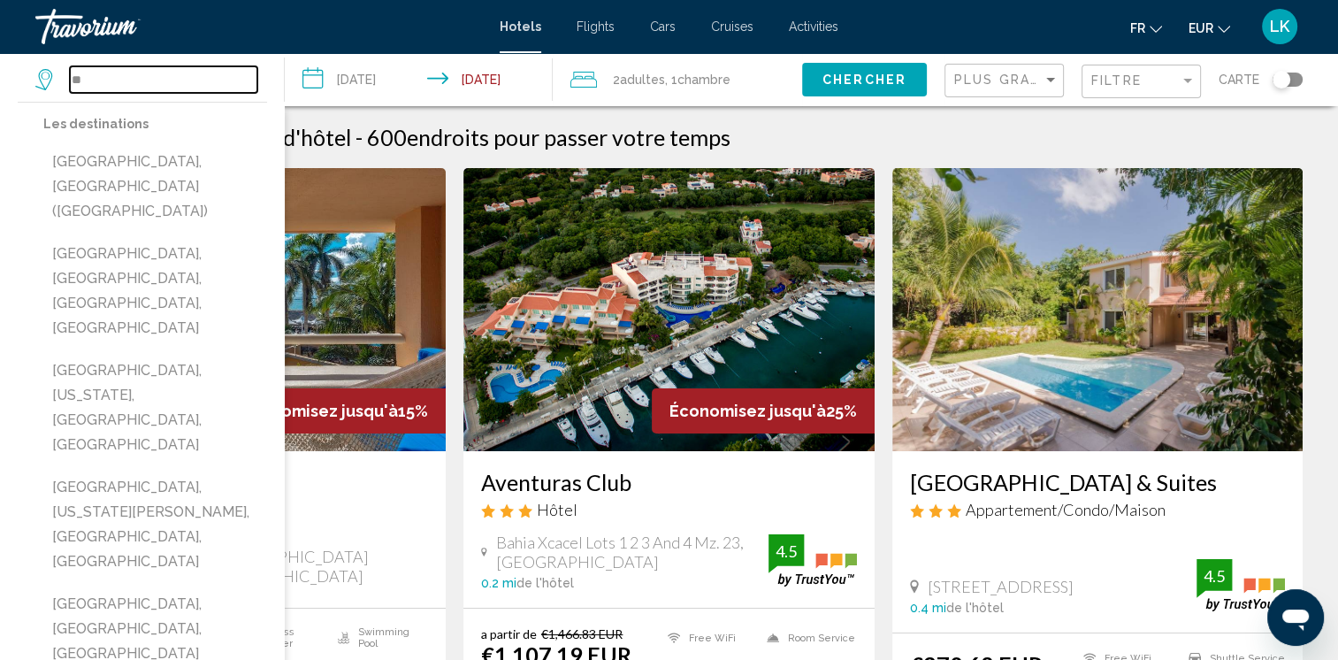
type input "*"
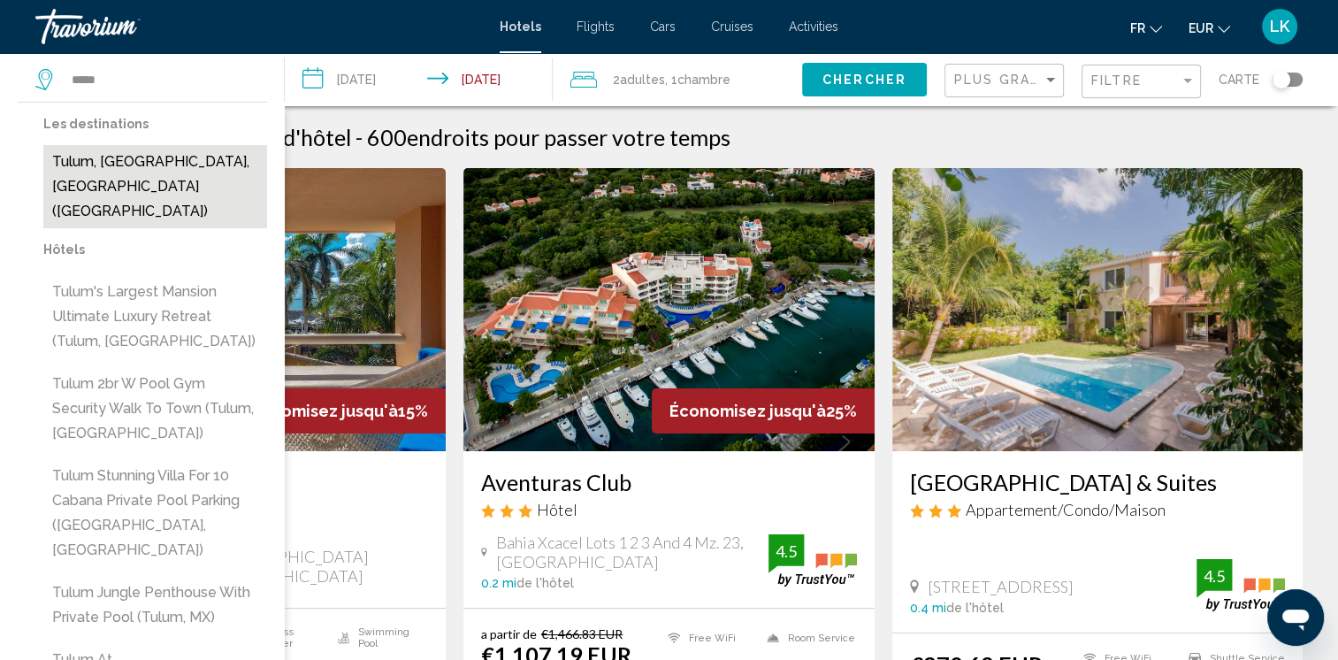
click at [166, 172] on button "Tulum, Riviera Maya, Mexico (TUY)" at bounding box center [155, 186] width 224 height 83
type input "**********"
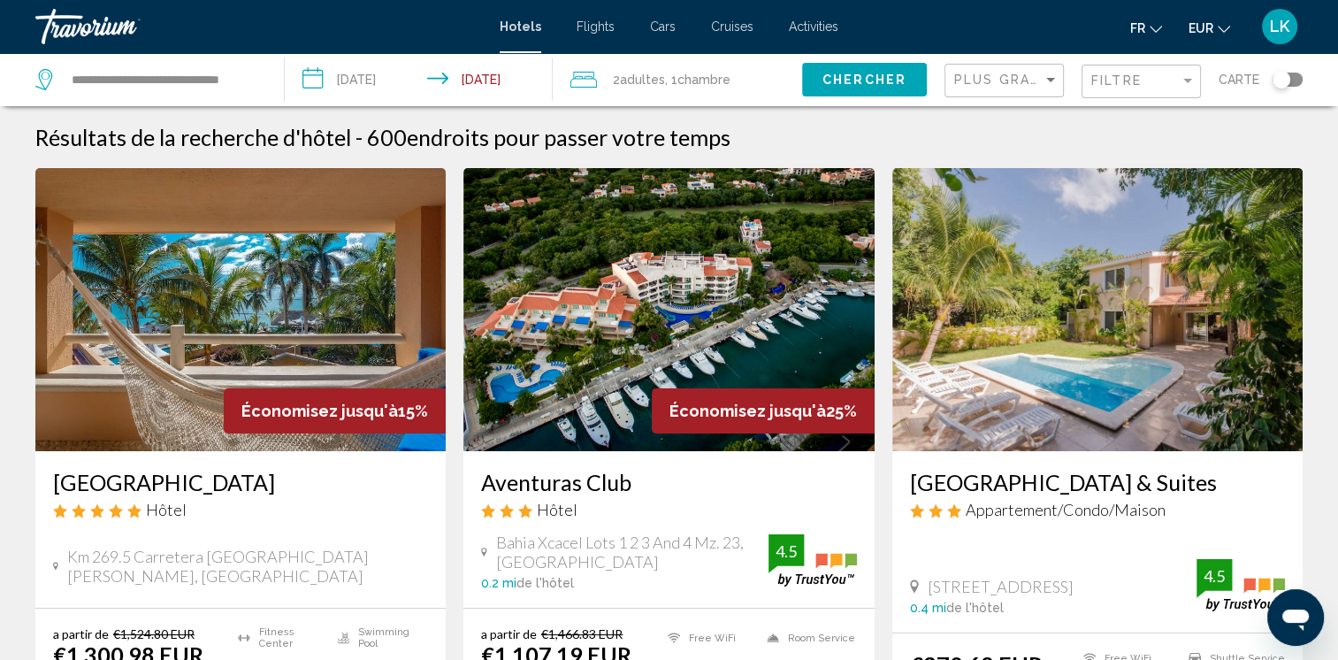
click at [829, 85] on span "Chercher" at bounding box center [864, 80] width 84 height 14
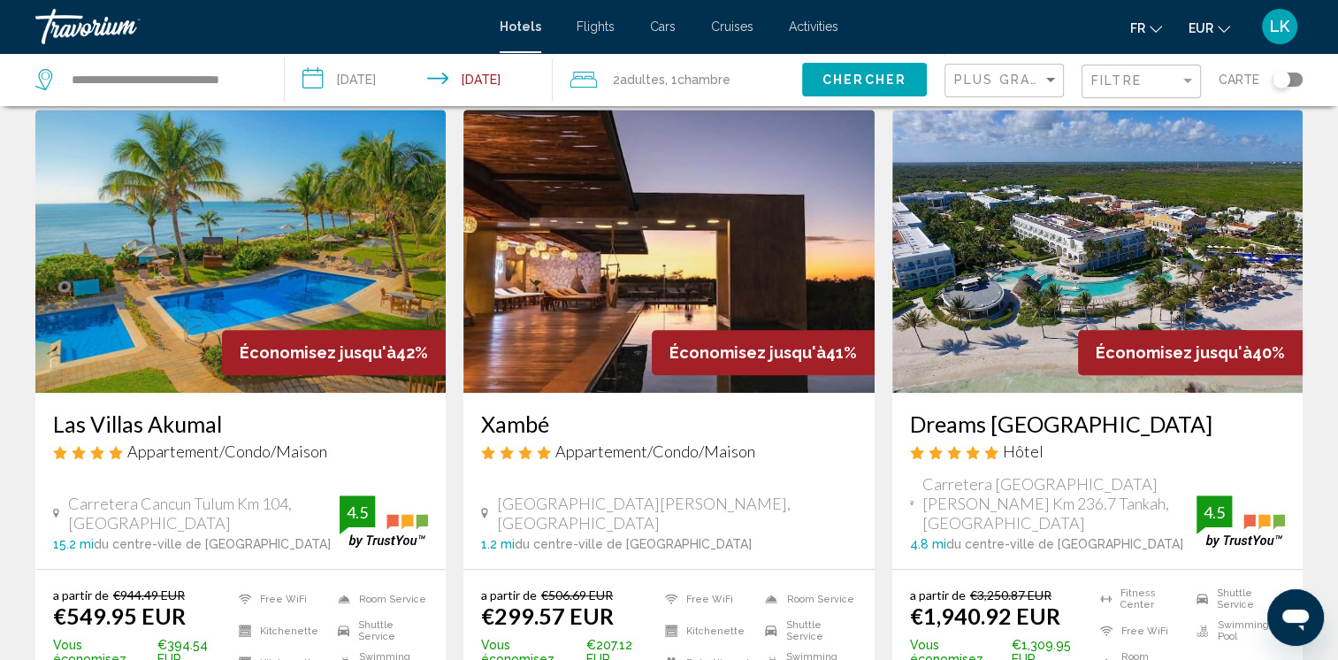
scroll to position [772, 0]
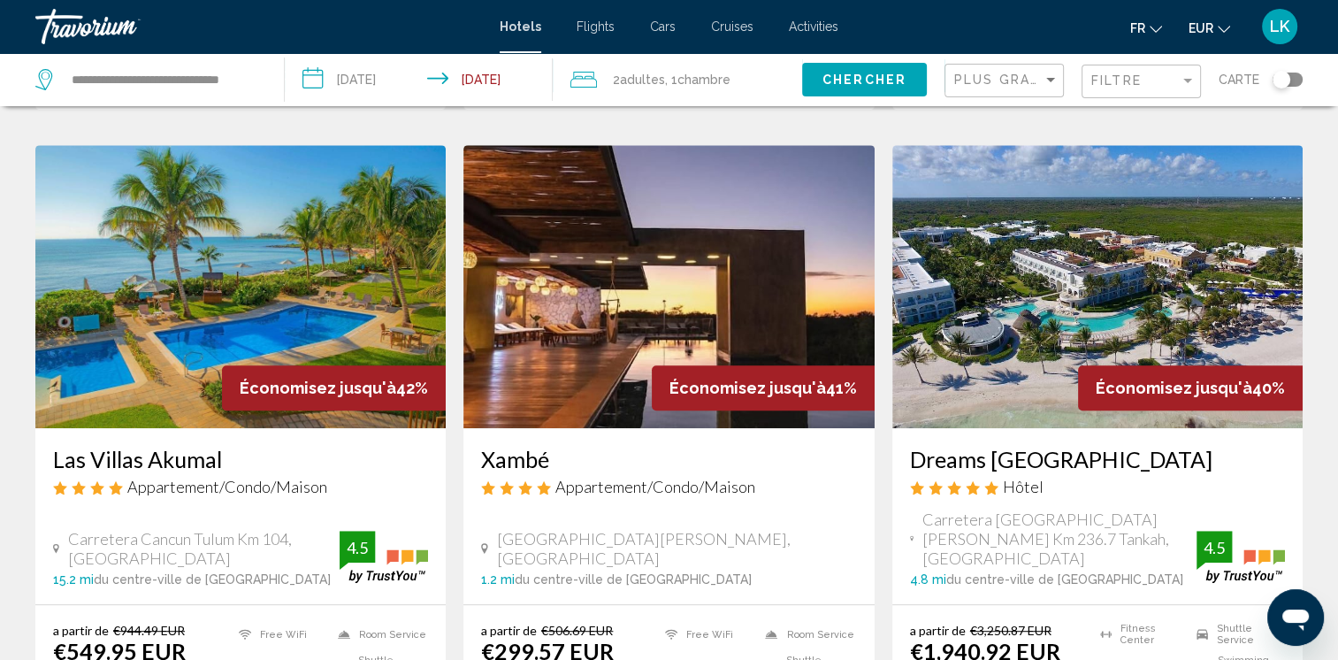
click at [1127, 182] on img "Main content" at bounding box center [1097, 286] width 410 height 283
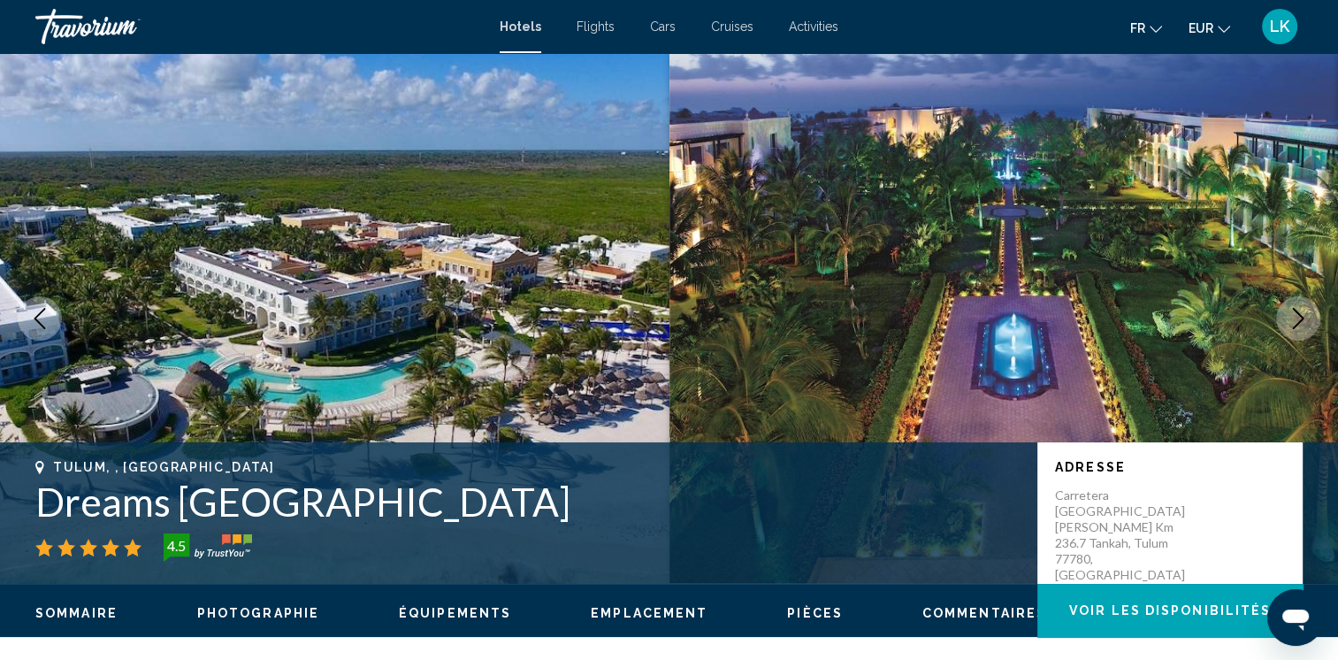
click at [1284, 323] on button "Next image" at bounding box center [1298, 318] width 44 height 44
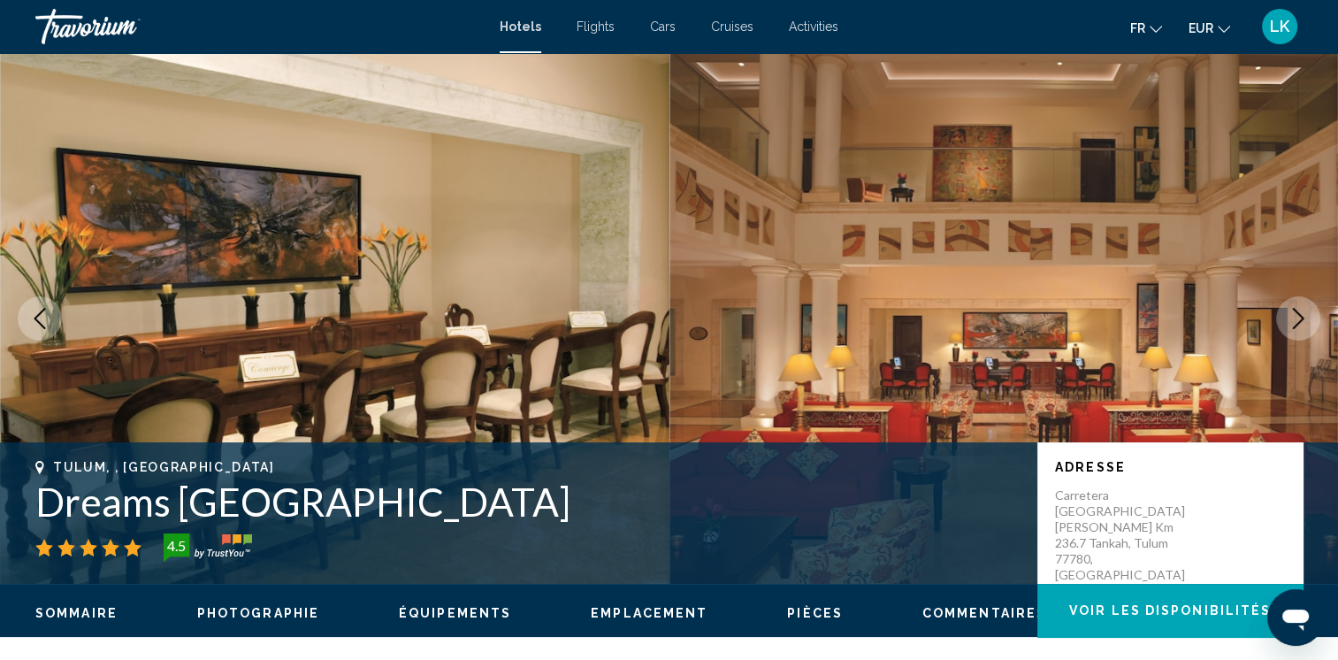
click at [1284, 323] on button "Next image" at bounding box center [1298, 318] width 44 height 44
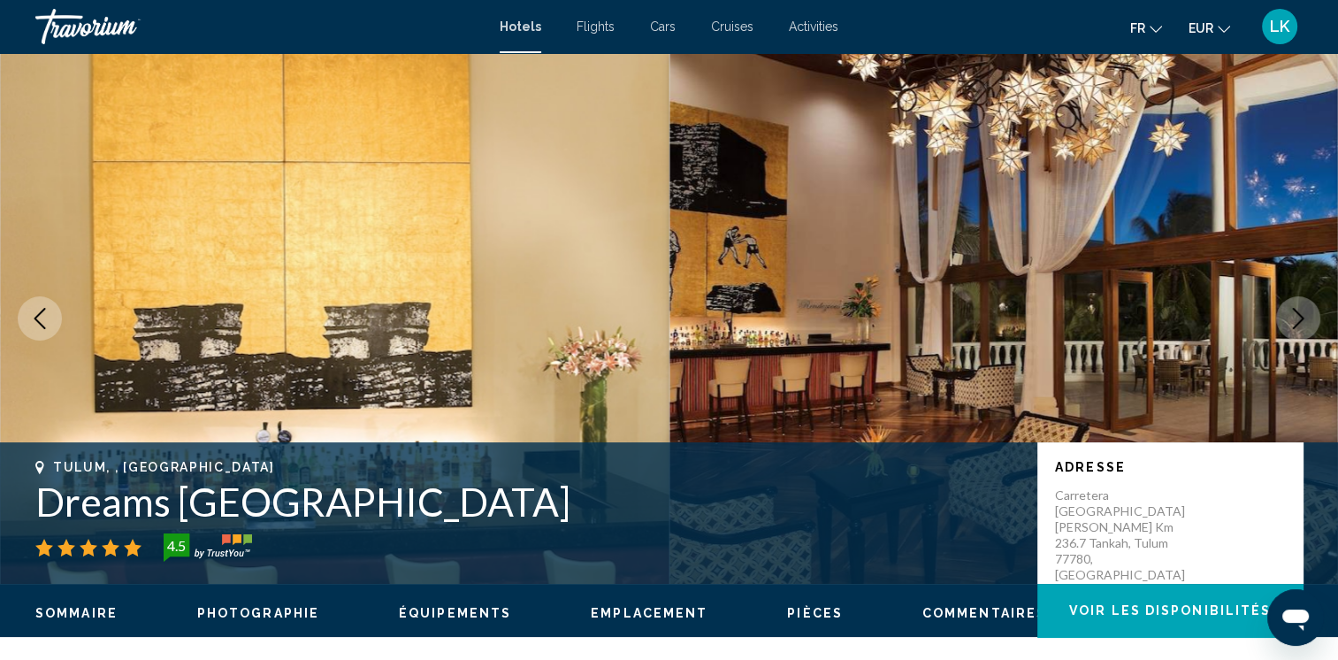
click at [1284, 320] on button "Next image" at bounding box center [1298, 318] width 44 height 44
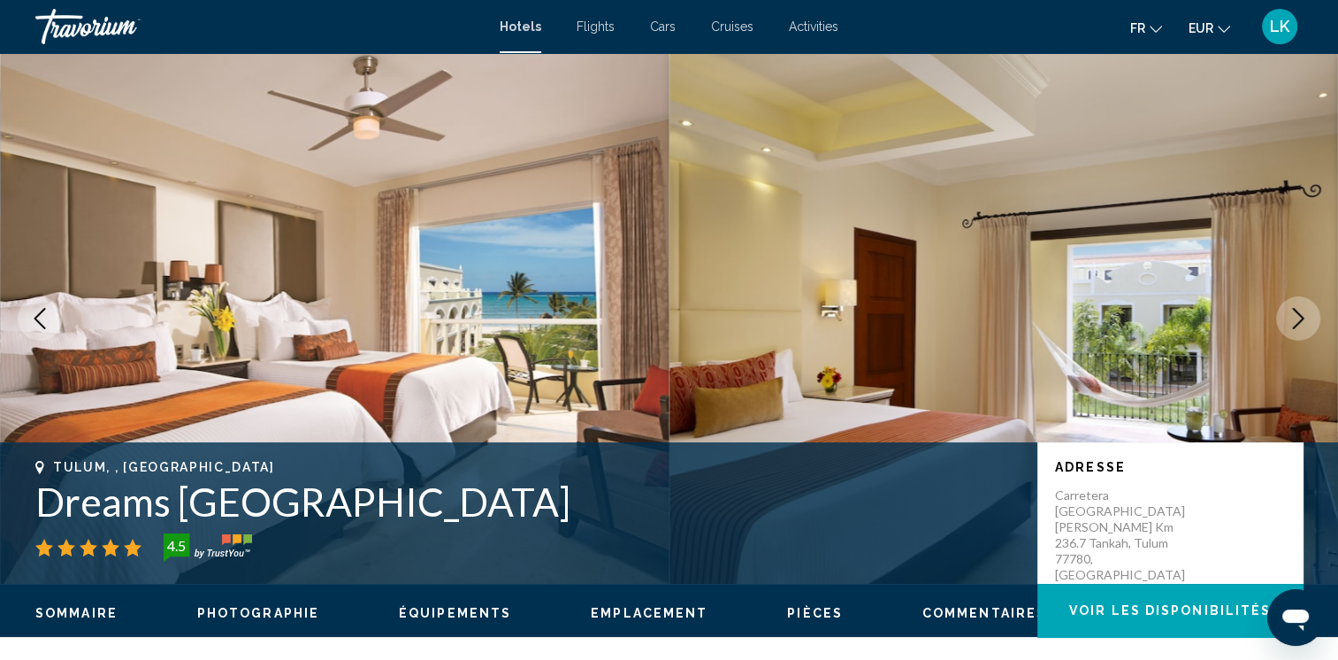
click at [1284, 320] on button "Next image" at bounding box center [1298, 318] width 44 height 44
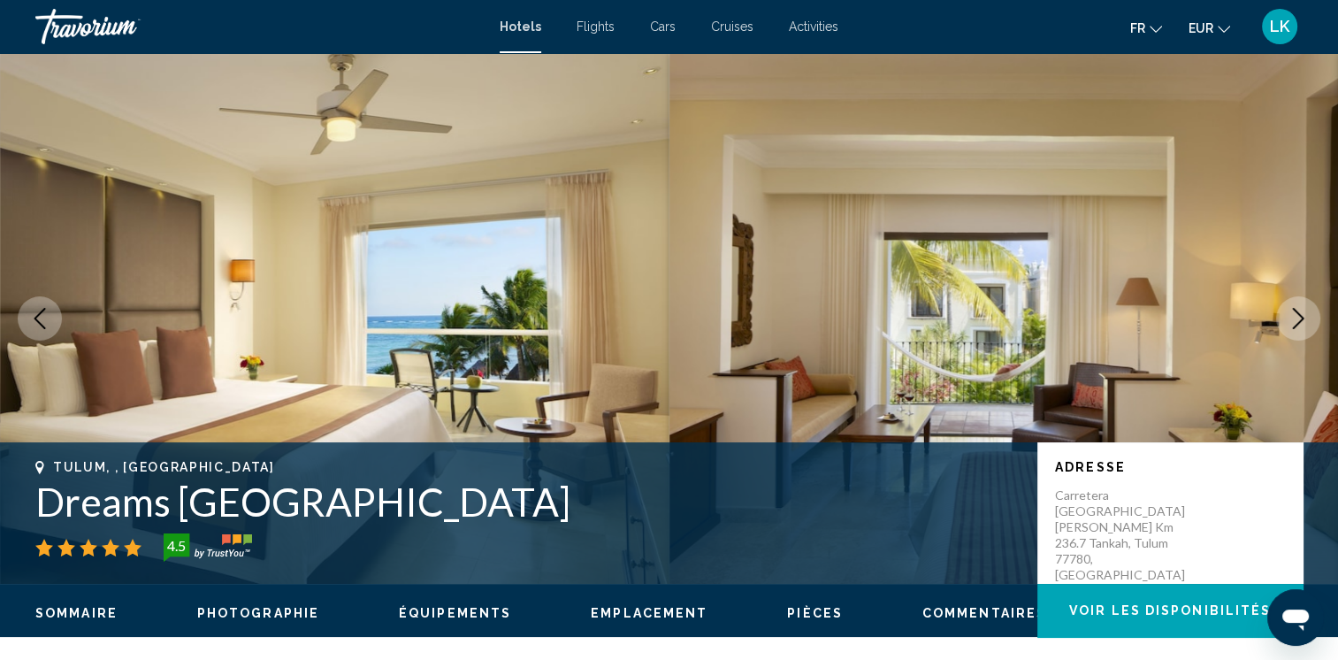
click at [1284, 320] on button "Next image" at bounding box center [1298, 318] width 44 height 44
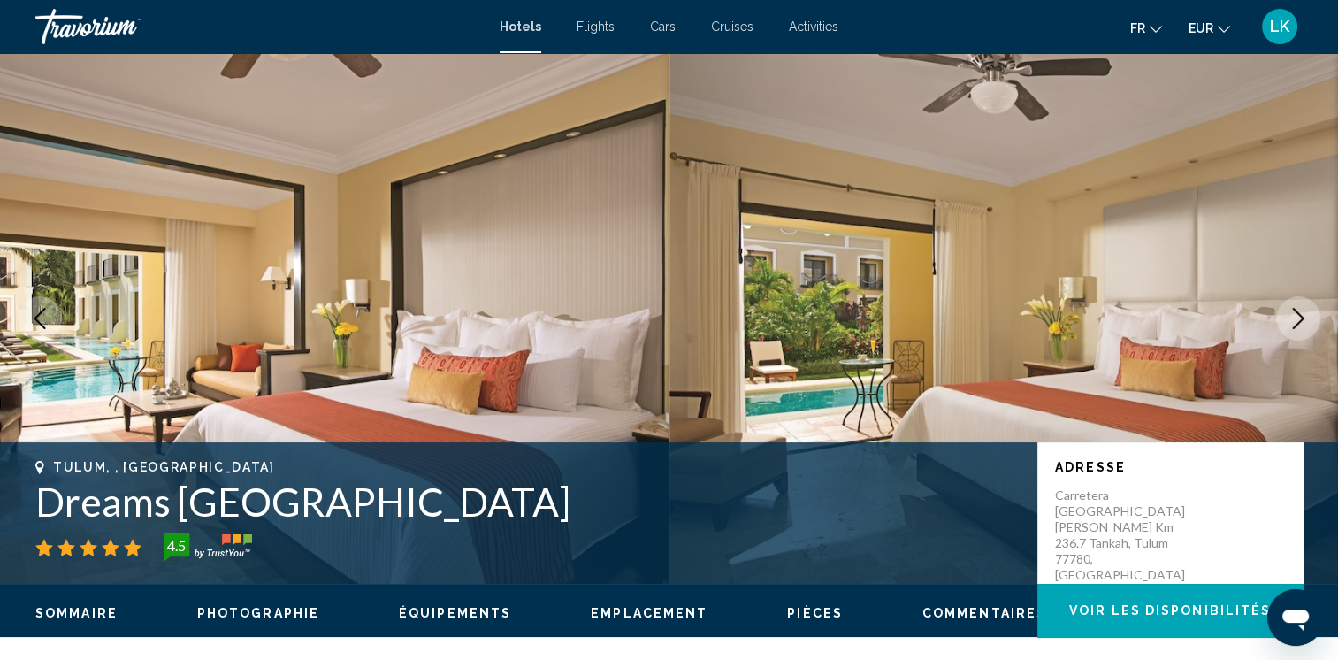
click at [1284, 320] on button "Next image" at bounding box center [1298, 318] width 44 height 44
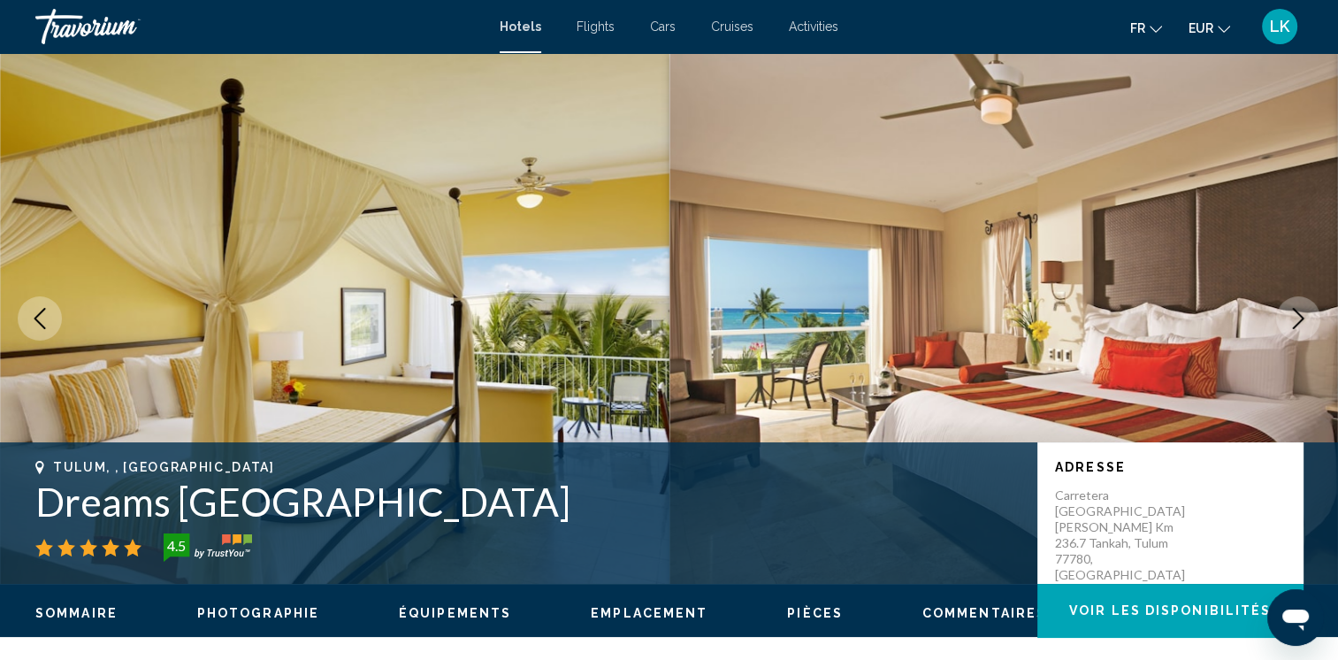
click at [1284, 320] on button "Next image" at bounding box center [1298, 318] width 44 height 44
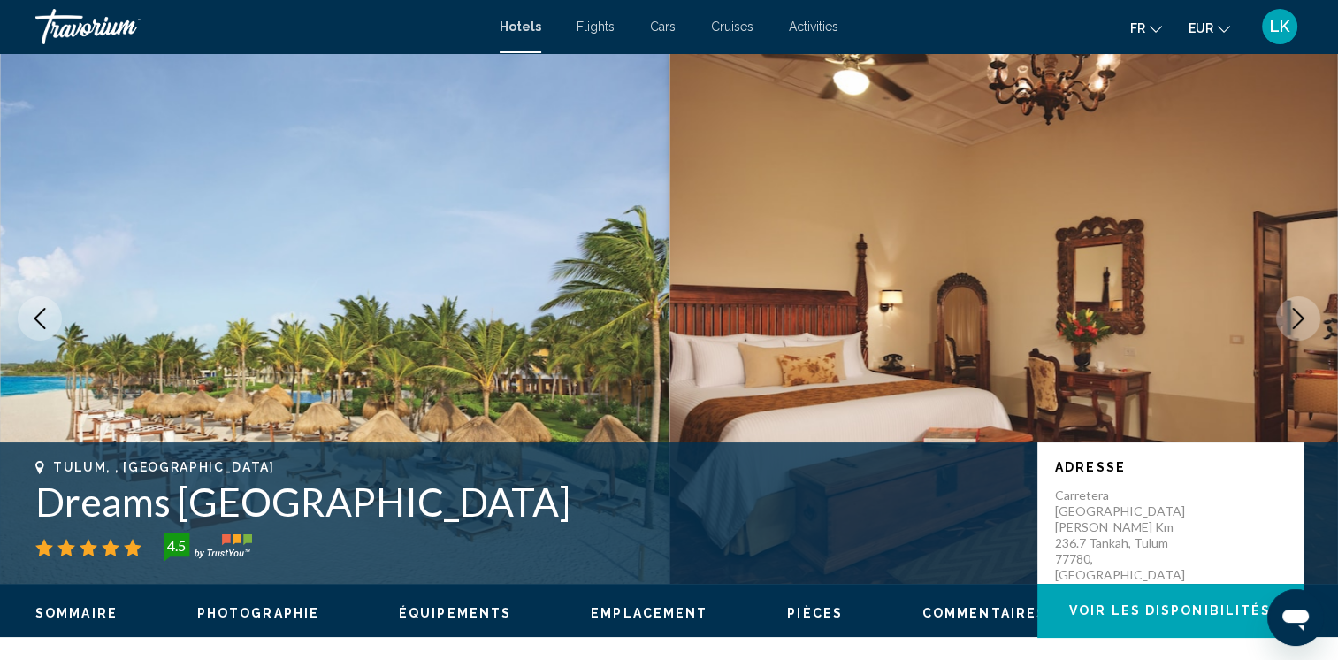
click at [1284, 320] on button "Next image" at bounding box center [1298, 318] width 44 height 44
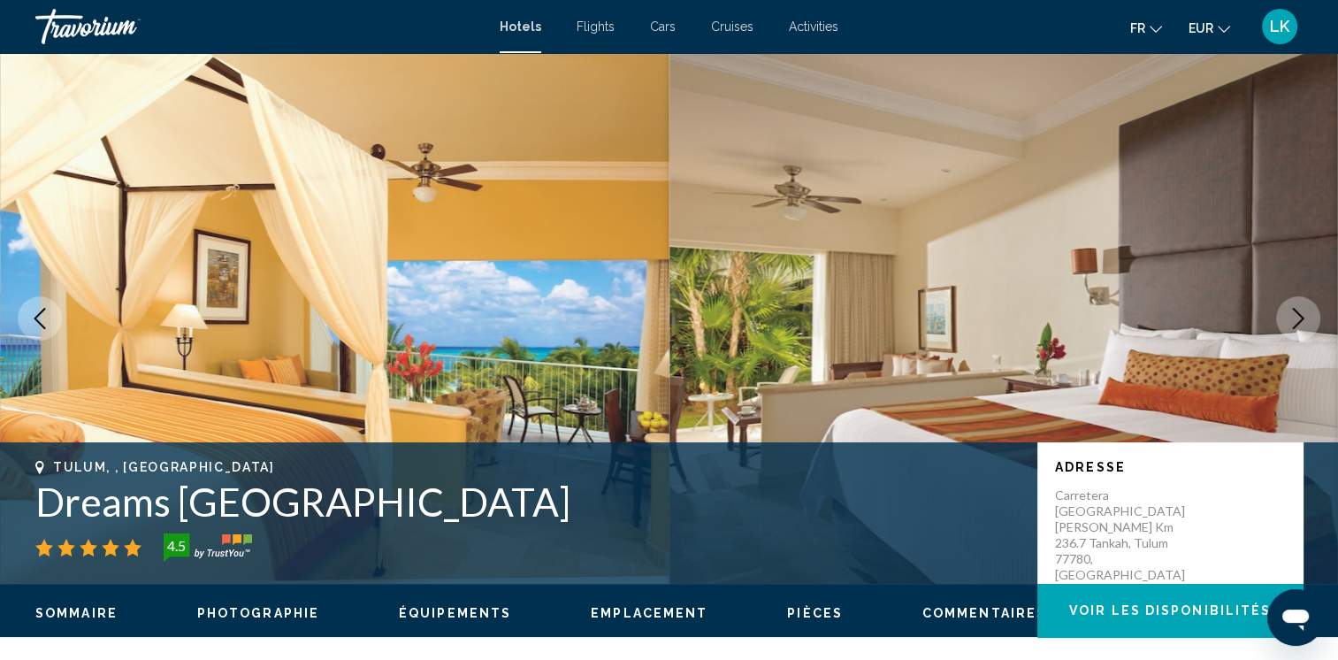
click at [1284, 320] on button "Next image" at bounding box center [1298, 318] width 44 height 44
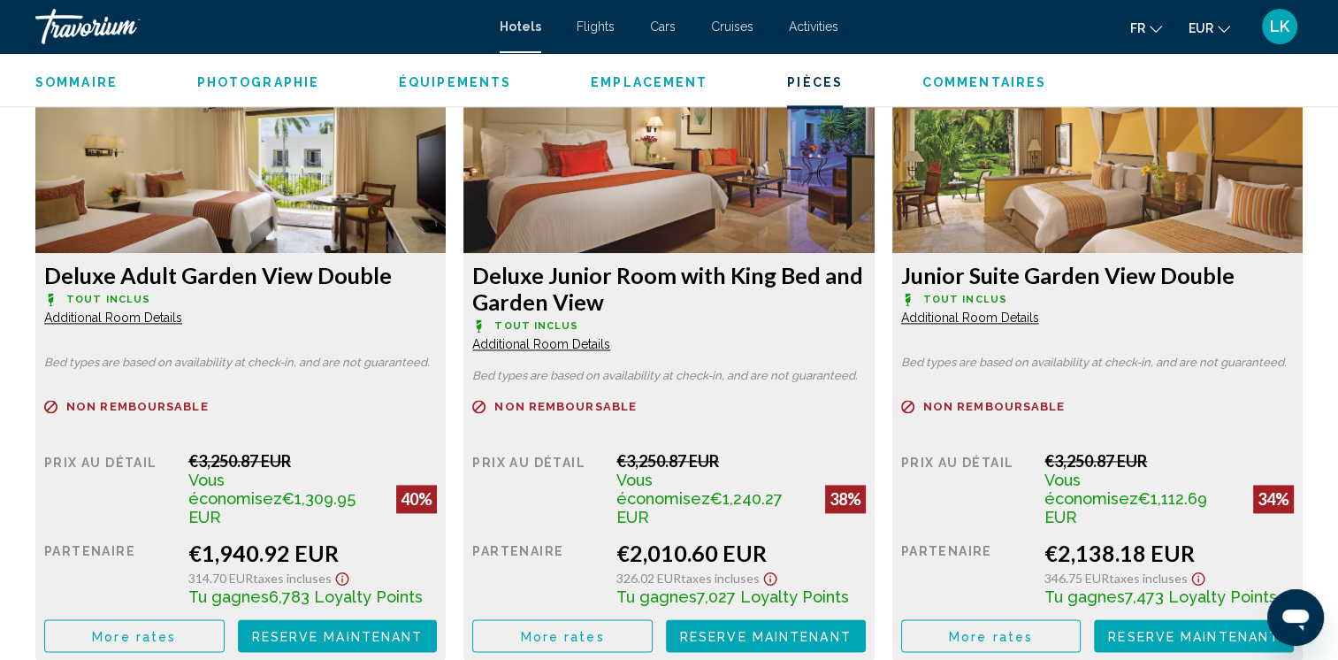
scroll to position [2454, 0]
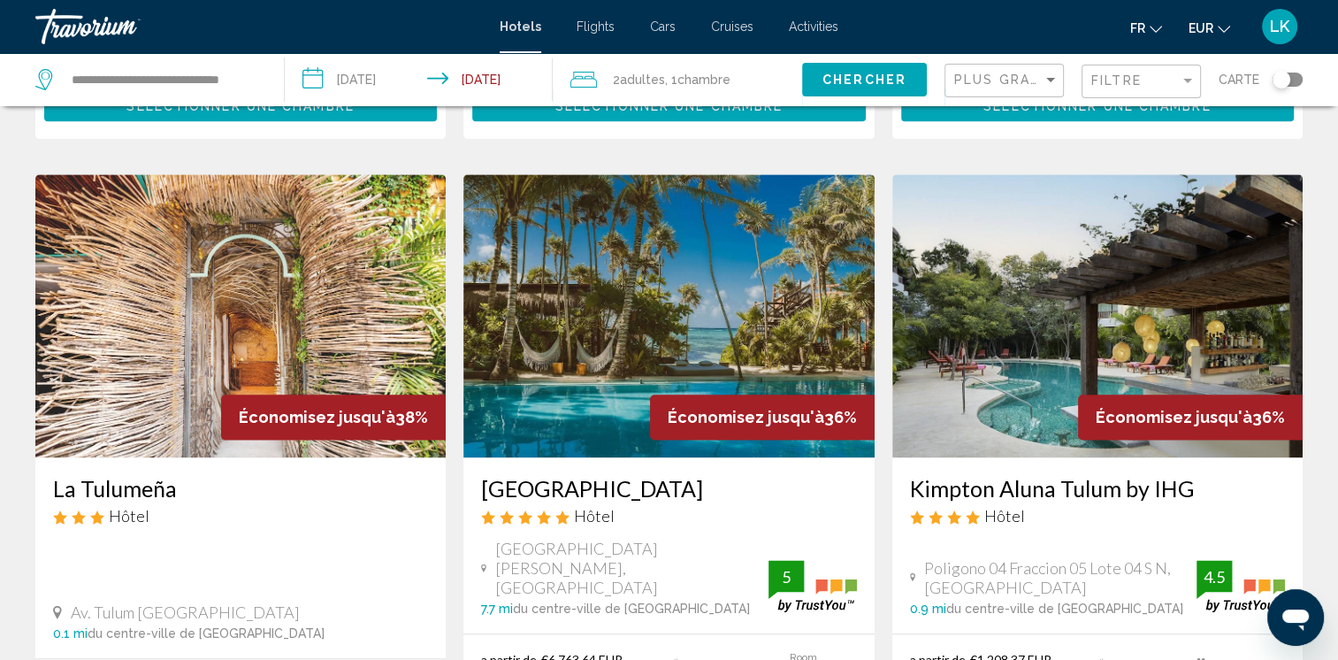
scroll to position [2080, 0]
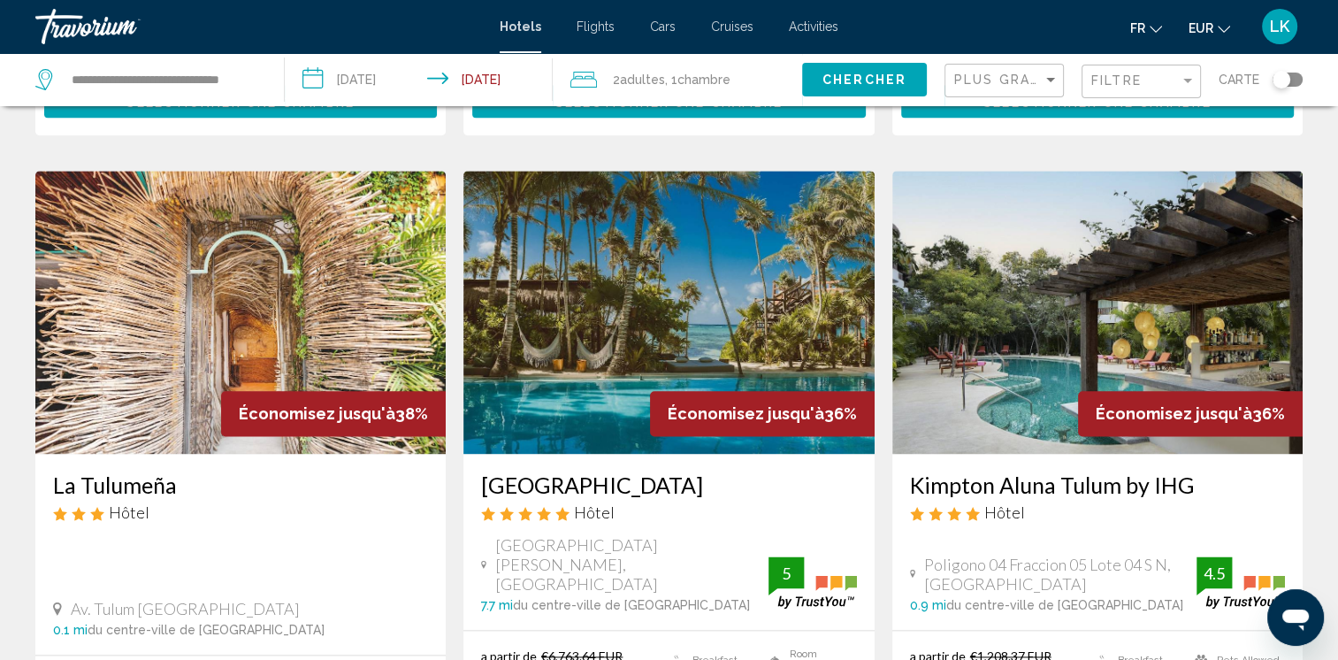
click at [1068, 275] on img "Main content" at bounding box center [1097, 312] width 410 height 283
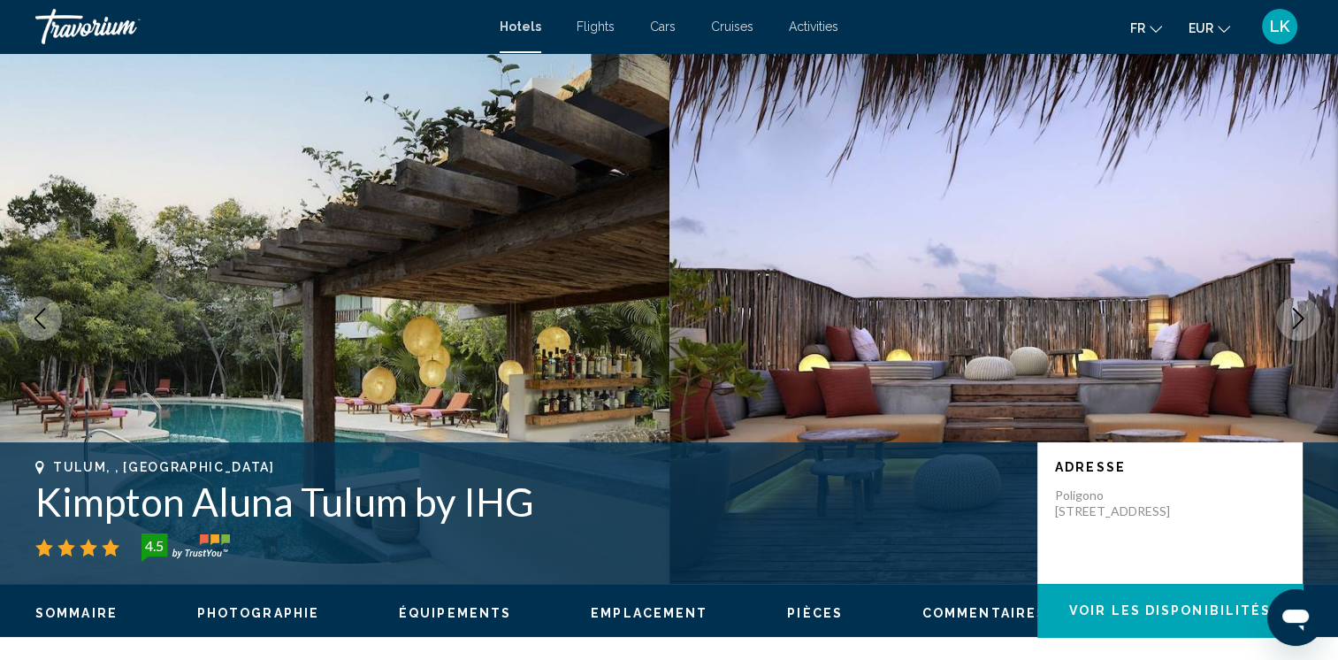
click at [1311, 318] on button "Next image" at bounding box center [1298, 318] width 44 height 44
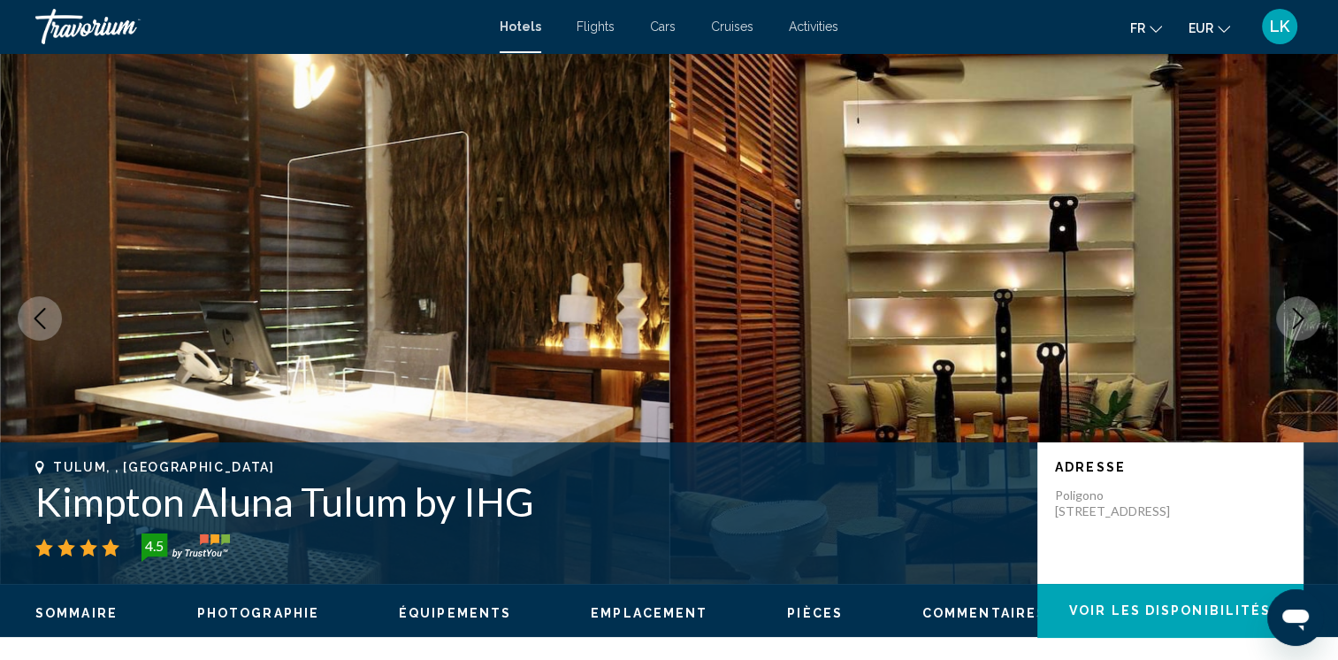
click at [1311, 318] on button "Next image" at bounding box center [1298, 318] width 44 height 44
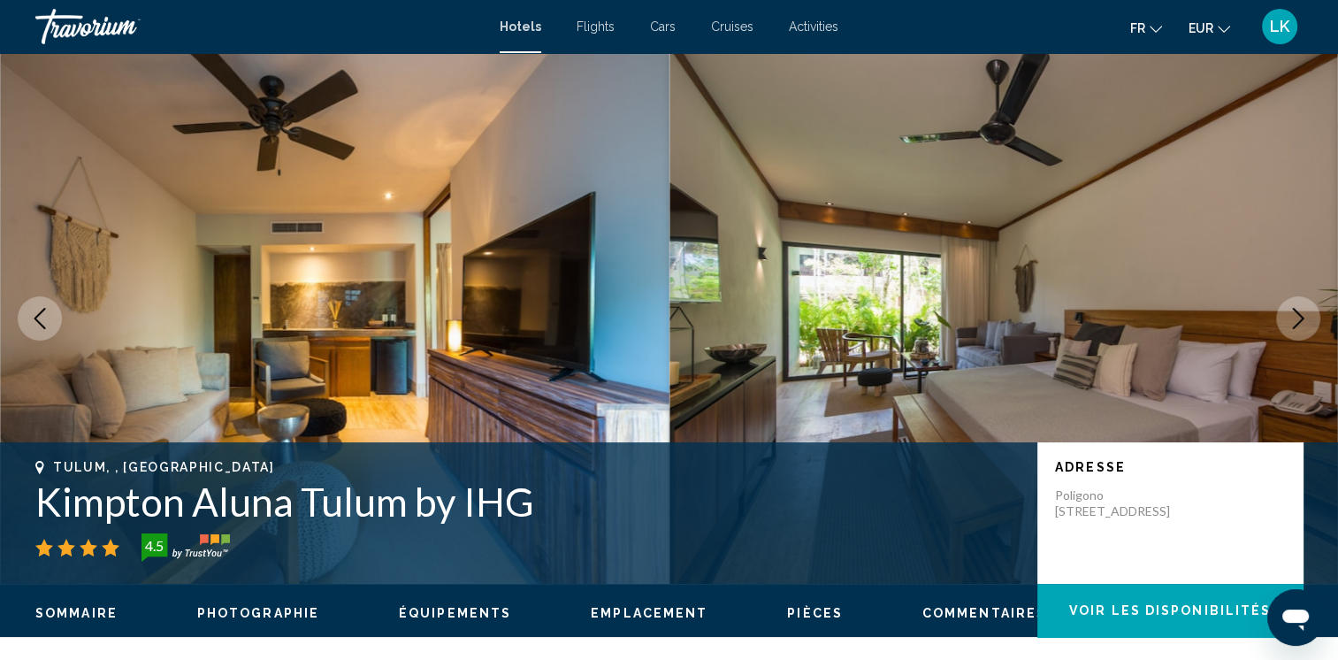
click at [1311, 318] on button "Next image" at bounding box center [1298, 318] width 44 height 44
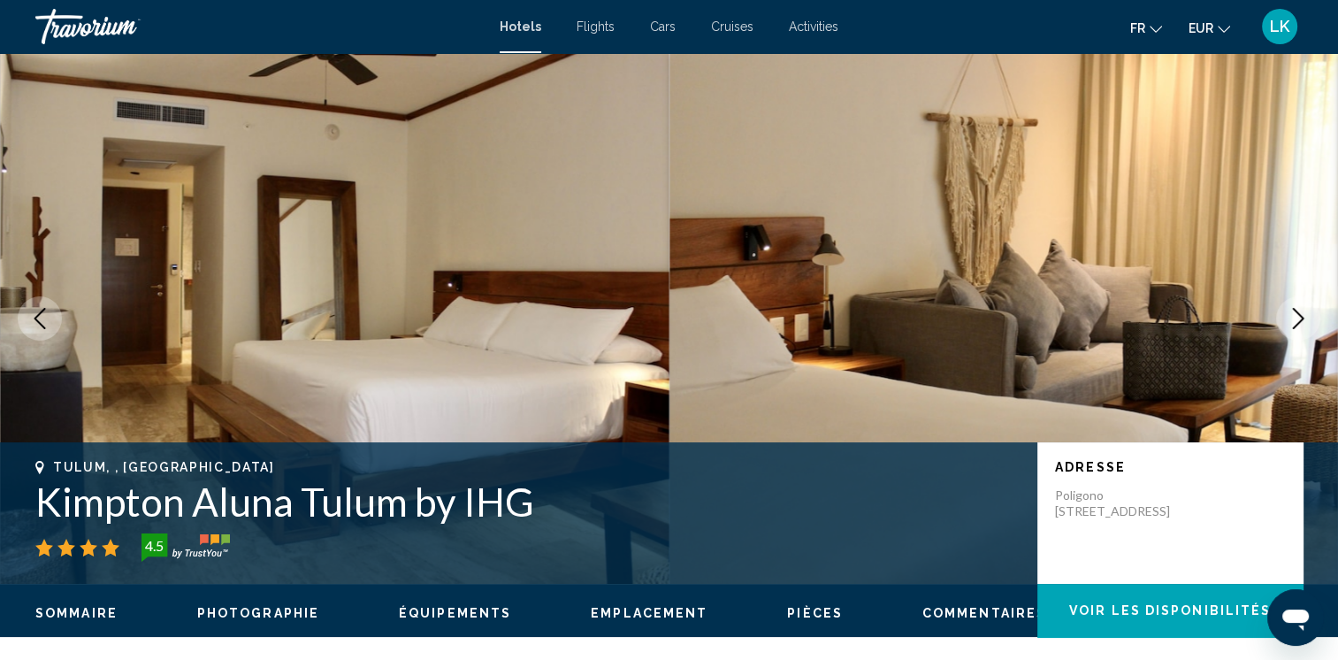
click at [1311, 318] on button "Next image" at bounding box center [1298, 318] width 44 height 44
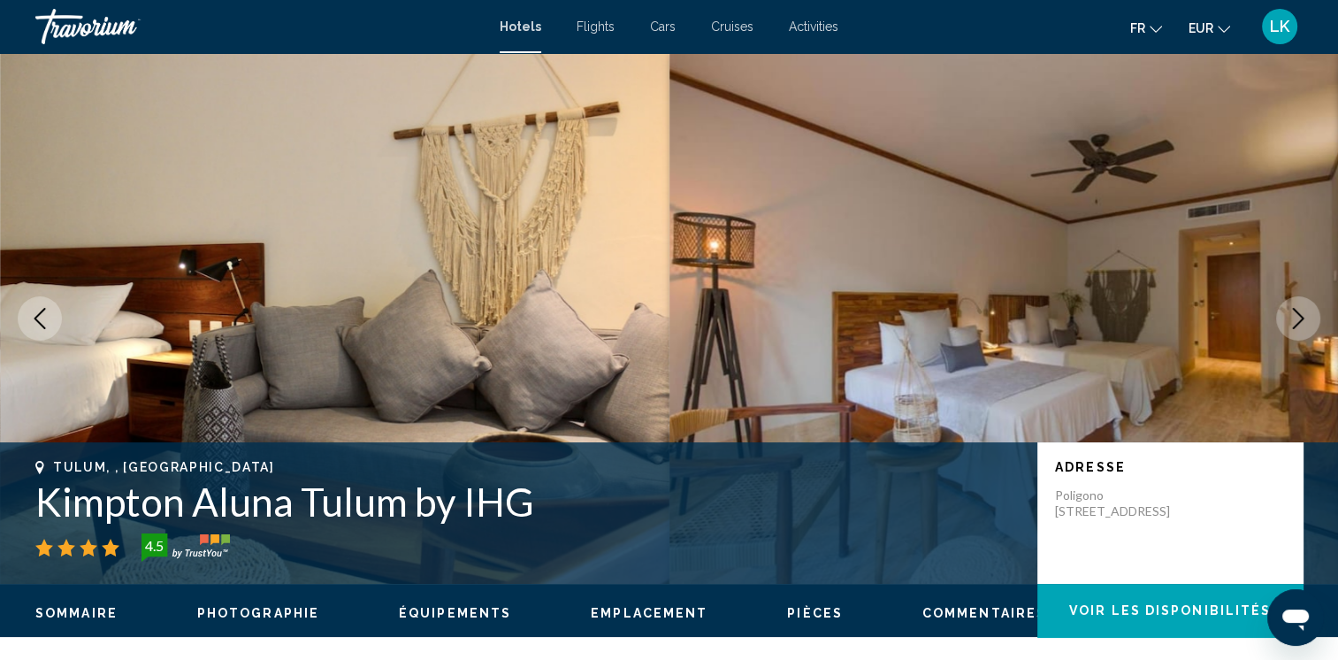
click at [1311, 318] on button "Next image" at bounding box center [1298, 318] width 44 height 44
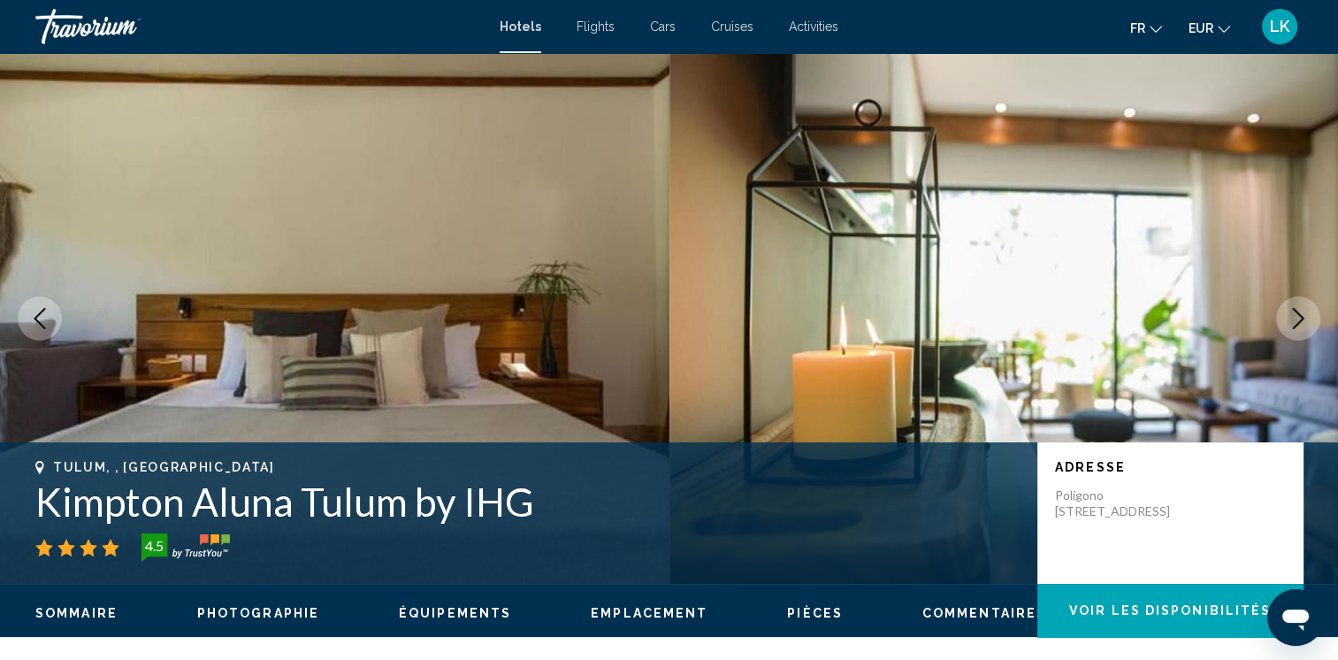
click at [1311, 318] on button "Next image" at bounding box center [1298, 318] width 44 height 44
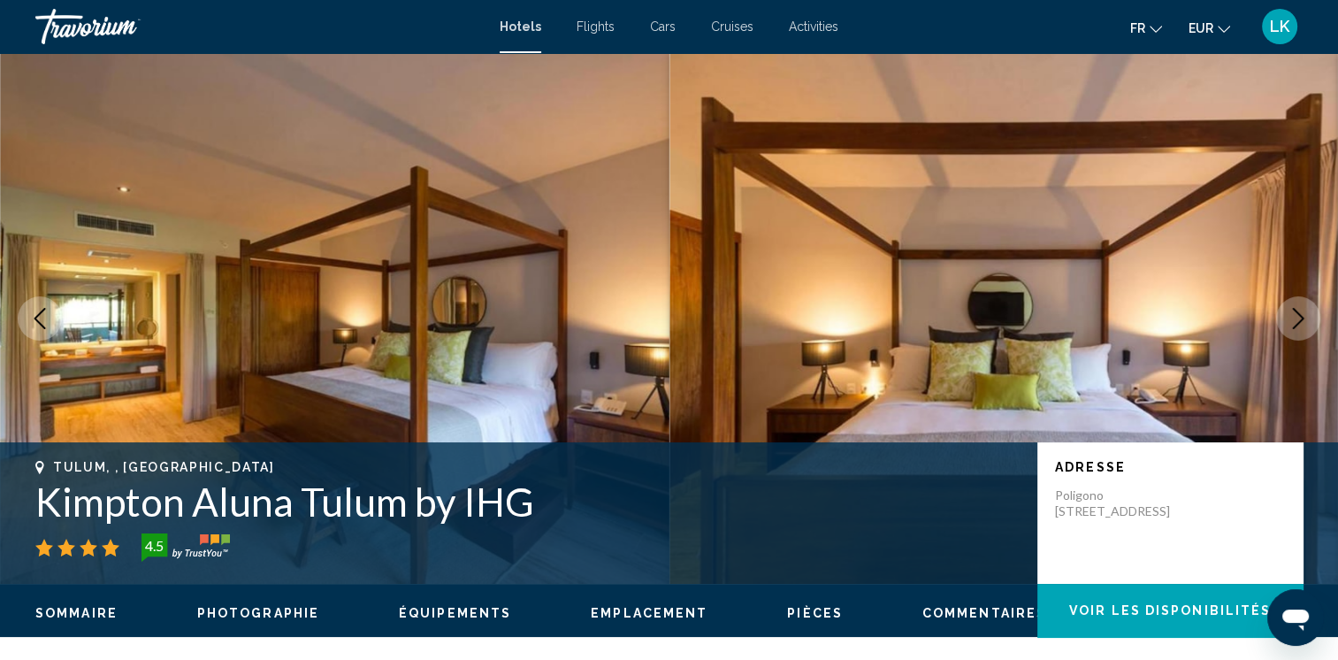
click at [1311, 318] on button "Next image" at bounding box center [1298, 318] width 44 height 44
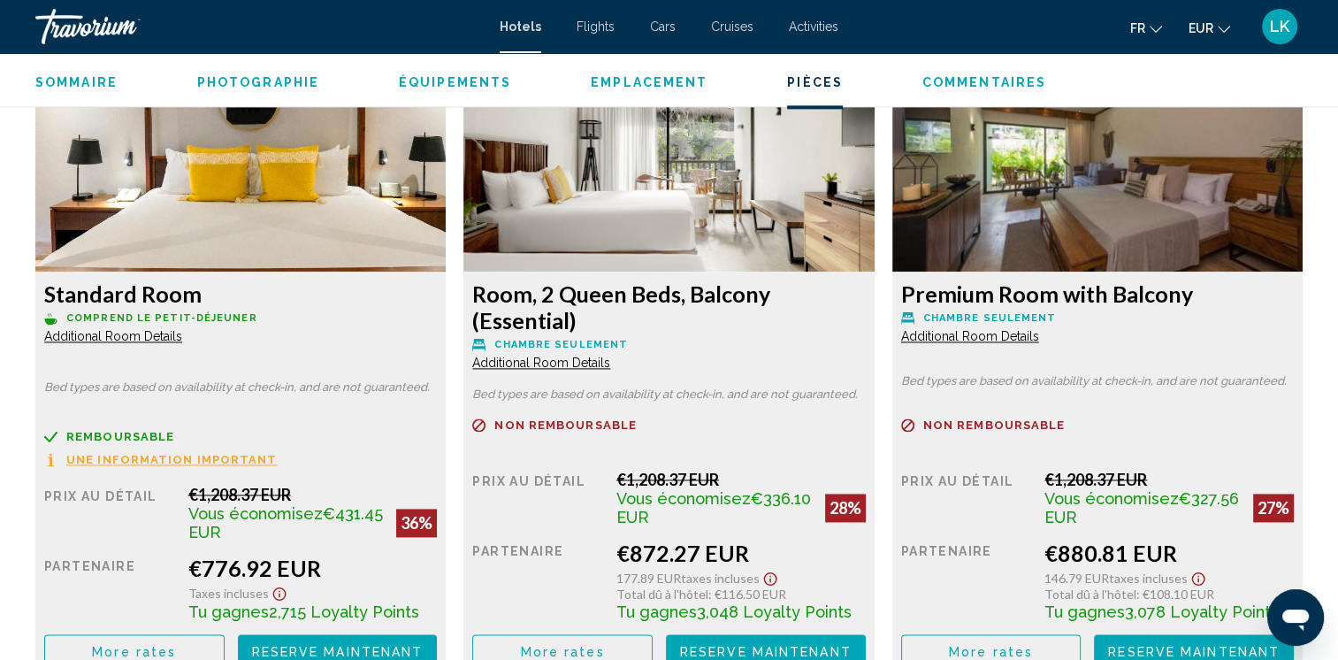
scroll to position [2502, 0]
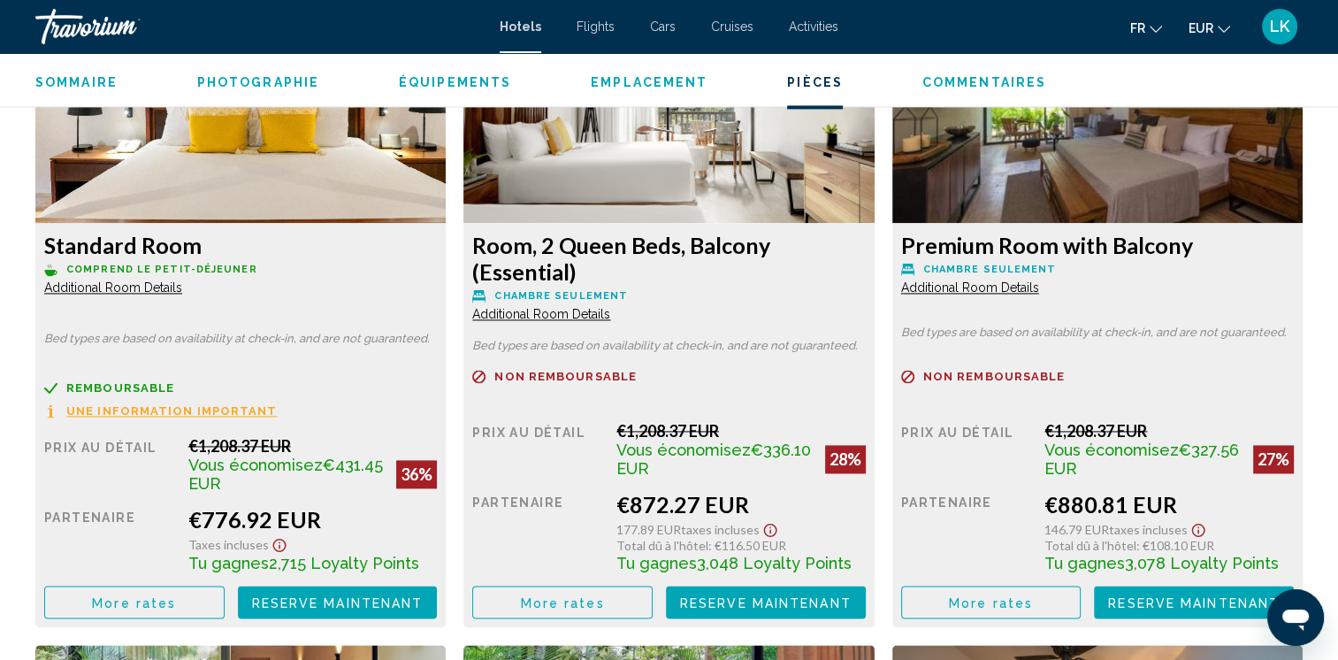
click at [154, 603] on span "More rates" at bounding box center [134, 602] width 84 height 14
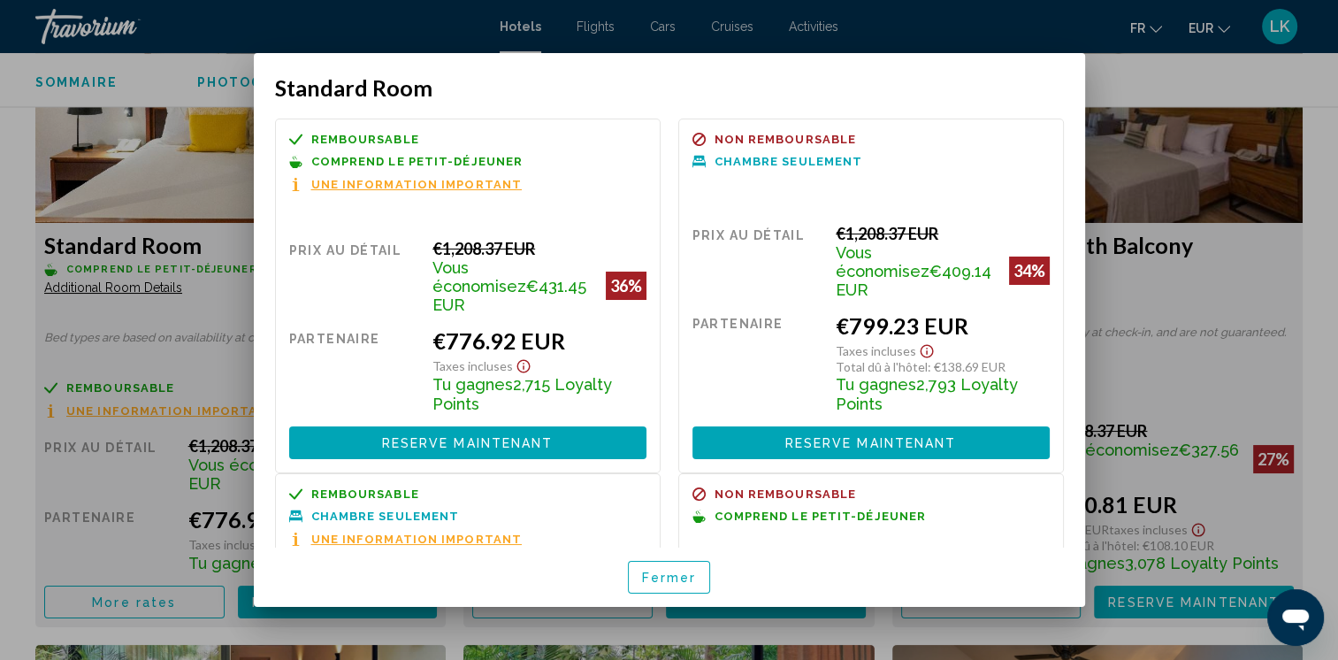
scroll to position [228, 0]
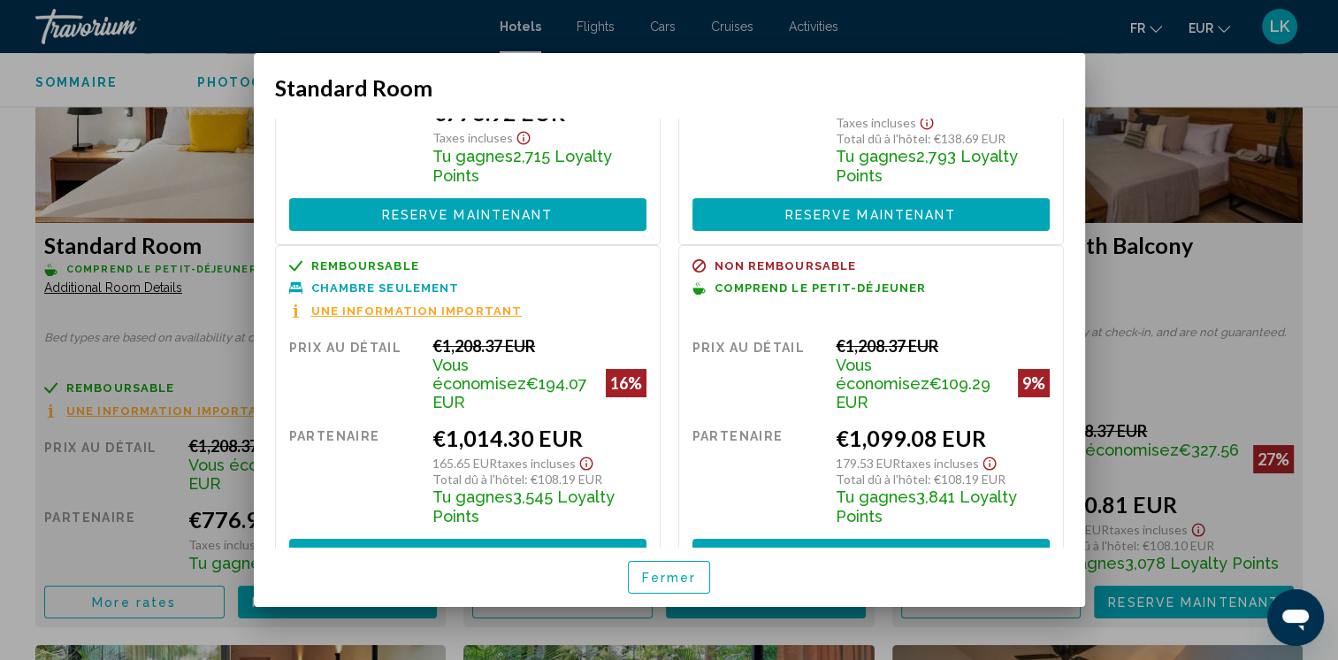
click at [1323, 151] on div at bounding box center [669, 330] width 1338 height 660
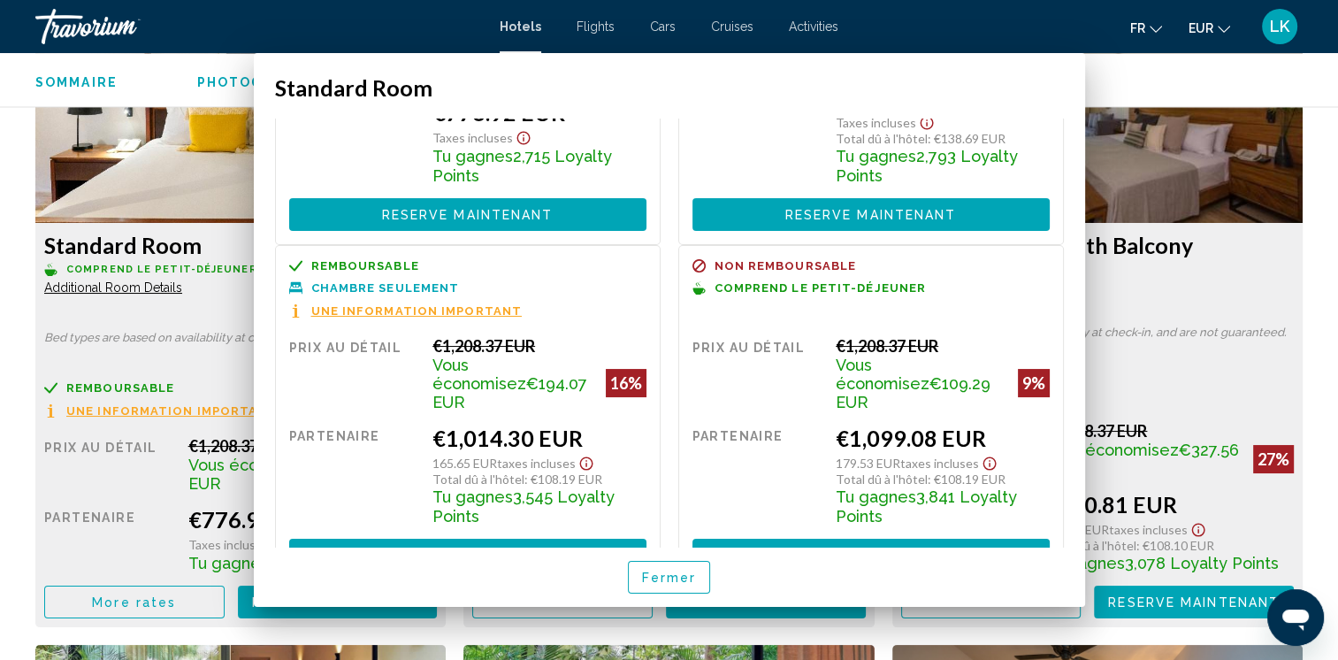
scroll to position [2502, 0]
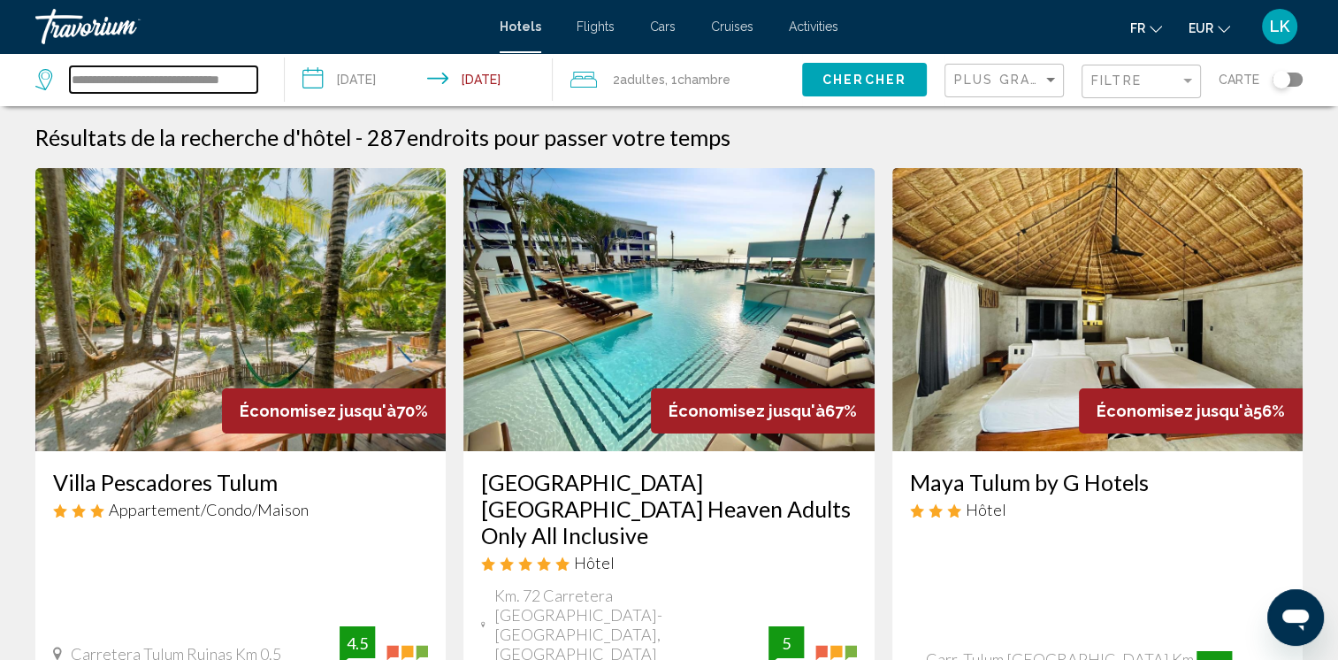
click at [147, 75] on input "**********" at bounding box center [163, 79] width 187 height 27
drag, startPoint x: 222, startPoint y: 83, endPoint x: -4, endPoint y: 62, distance: 226.4
click at [0, 62] on html "**********" at bounding box center [669, 330] width 1338 height 660
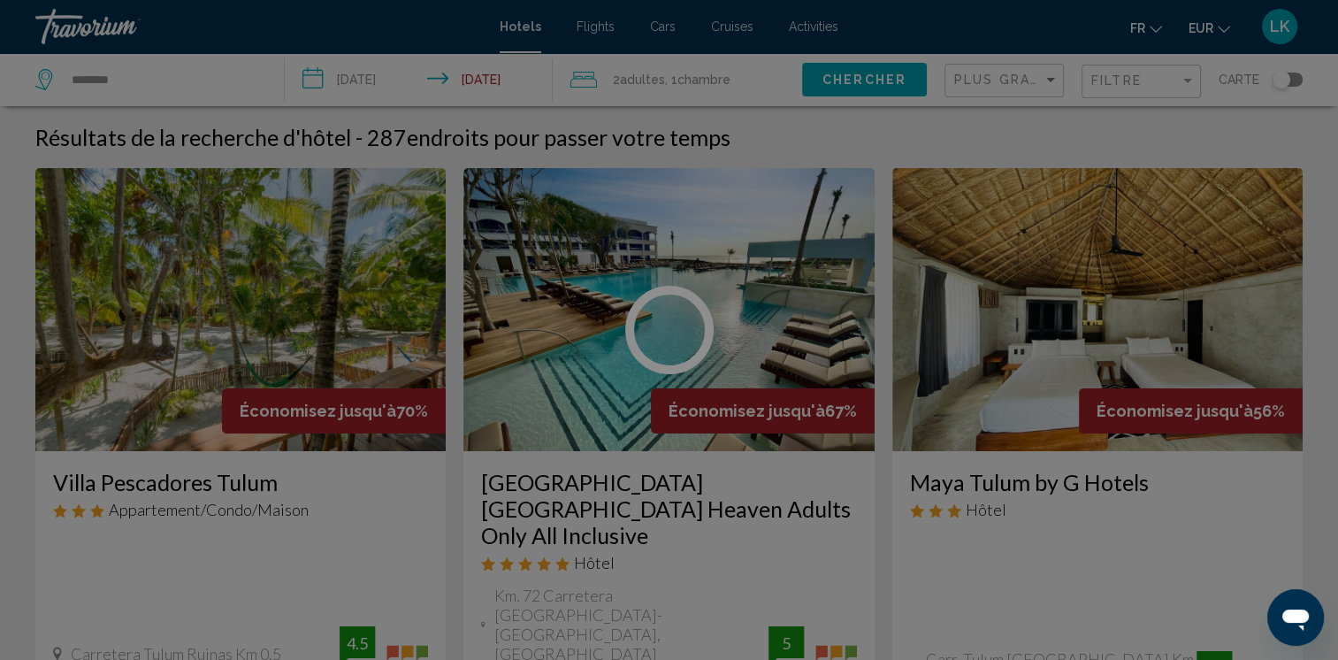
drag, startPoint x: 140, startPoint y: 76, endPoint x: -4, endPoint y: 72, distance: 143.3
click at [0, 72] on html "**********" at bounding box center [669, 330] width 1338 height 660
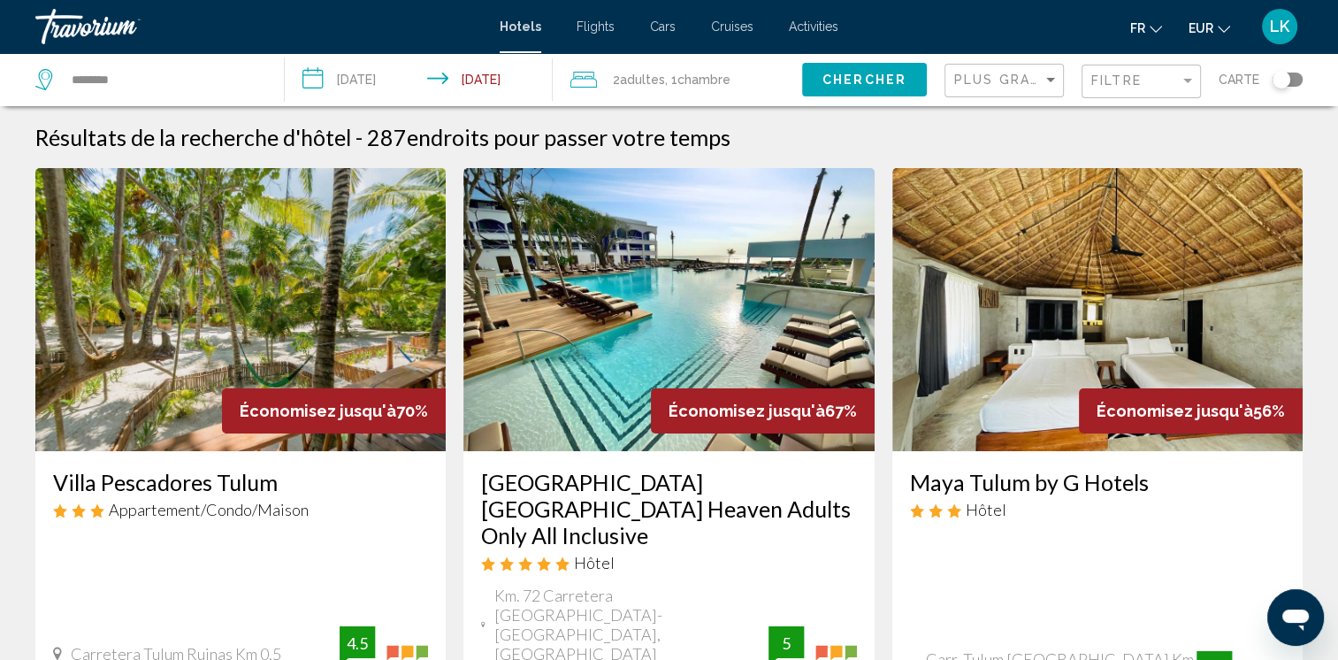
click at [131, 94] on div "********" at bounding box center [150, 79] width 231 height 53
drag, startPoint x: 171, startPoint y: 74, endPoint x: 0, endPoint y: 57, distance: 171.5
click at [0, 57] on html "**********" at bounding box center [669, 330] width 1338 height 660
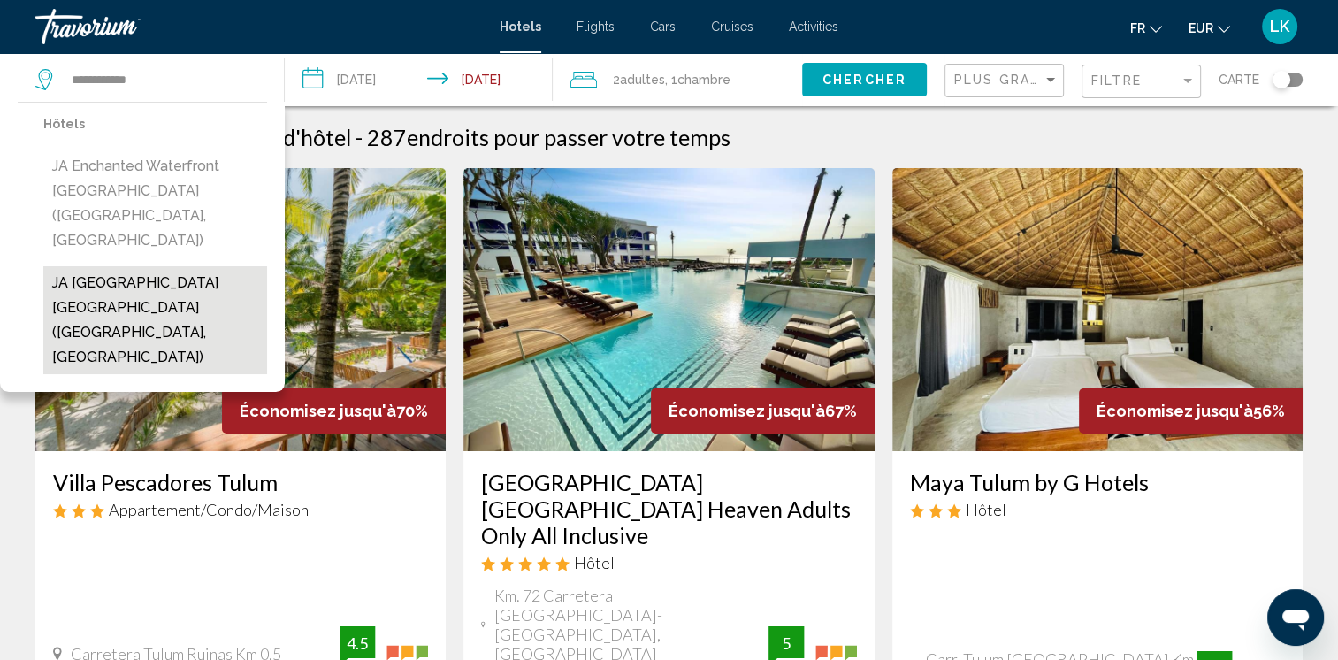
click at [148, 266] on button "JA Enchanted Island Resort Seychelles (Victoria, SC)" at bounding box center [155, 320] width 224 height 108
type input "**********"
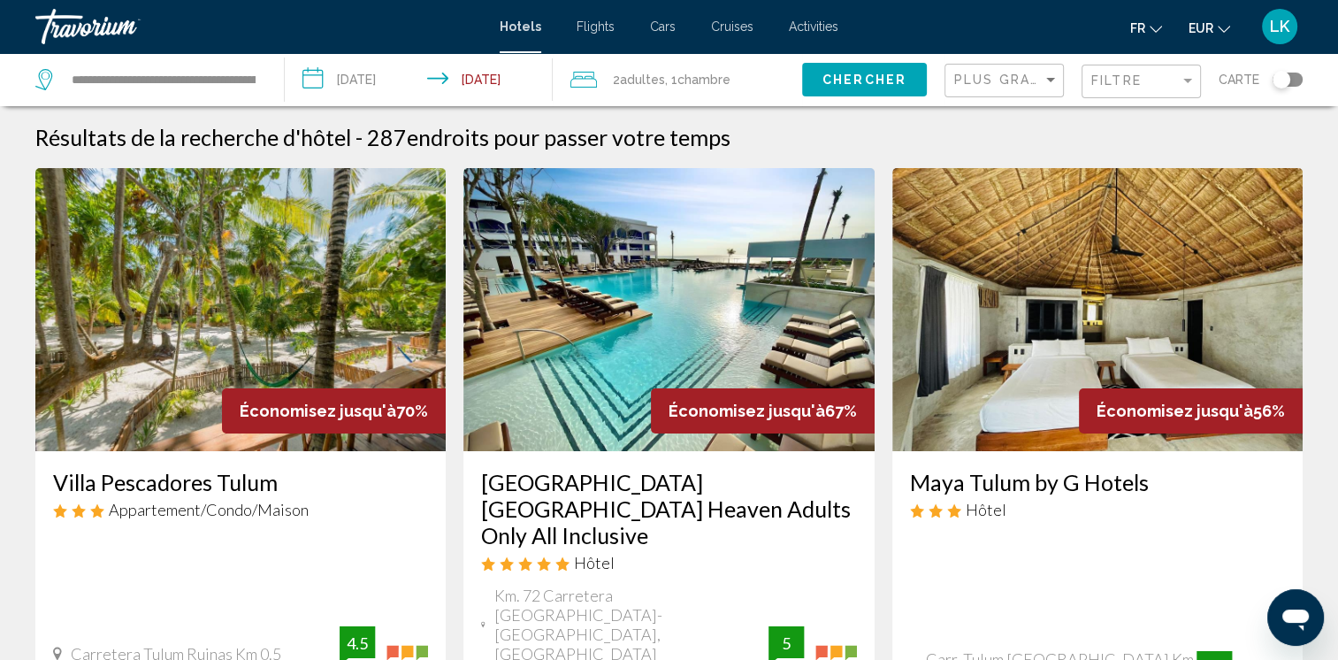
click at [817, 83] on button "Chercher" at bounding box center [864, 79] width 125 height 33
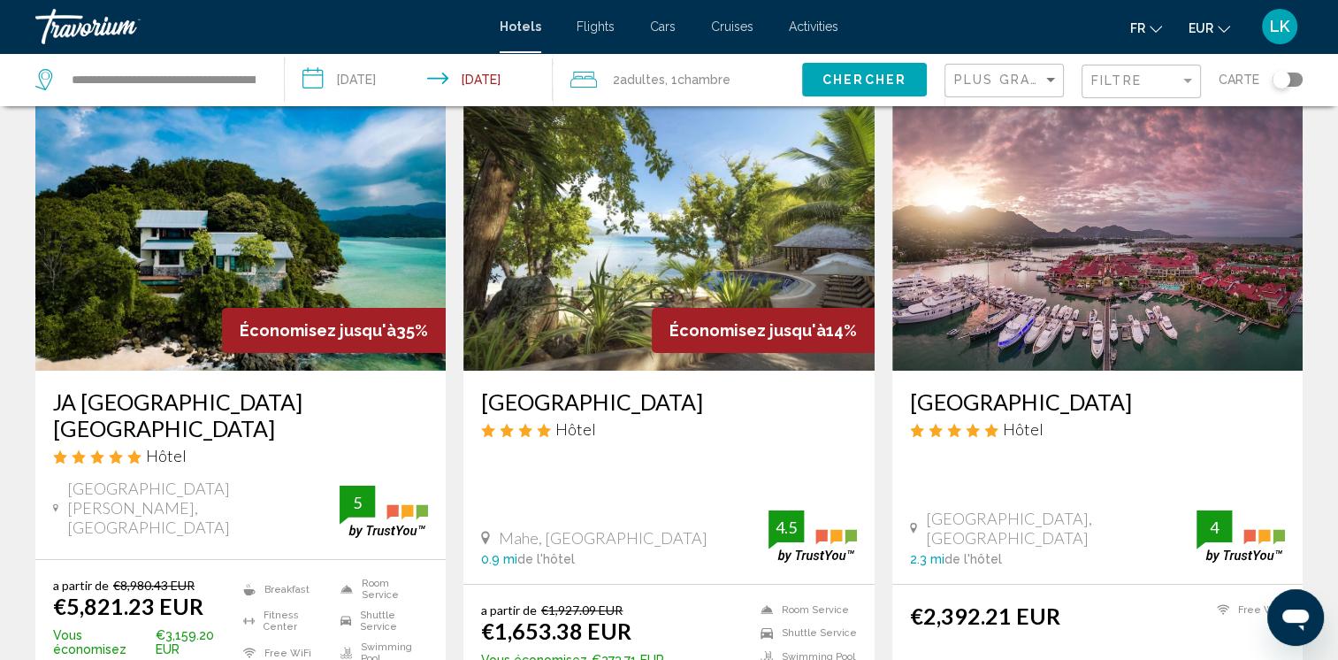
scroll to position [98, 0]
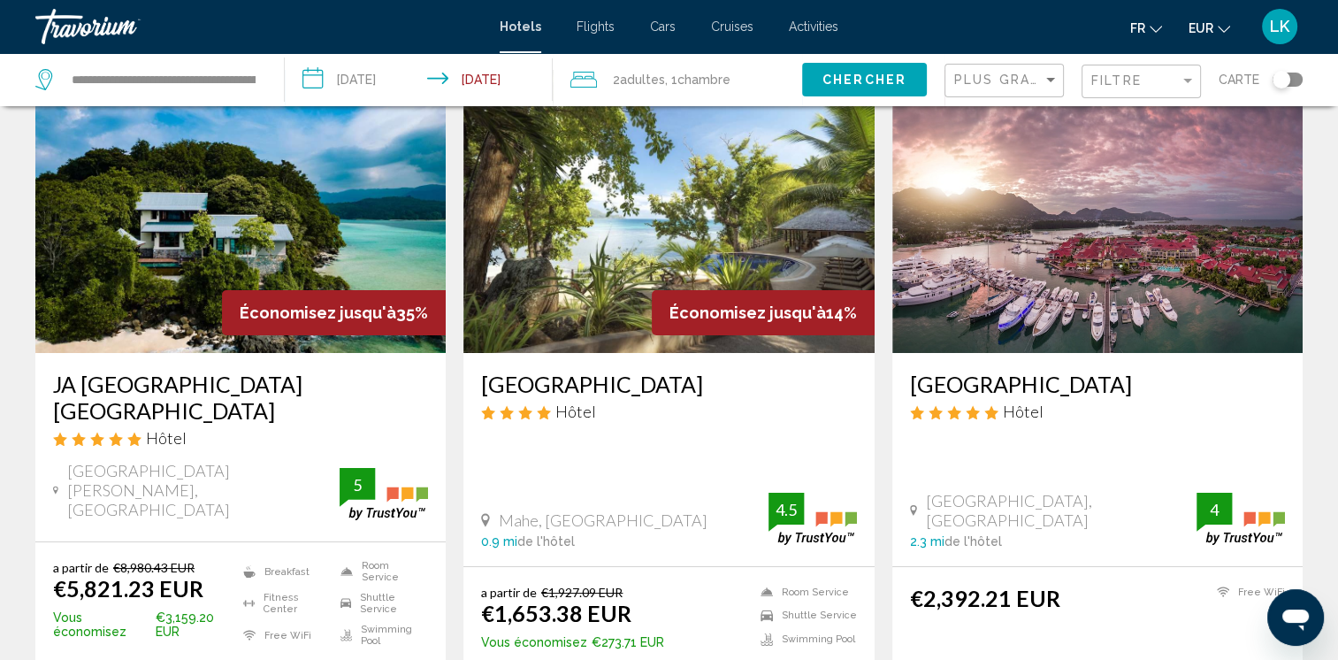
click at [382, 221] on img "Main content" at bounding box center [240, 211] width 410 height 283
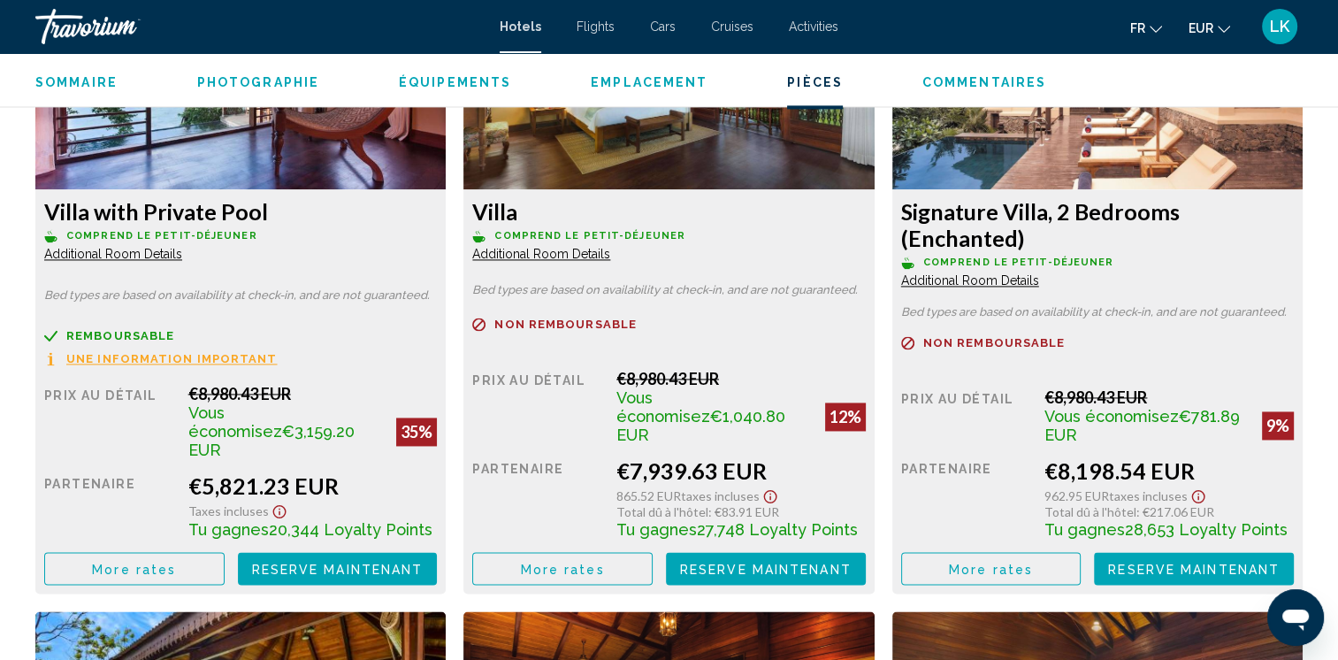
scroll to position [2529, 0]
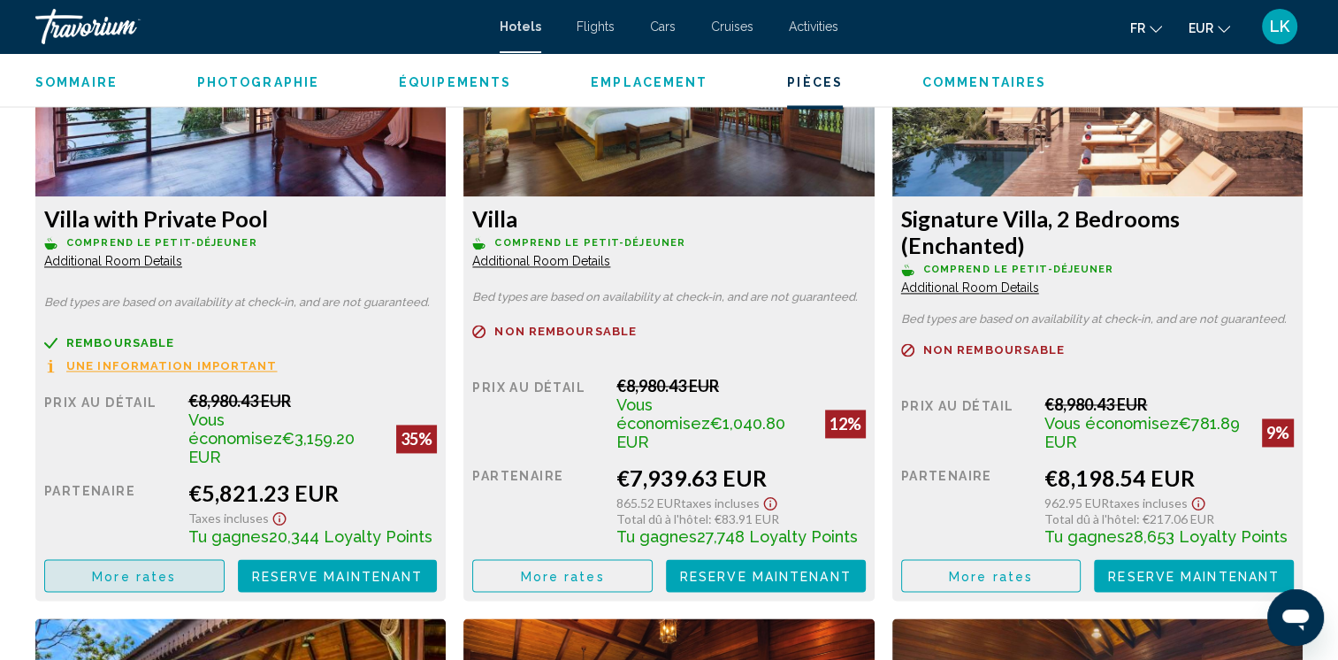
click at [133, 582] on button "More rates" at bounding box center [134, 575] width 180 height 33
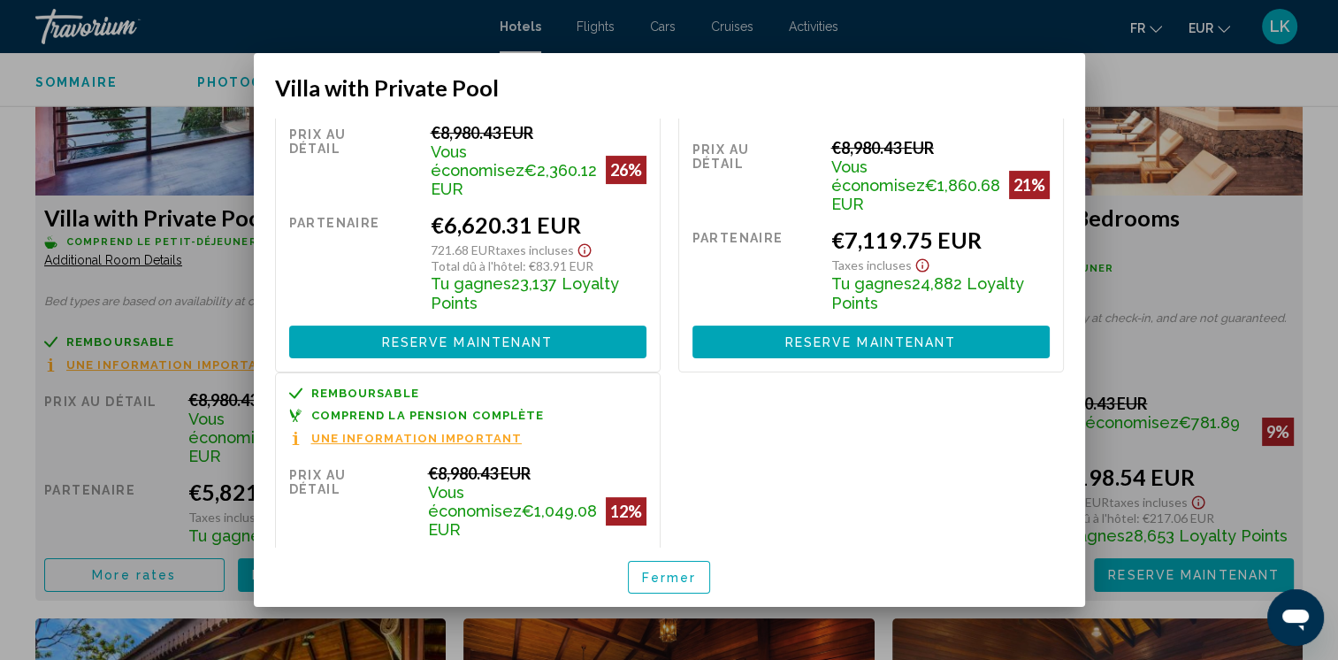
scroll to position [431, 0]
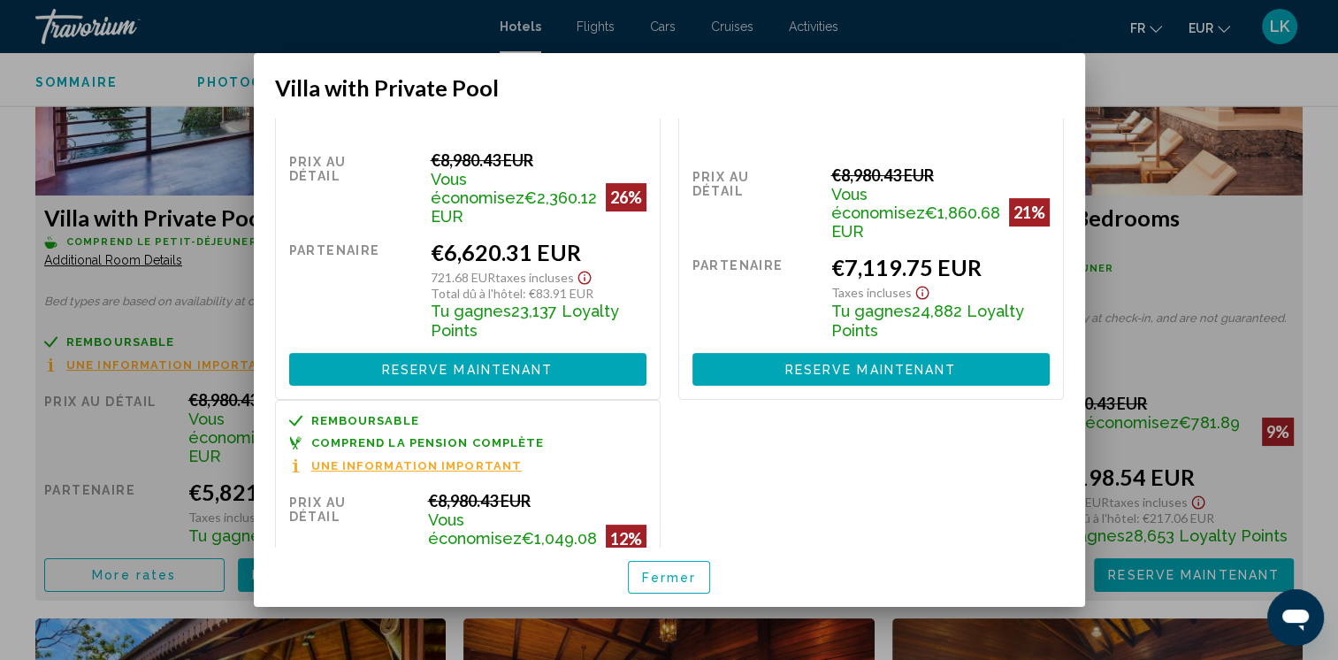
click at [1316, 284] on div at bounding box center [669, 330] width 1338 height 660
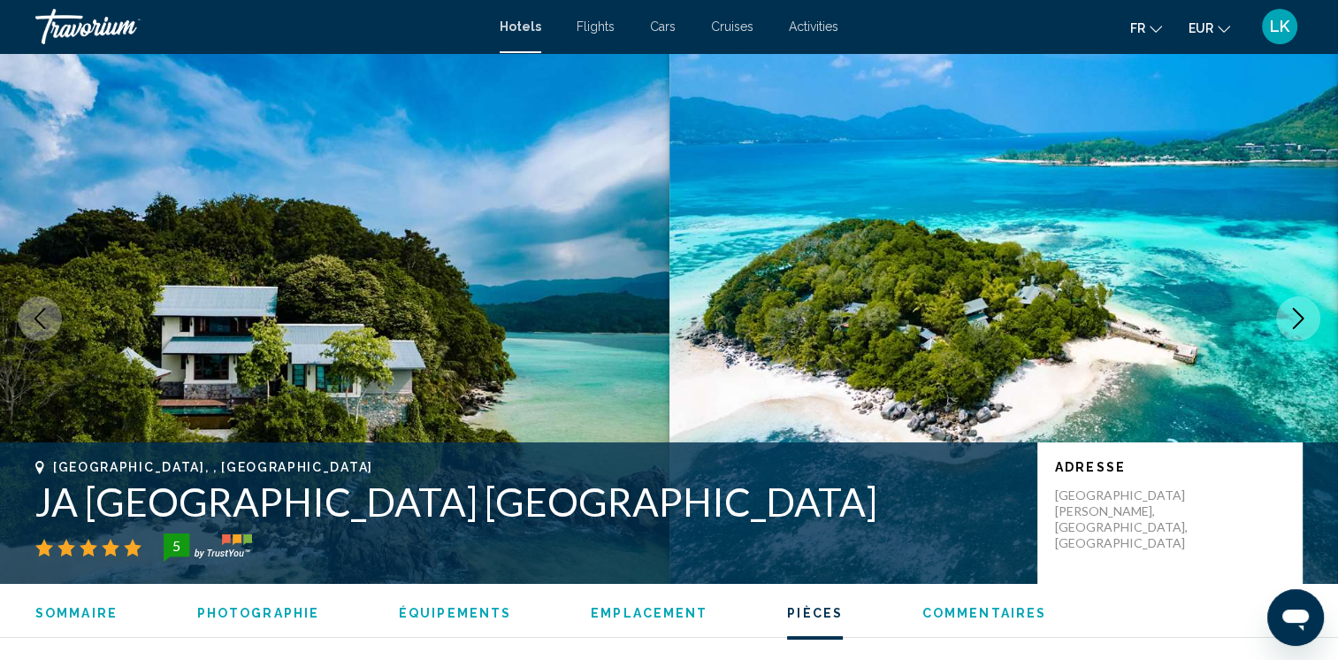
scroll to position [2529, 0]
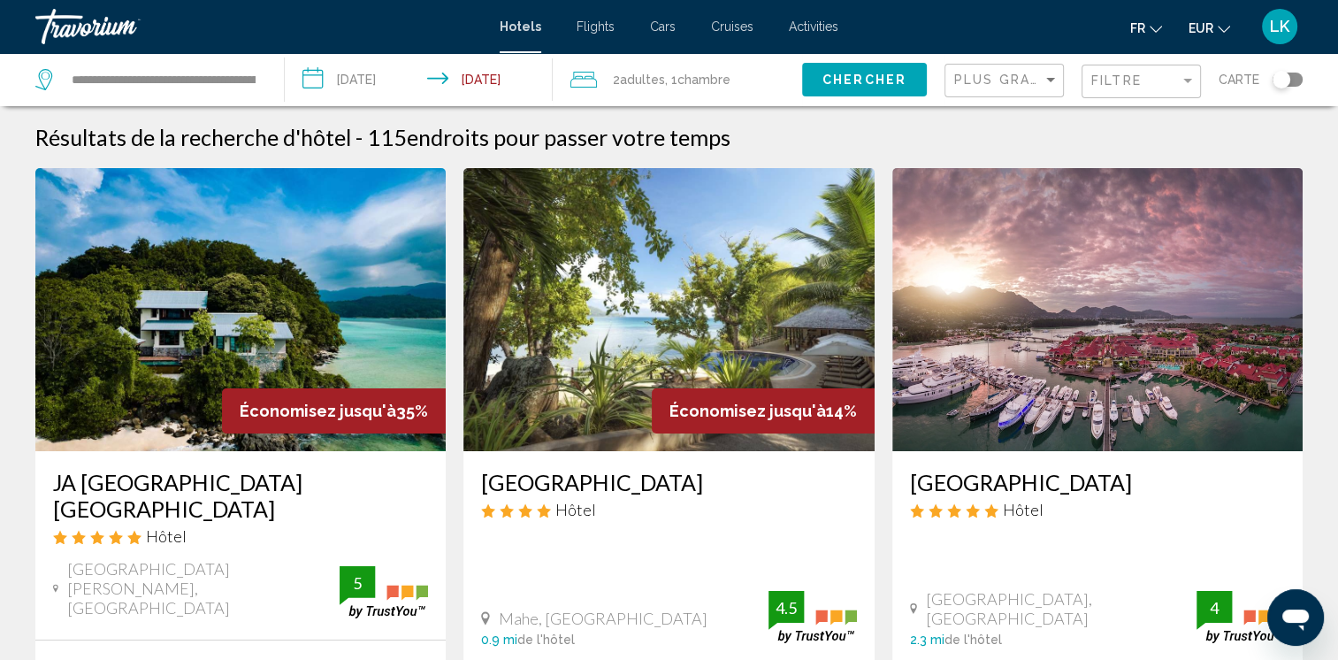
click at [258, 261] on img "Main content" at bounding box center [240, 309] width 410 height 283
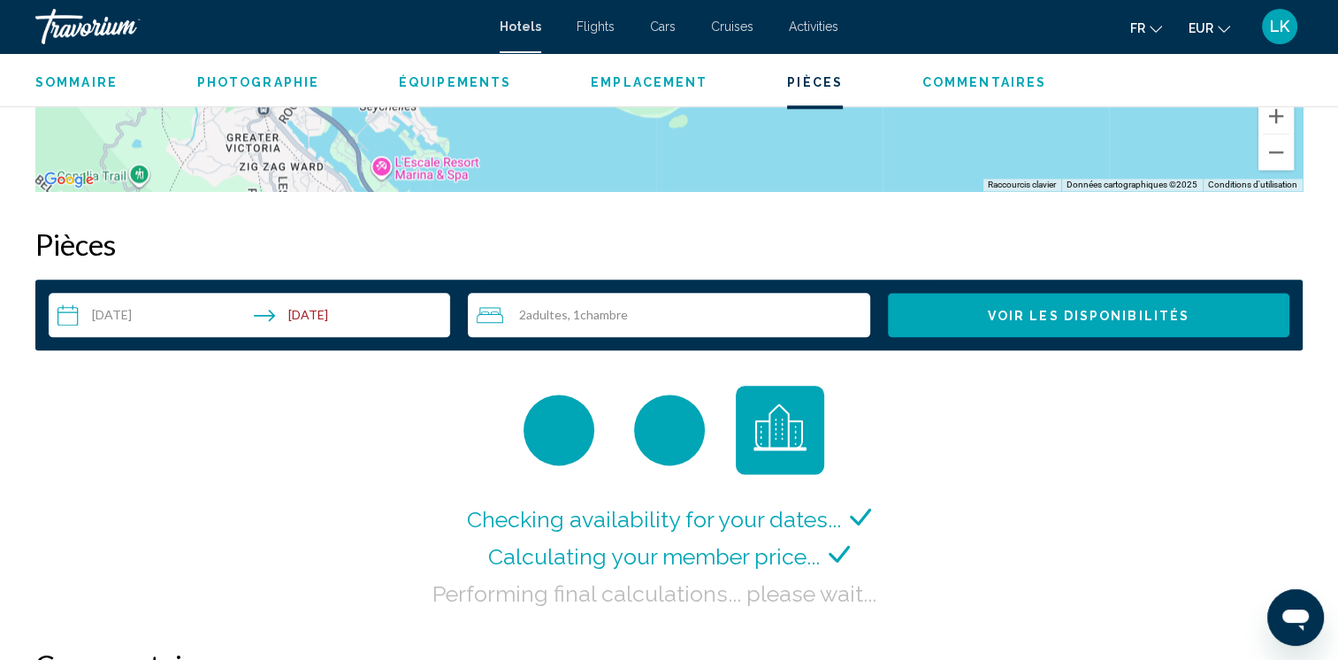
scroll to position [2260, 0]
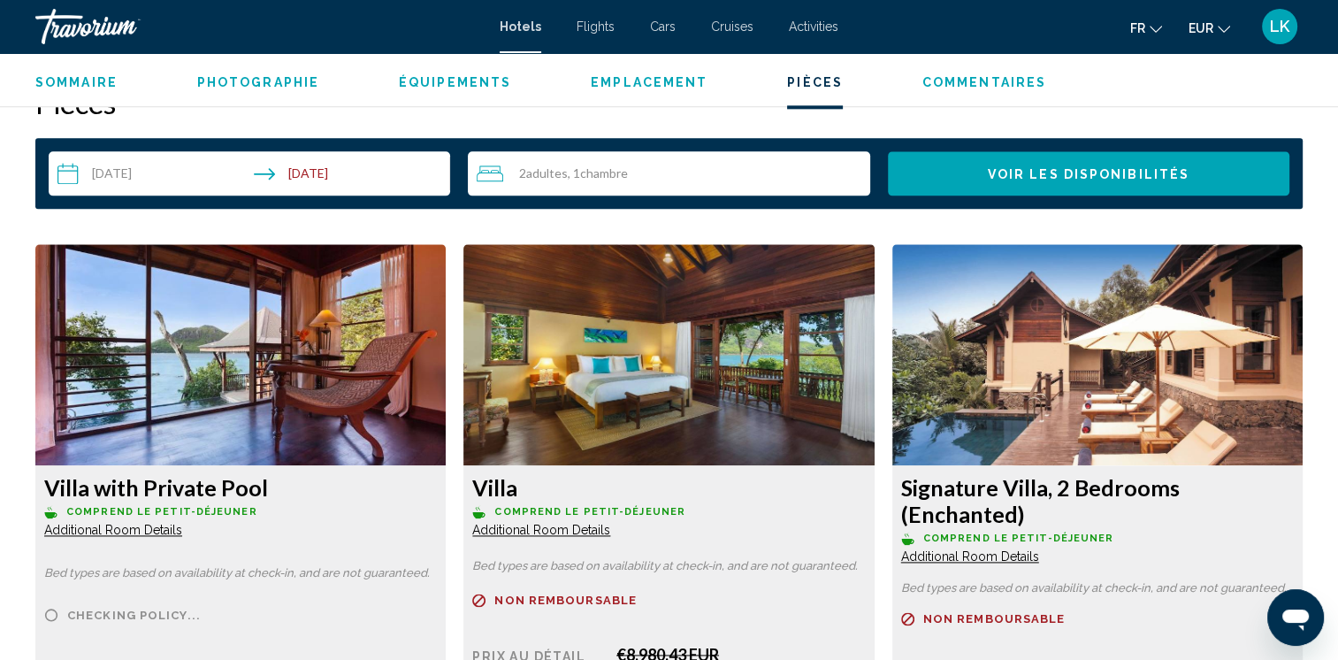
click at [126, 173] on input "**********" at bounding box center [253, 176] width 408 height 50
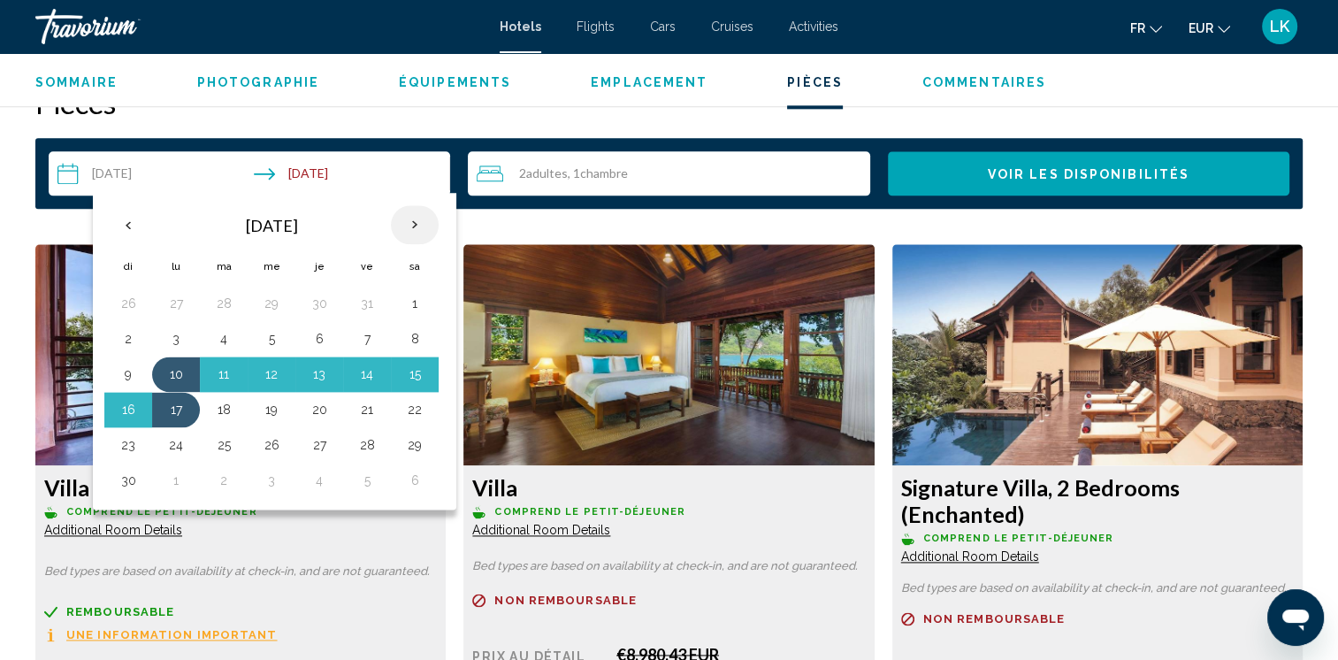
click at [407, 233] on th "Next month" at bounding box center [415, 224] width 48 height 39
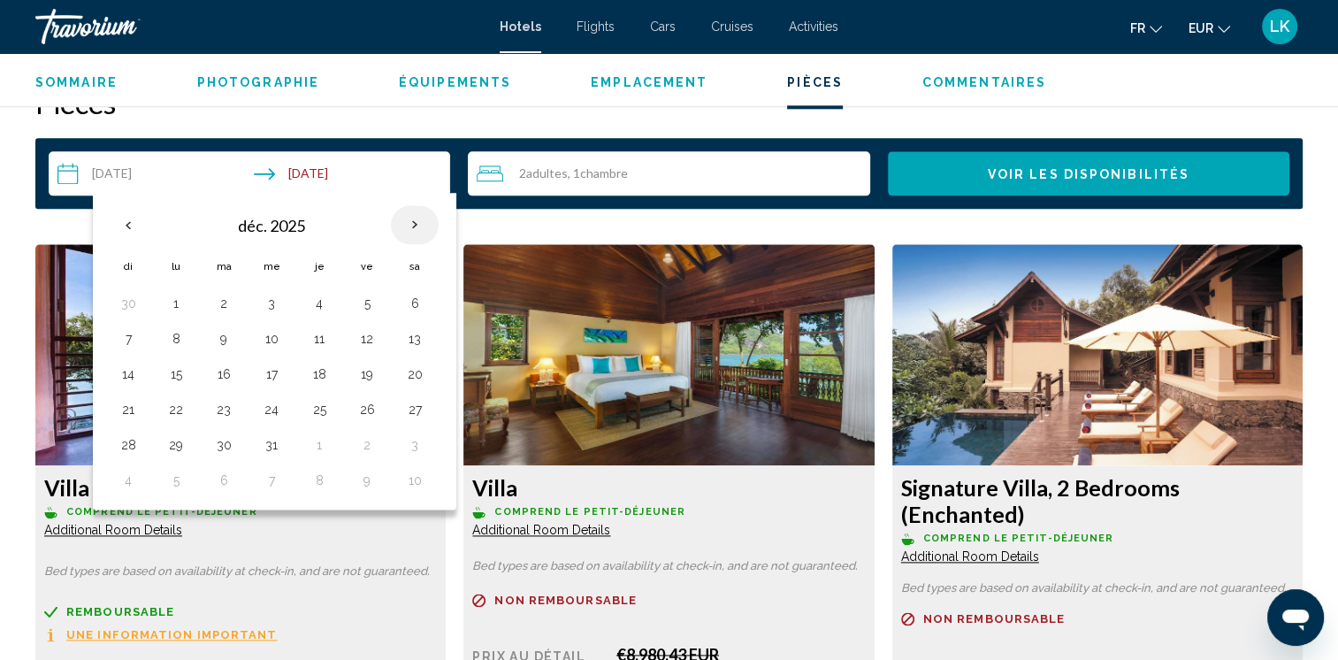
click at [407, 232] on th "Next month" at bounding box center [415, 224] width 48 height 39
click at [406, 230] on th "Next month" at bounding box center [415, 224] width 48 height 39
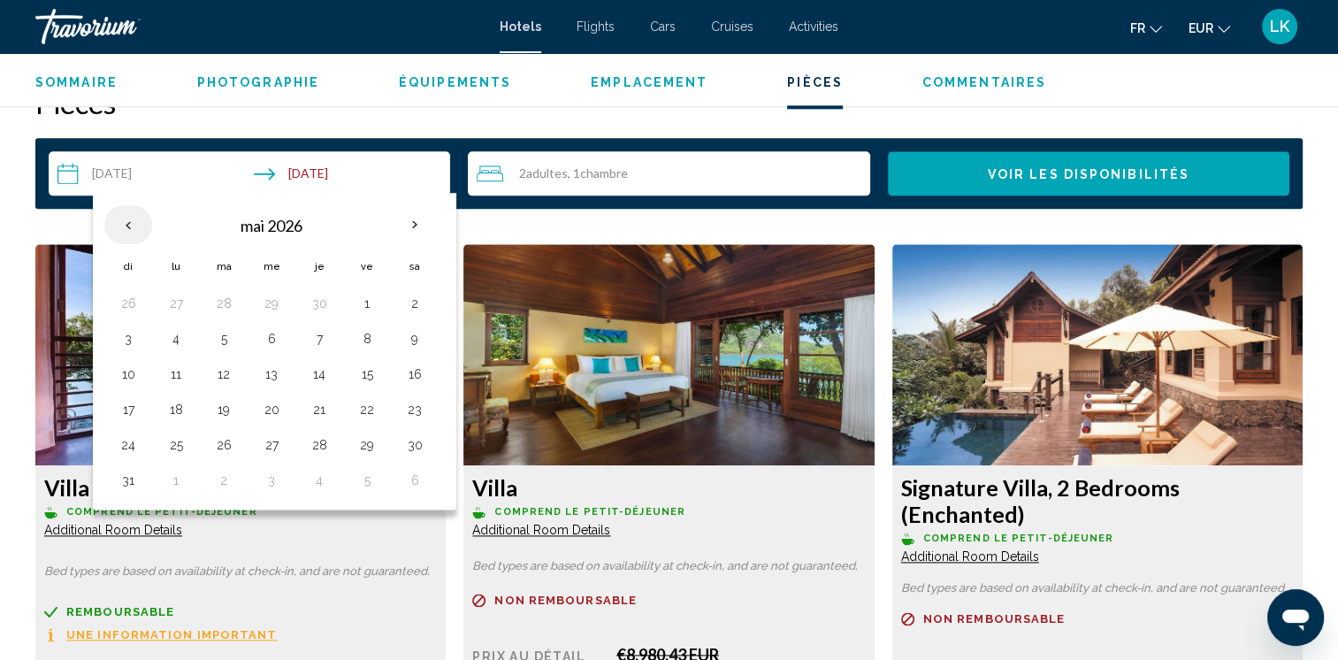
click at [124, 229] on th "Previous month" at bounding box center [128, 224] width 48 height 39
click at [315, 373] on button "16" at bounding box center [319, 374] width 28 height 25
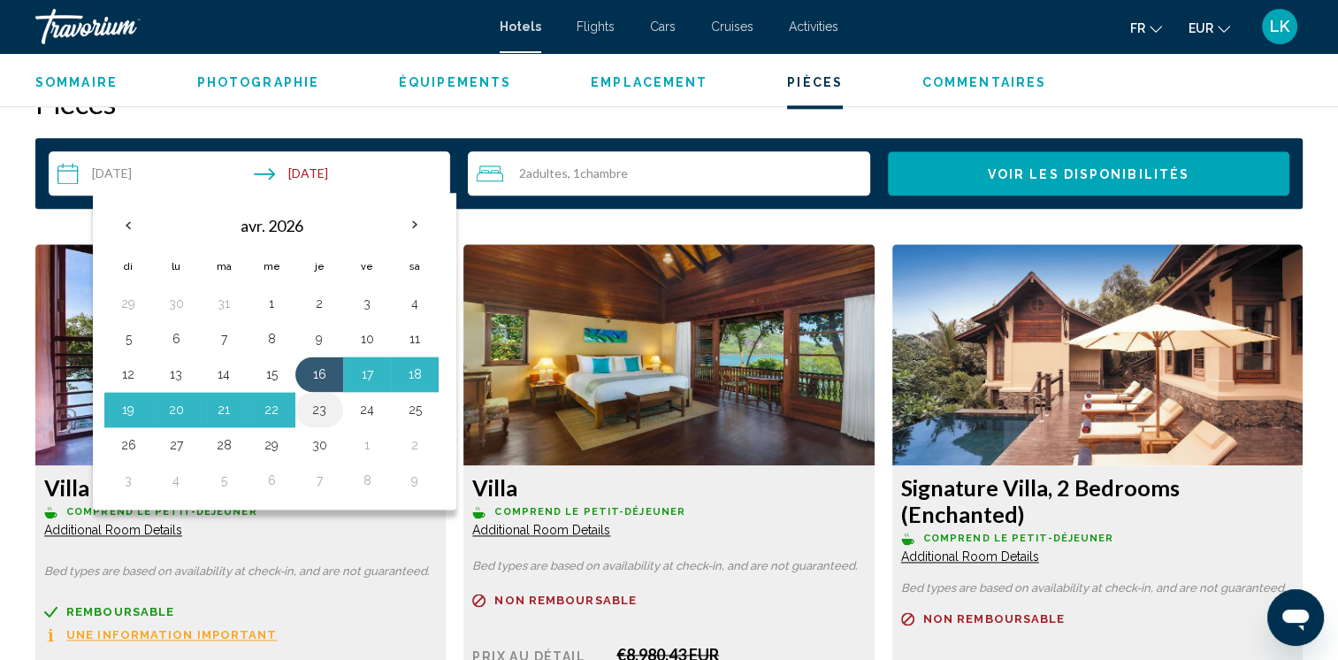
click at [325, 408] on button "23" at bounding box center [319, 409] width 28 height 25
type input "**********"
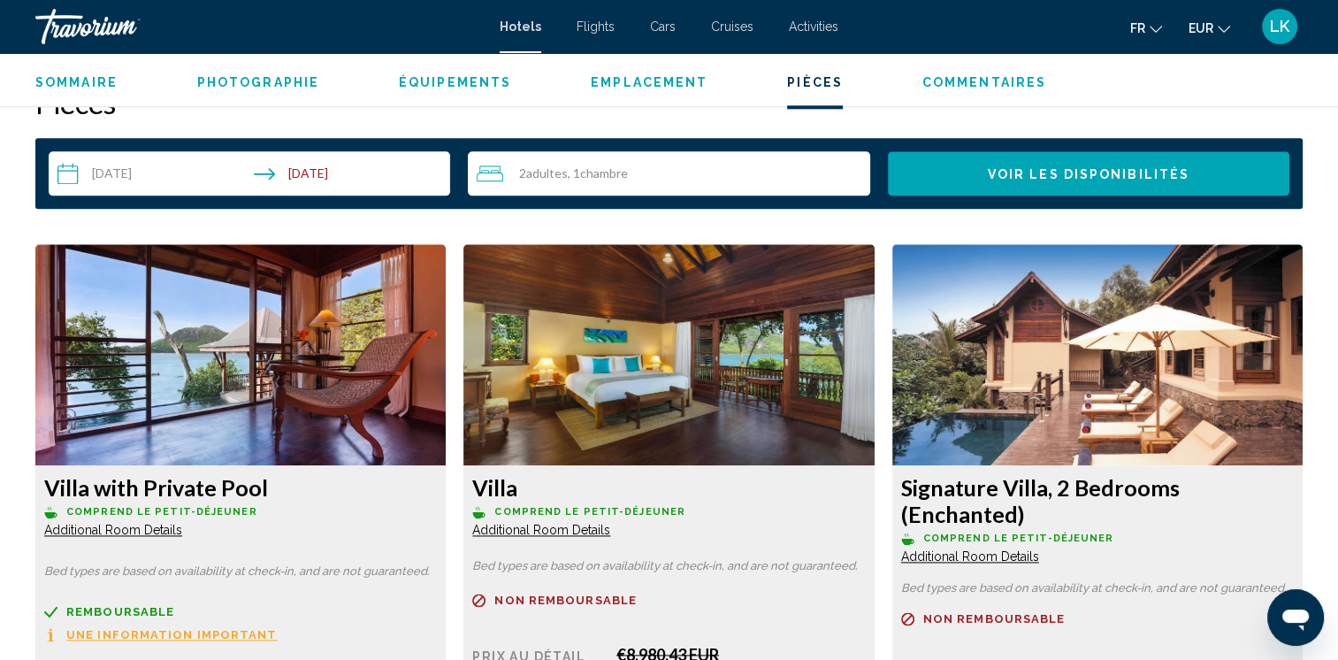
click at [1014, 178] on span "Voir les disponibilités" at bounding box center [1089, 174] width 202 height 14
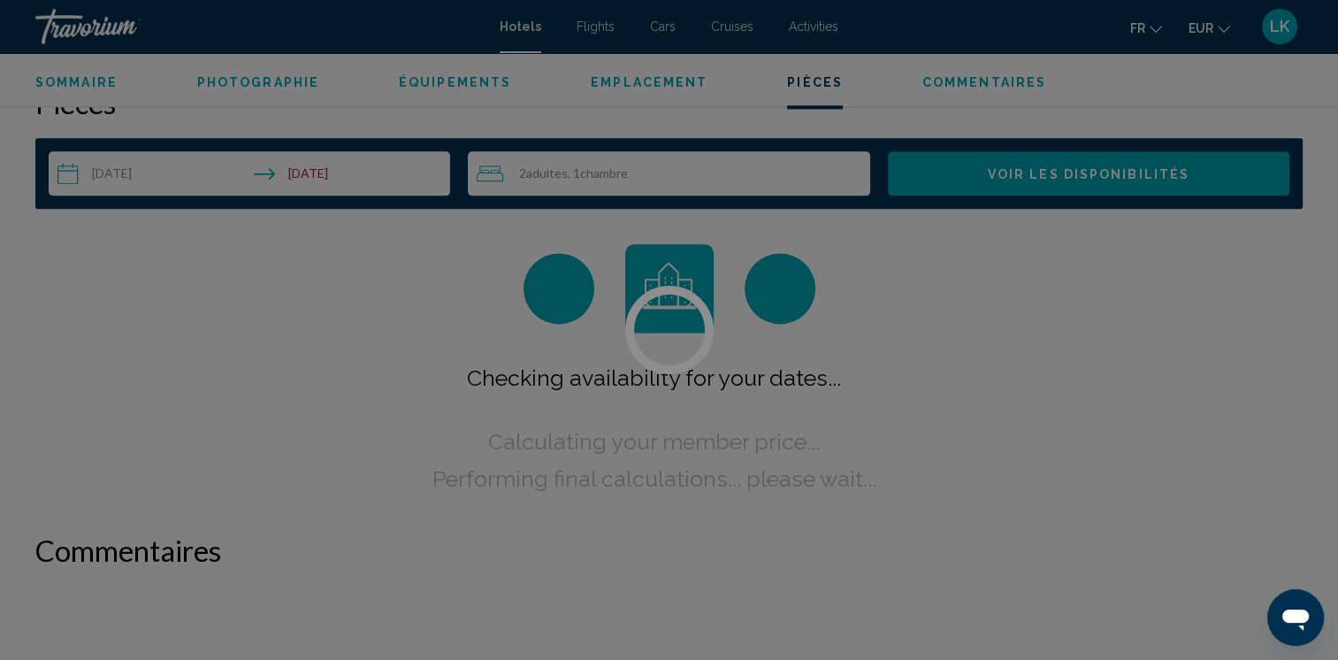
scroll to position [2239, 0]
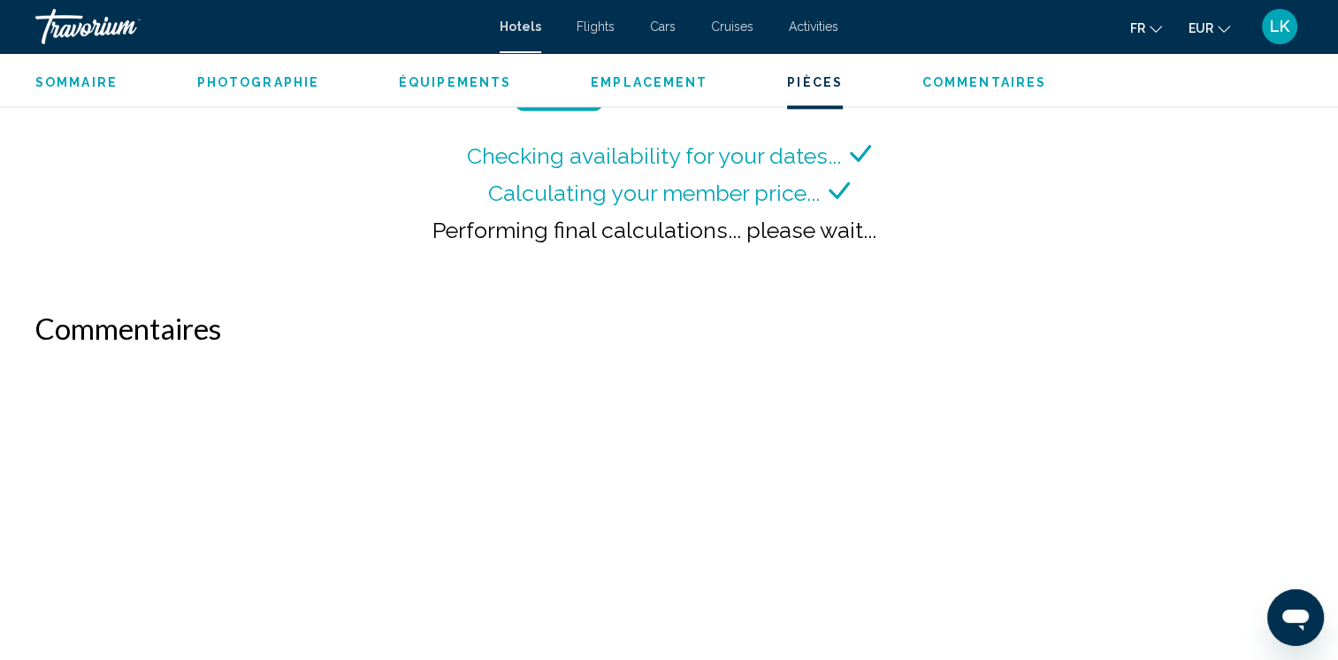
scroll to position [2472, 0]
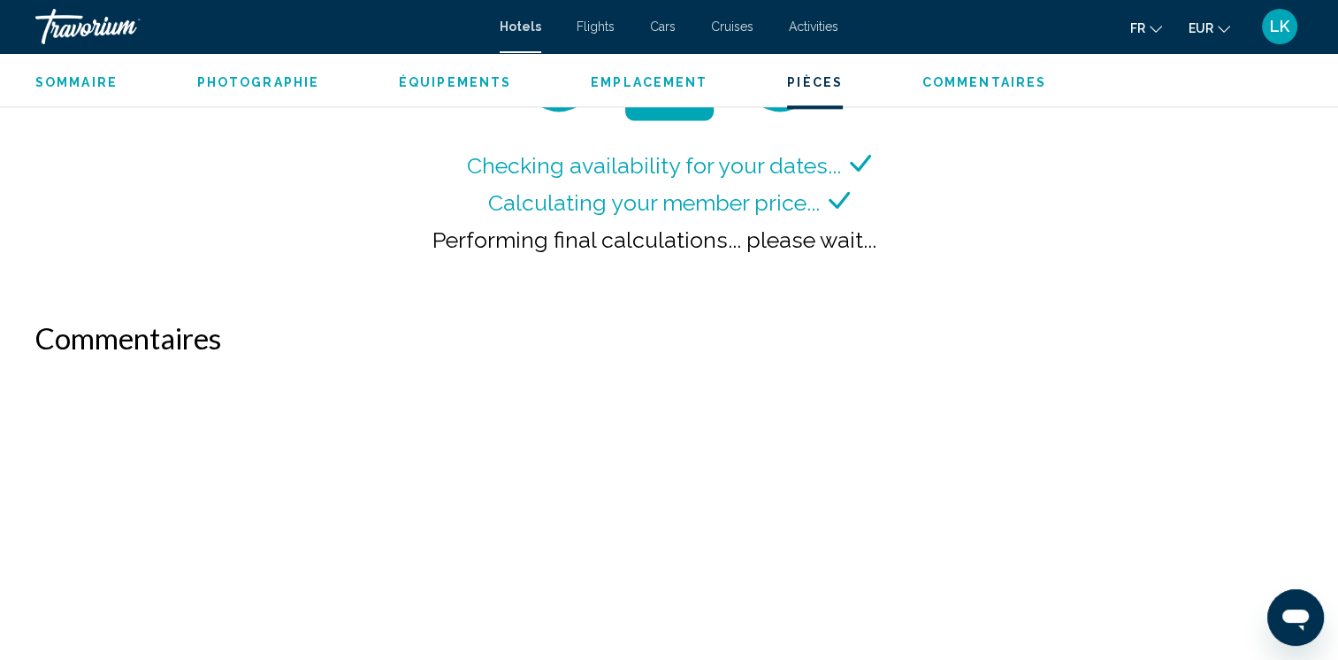
click at [911, 226] on div "Checking availability for your dates... Calculating your member price... Perfor…" at bounding box center [668, 158] width 1267 height 253
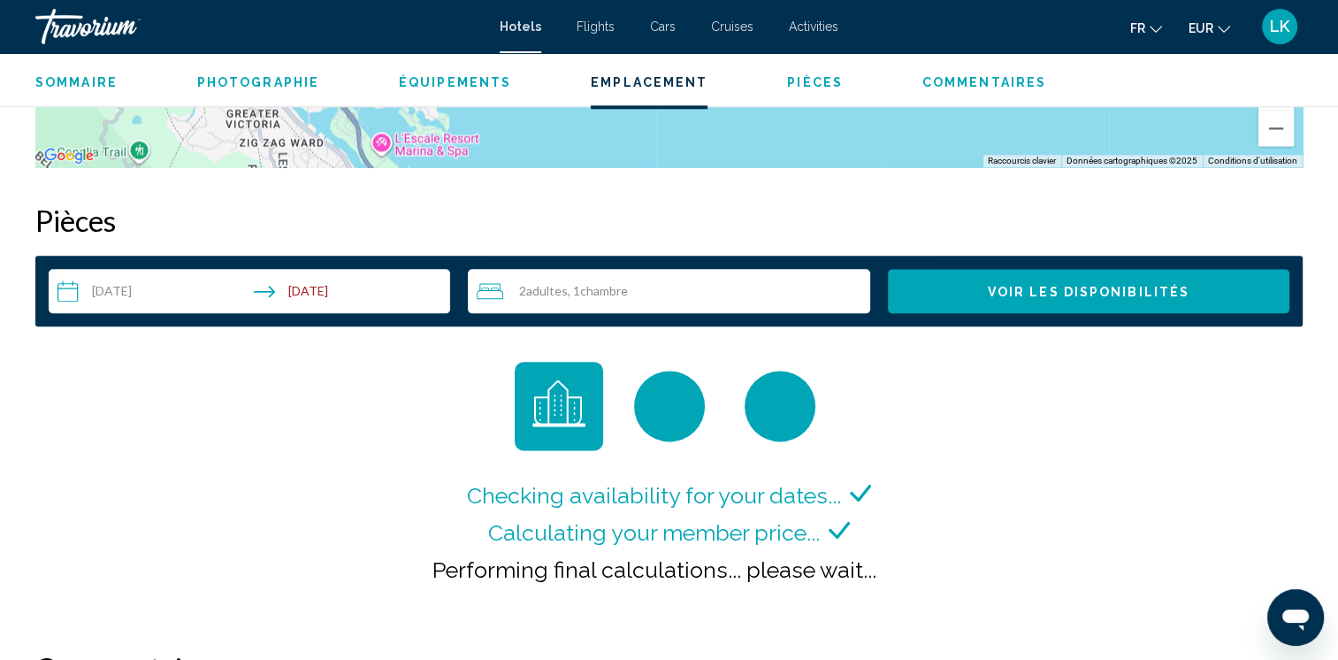
scroll to position [2151, 0]
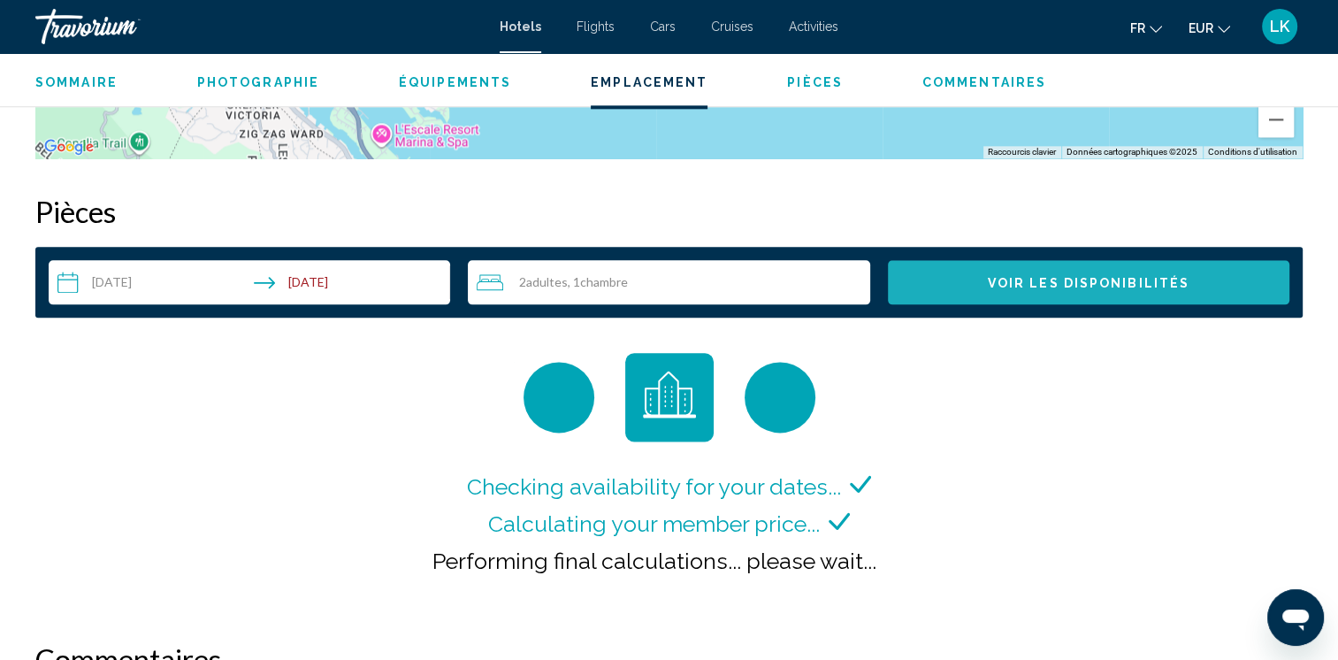
click at [1132, 276] on span "Voir les disponibilités" at bounding box center [1089, 283] width 202 height 14
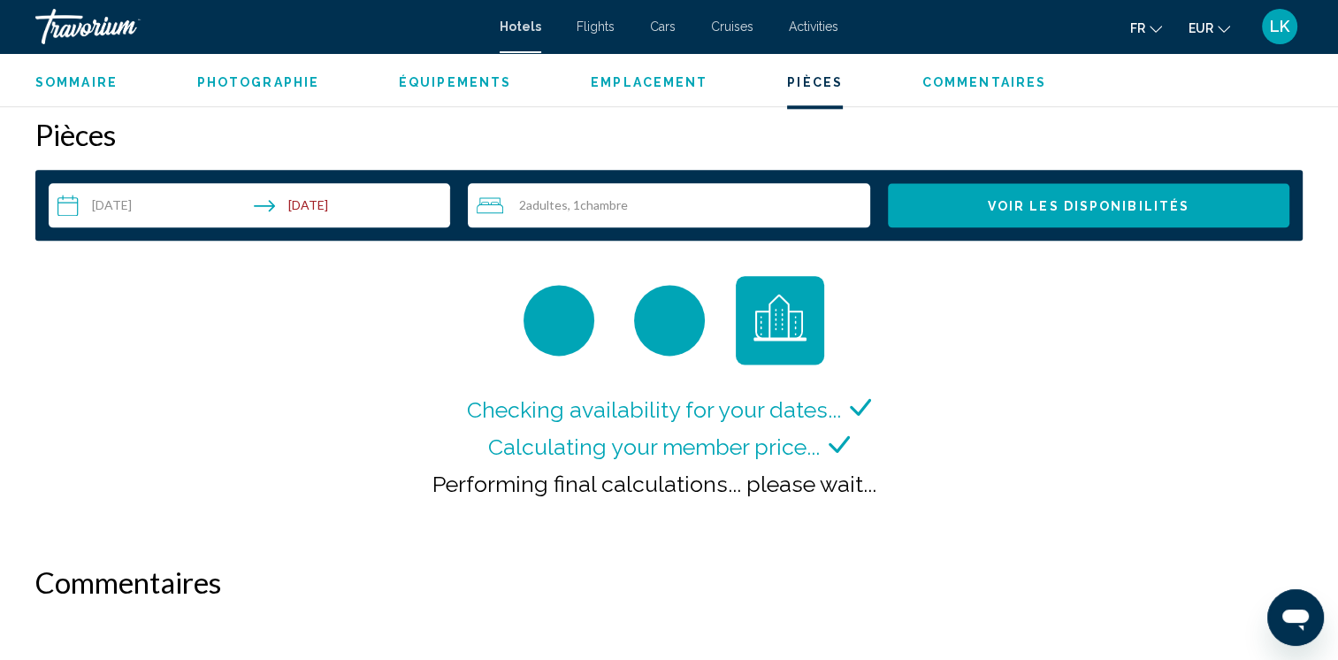
scroll to position [2239, 0]
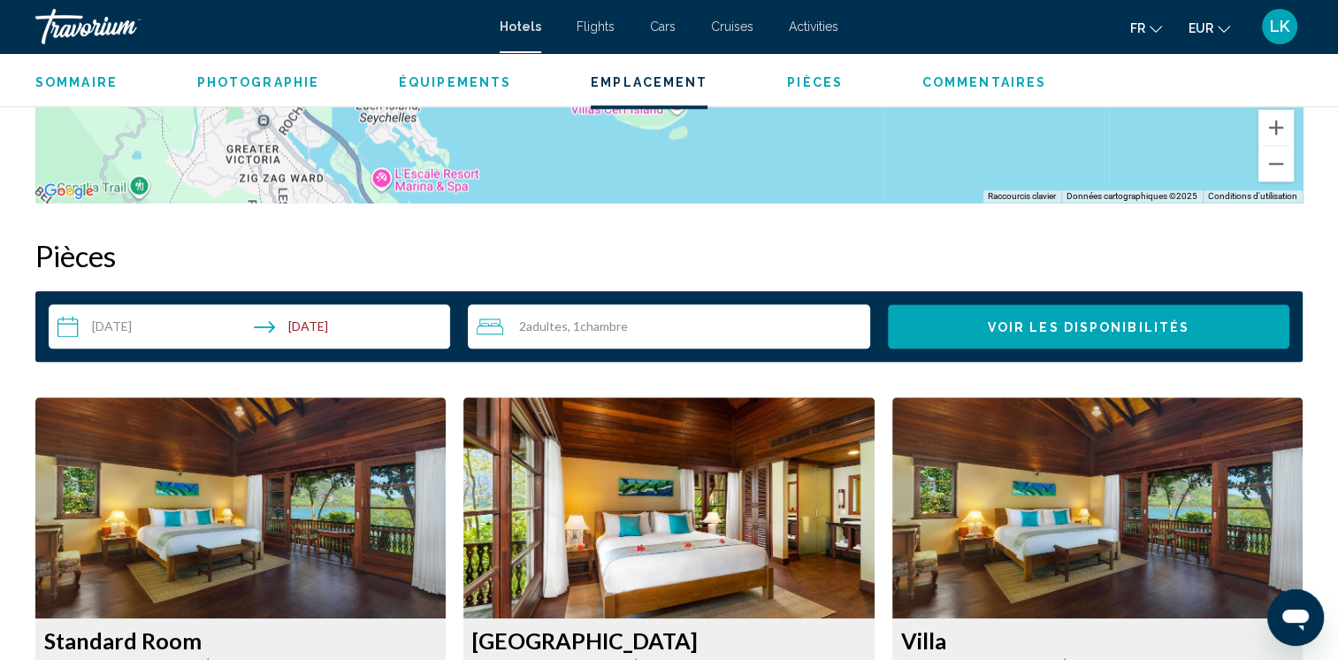
scroll to position [2115, 0]
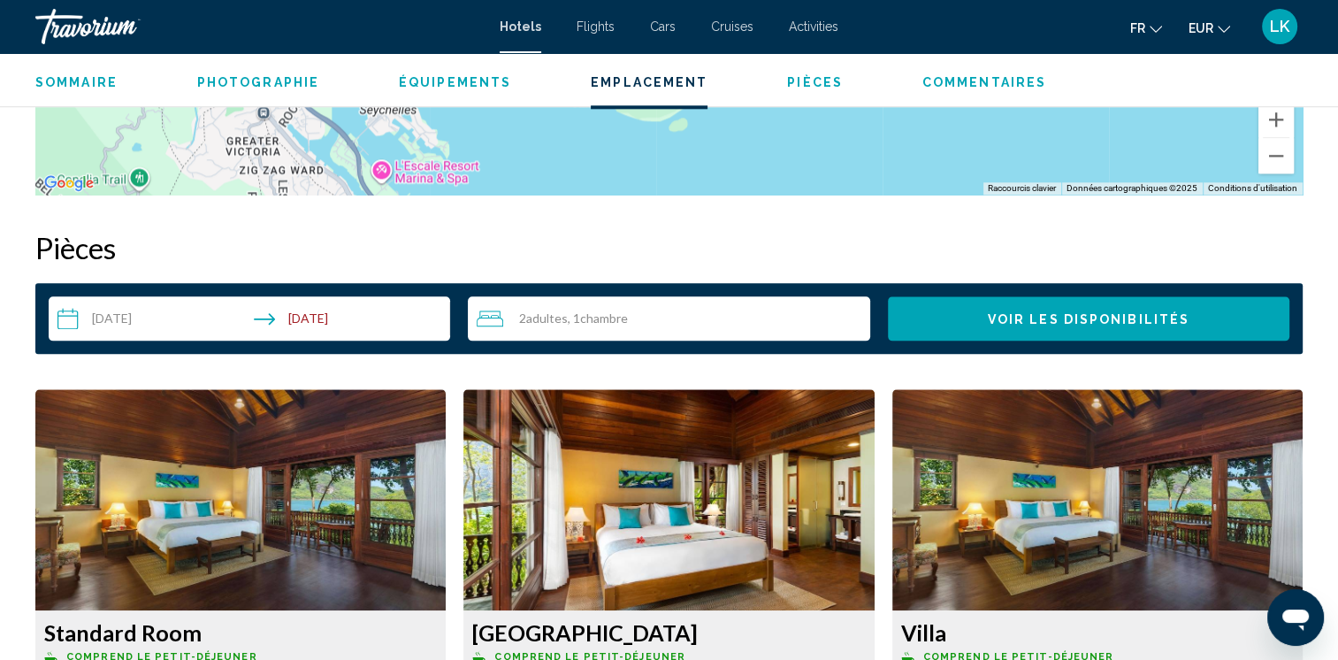
click at [186, 309] on input "**********" at bounding box center [253, 321] width 408 height 50
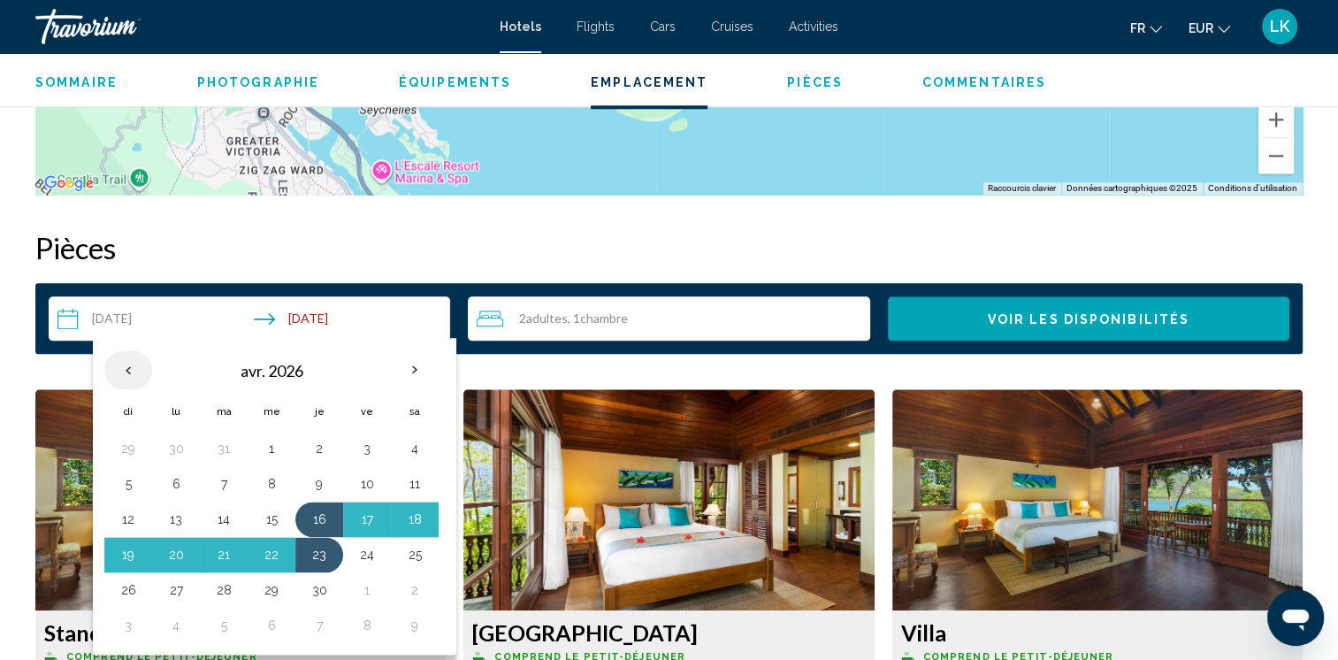
click at [117, 366] on th "Previous month" at bounding box center [128, 369] width 48 height 39
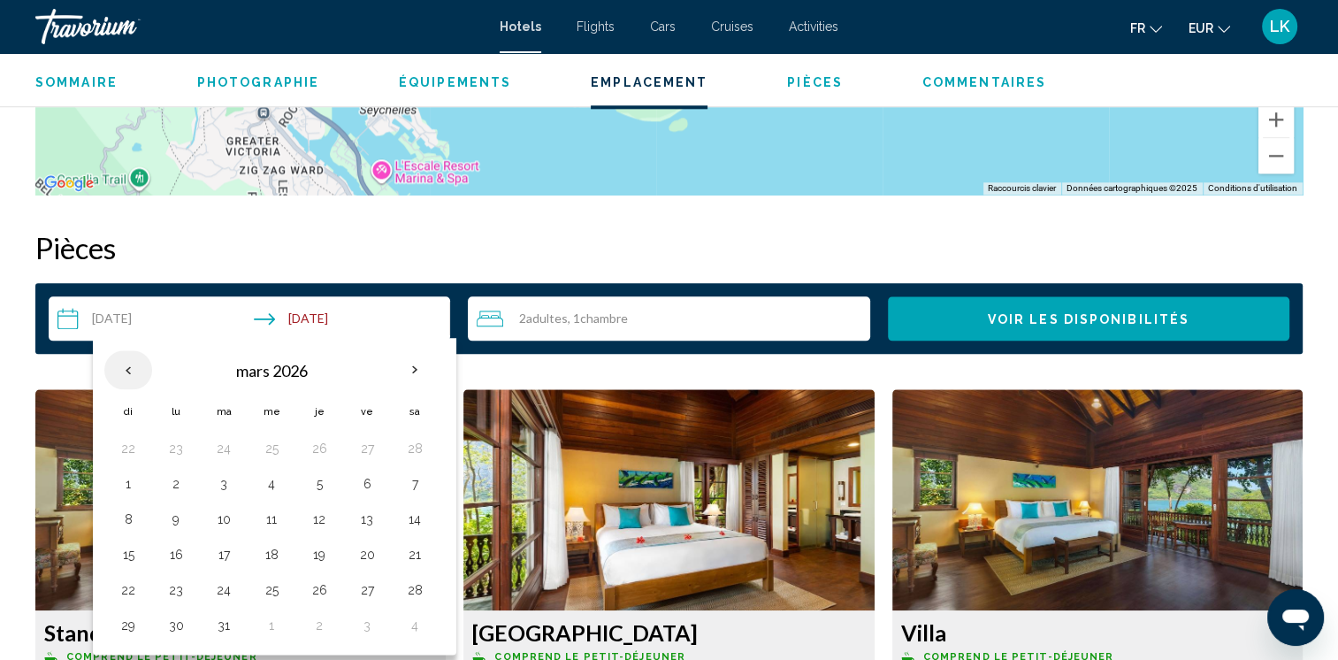
click at [117, 366] on th "Previous month" at bounding box center [128, 369] width 48 height 39
click at [415, 367] on th "Next month" at bounding box center [415, 369] width 48 height 39
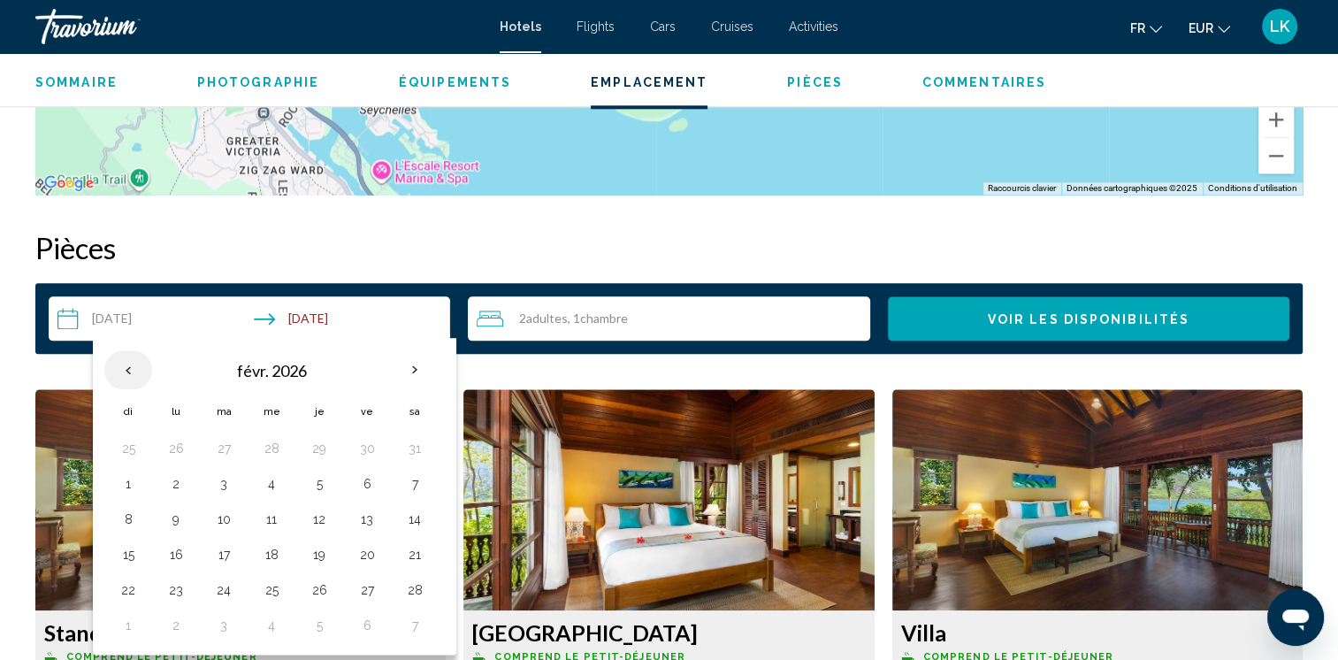
click at [133, 365] on th "Previous month" at bounding box center [128, 369] width 48 height 39
click at [179, 511] on button "13" at bounding box center [176, 519] width 28 height 25
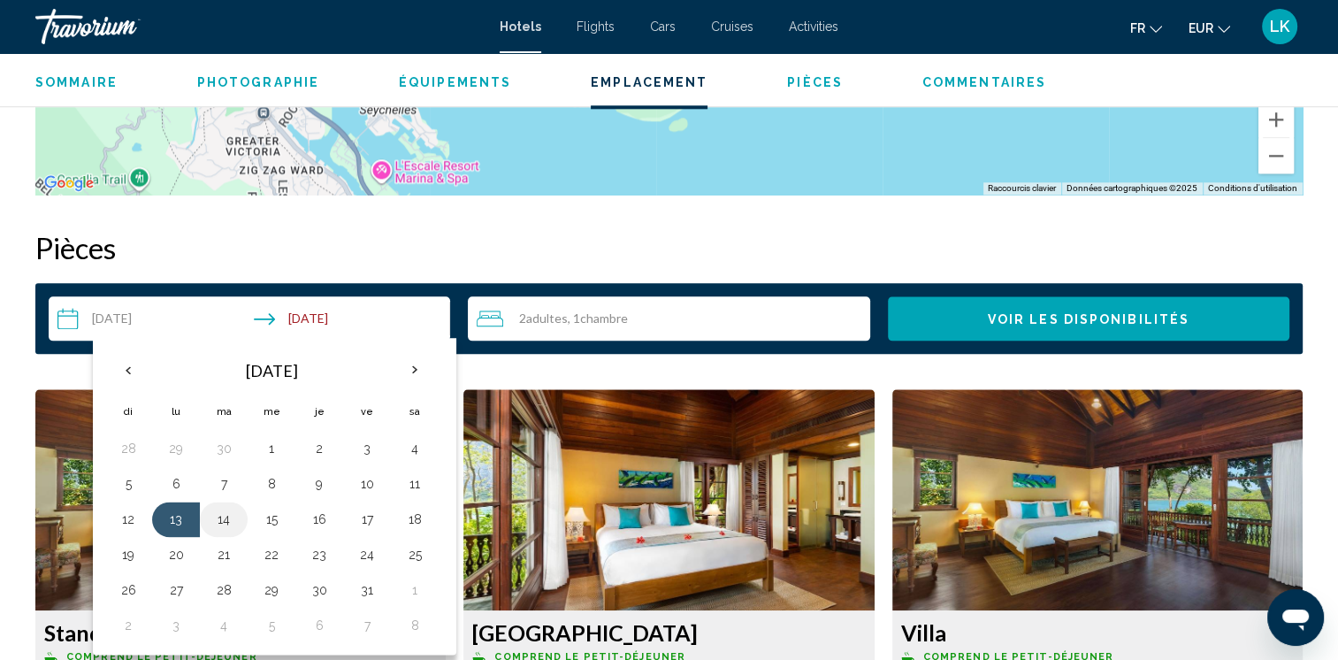
click at [218, 523] on button "14" at bounding box center [224, 519] width 28 height 25
type input "**********"
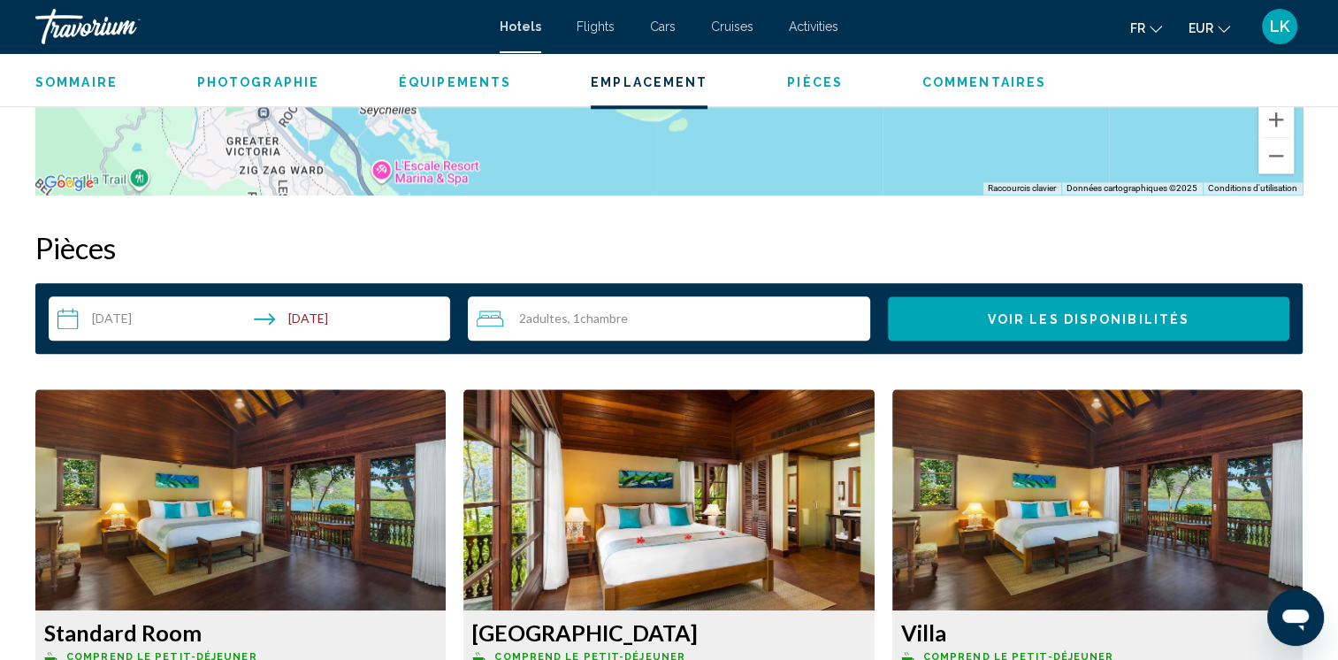
click at [988, 321] on button "Voir les disponibilités" at bounding box center [1088, 318] width 401 height 44
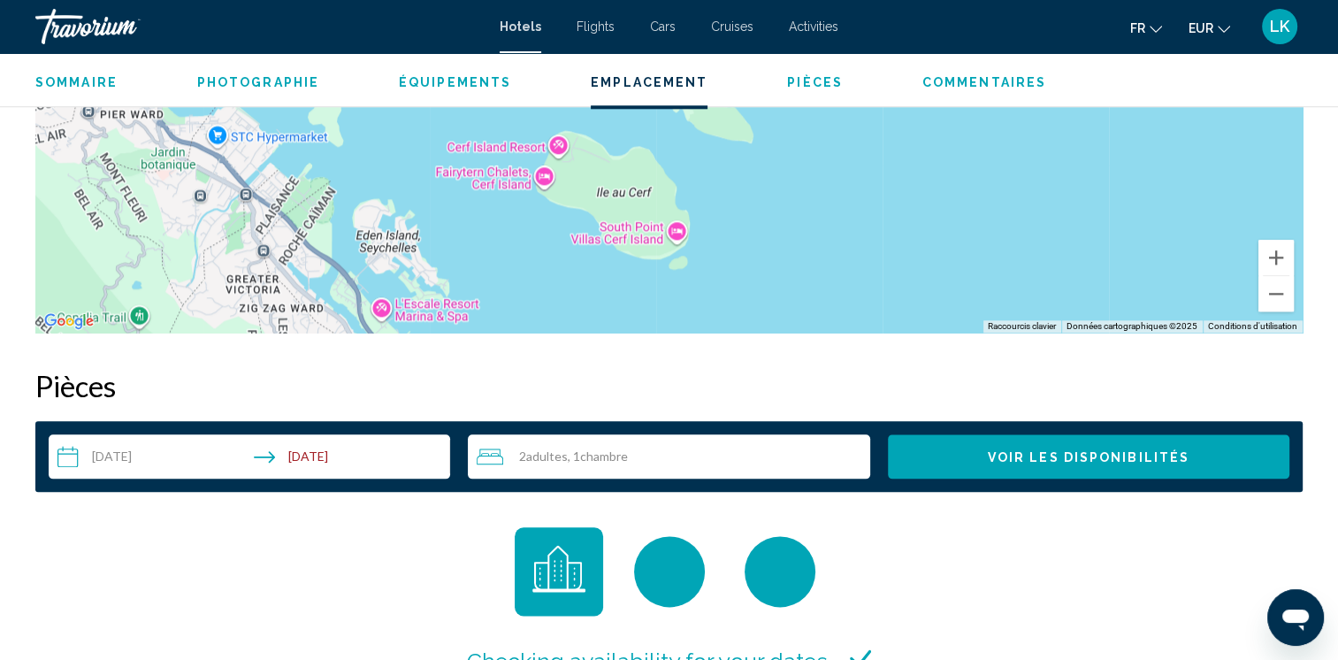
scroll to position [2239, 0]
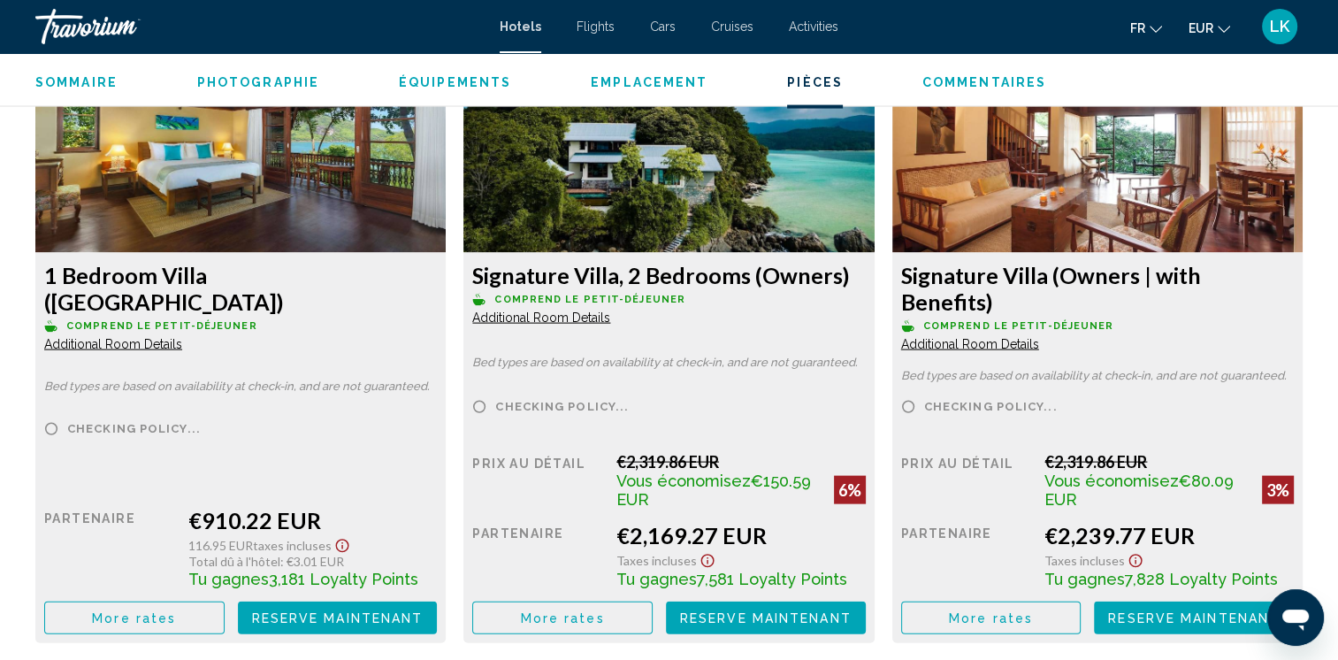
scroll to position [3711, 0]
